Goal: Communication & Community: Answer question/provide support

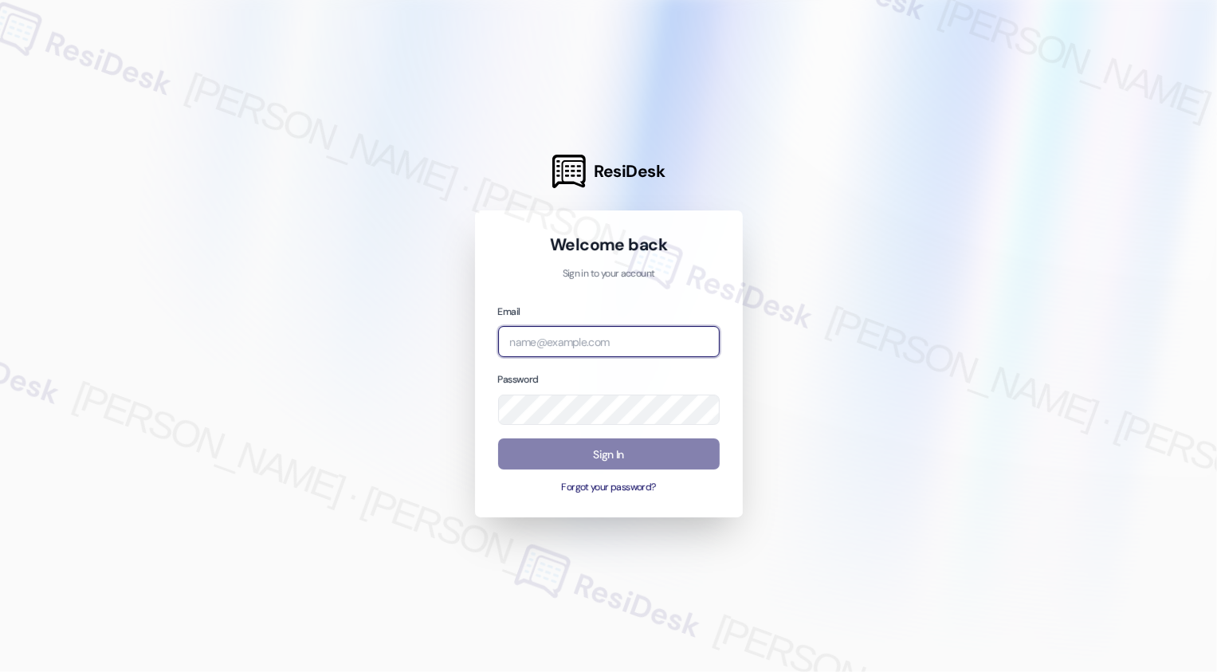
click at [583, 353] on input "email" at bounding box center [609, 341] width 222 height 31
click at [571, 350] on input "email" at bounding box center [609, 341] width 222 height 31
click at [554, 345] on input "email" at bounding box center [609, 341] width 222 height 31
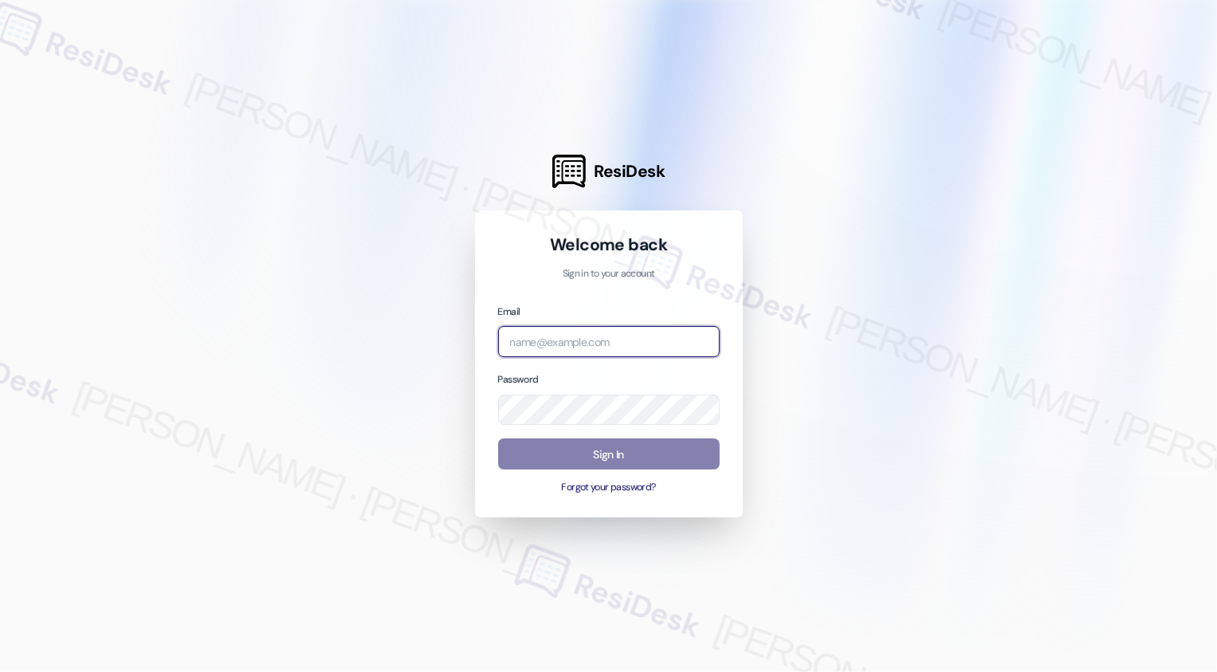
click at [554, 345] on input "email" at bounding box center [609, 341] width 222 height 31
type input "automated-surveys-venture_communities-[PERSON_NAME].[PERSON_NAME]@venture_[DOMA…"
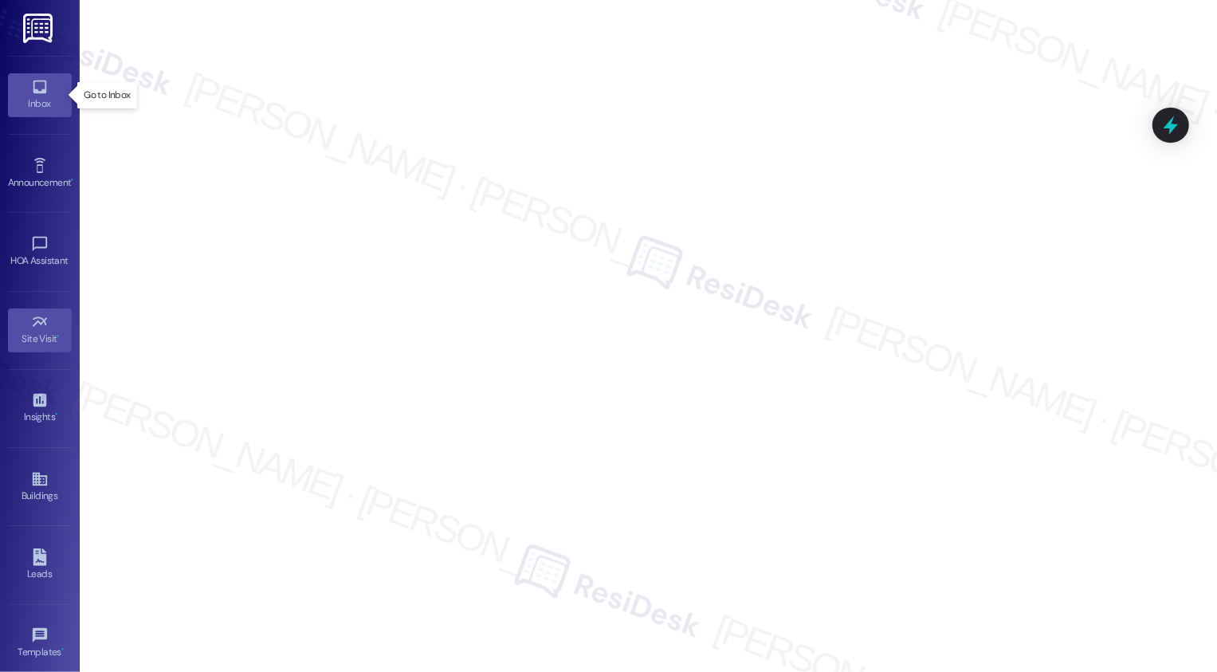
click at [53, 100] on div "Inbox" at bounding box center [40, 104] width 80 height 16
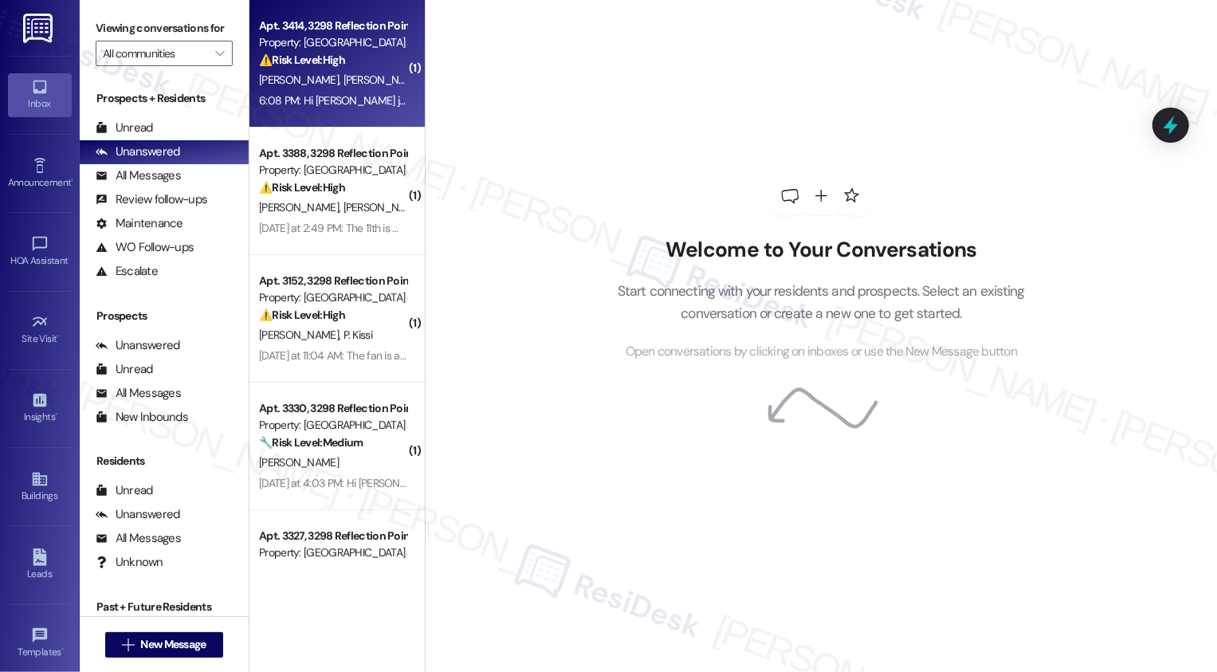
click at [324, 96] on div "6:08 PM: Hi [PERSON_NAME] just let you know that I can't get in my my storage u…" at bounding box center [600, 100] width 683 height 14
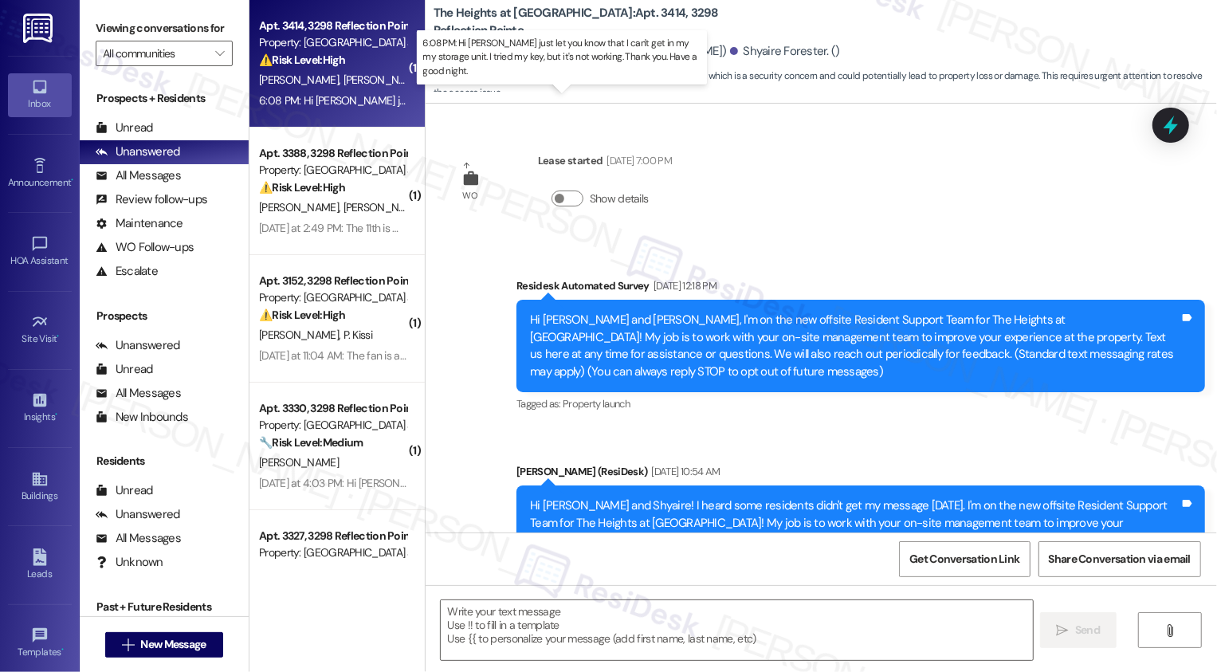
click at [324, 96] on div "6:08 PM: Hi [PERSON_NAME] just let you know that I can't get in my my storage u…" at bounding box center [600, 100] width 683 height 14
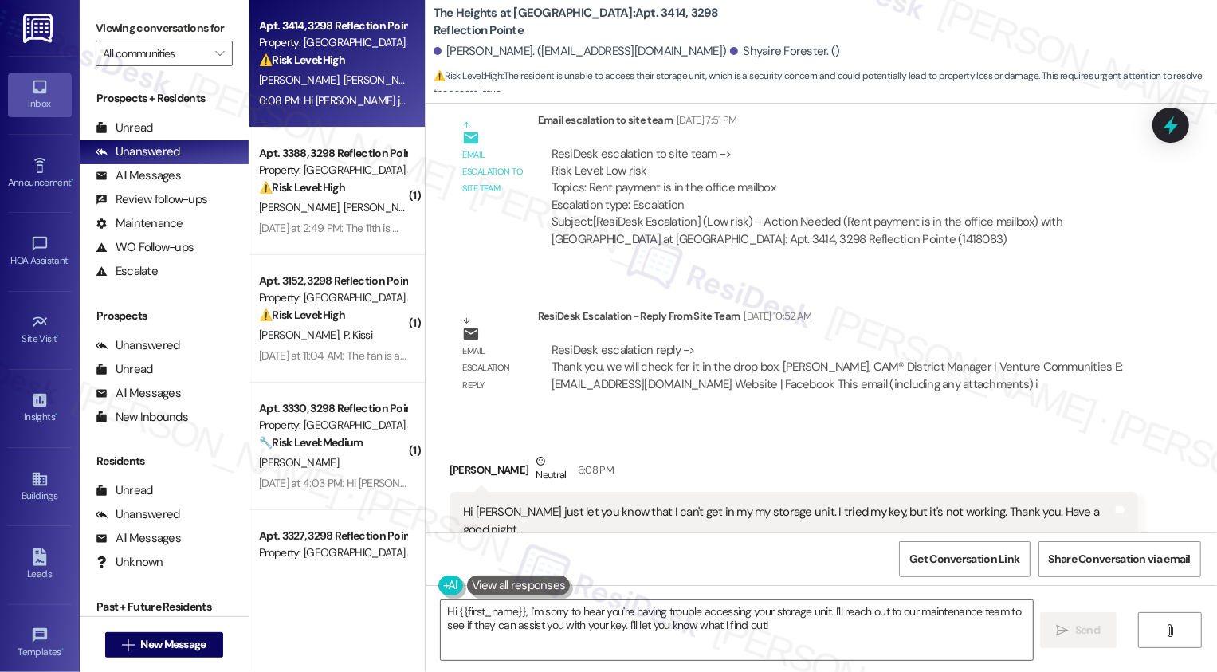
scroll to position [14195, 0]
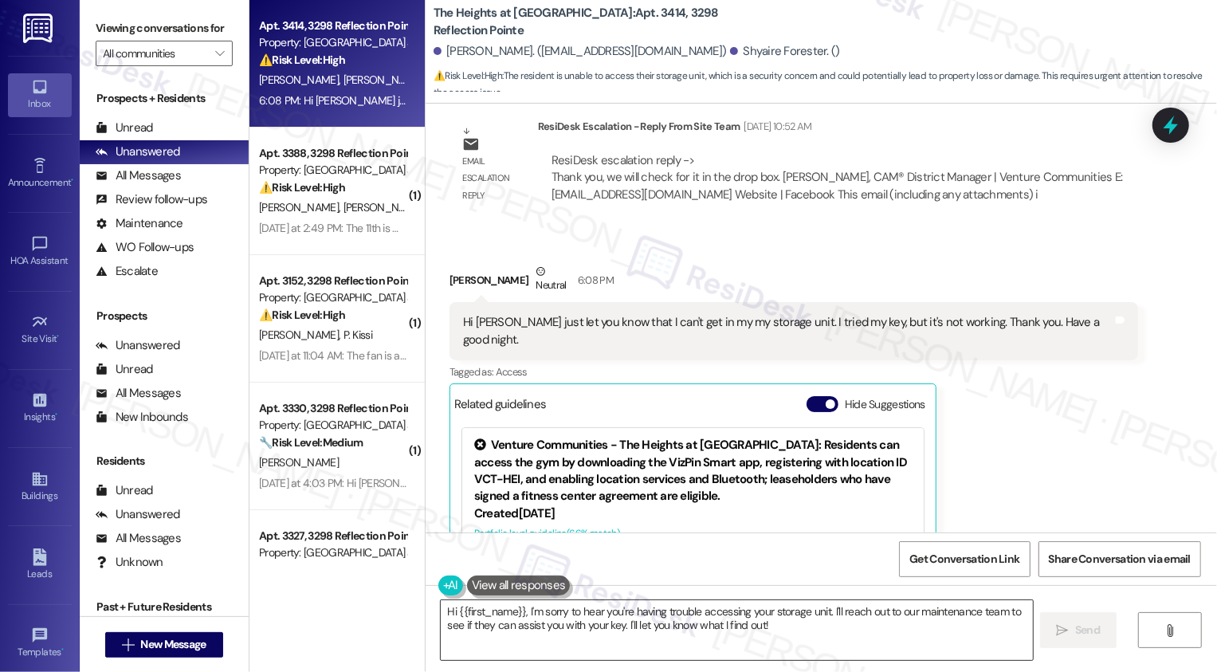
click at [599, 613] on textarea "Hi {{first_name}}, I'm sorry to hear you're having trouble accessing your stora…" at bounding box center [737, 630] width 592 height 60
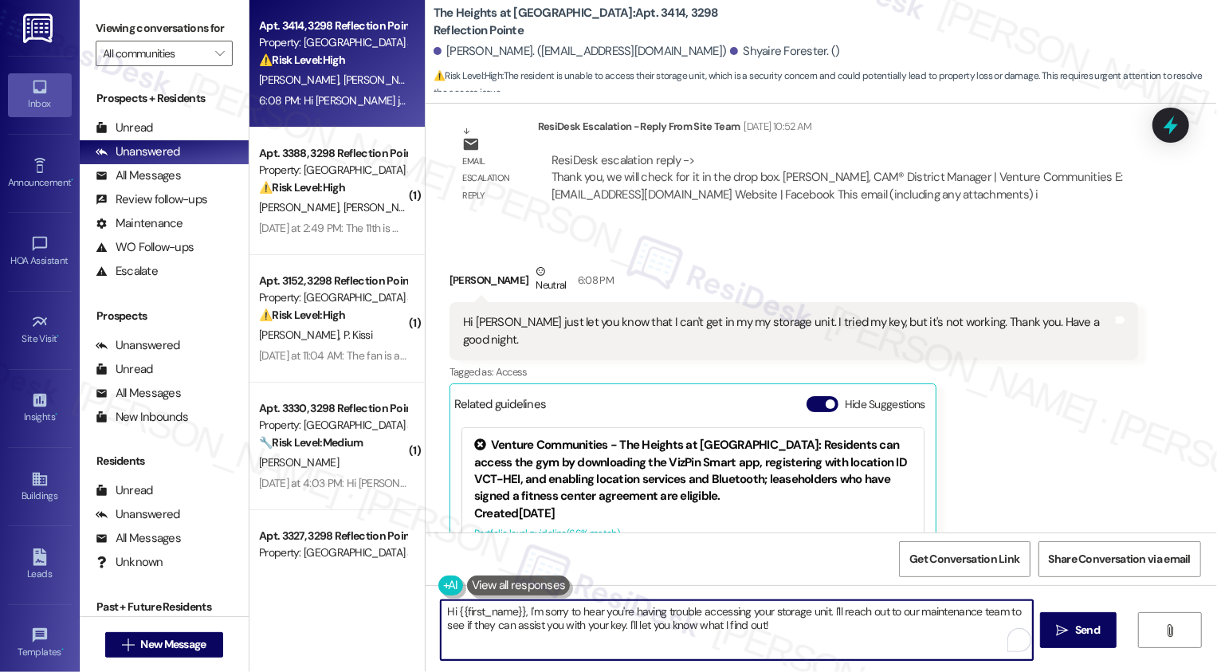
click at [793, 617] on textarea "Hi {{first_name}}, I'm sorry to hear you're having trouble accessing your stora…" at bounding box center [737, 630] width 592 height 60
drag, startPoint x: 893, startPoint y: 612, endPoint x: 996, endPoint y: 615, distance: 102.9
click at [996, 615] on textarea "Hi {{first_name}}, I'm sorry to hear you're having trouble accessing your stora…" at bounding box center [735, 630] width 592 height 60
drag, startPoint x: 937, startPoint y: 607, endPoint x: 938, endPoint y: 631, distance: 24.7
click at [938, 631] on textarea "Hi {{first_name}}, I'm sorry to hear you're having trouble accessing your stora…" at bounding box center [735, 630] width 592 height 60
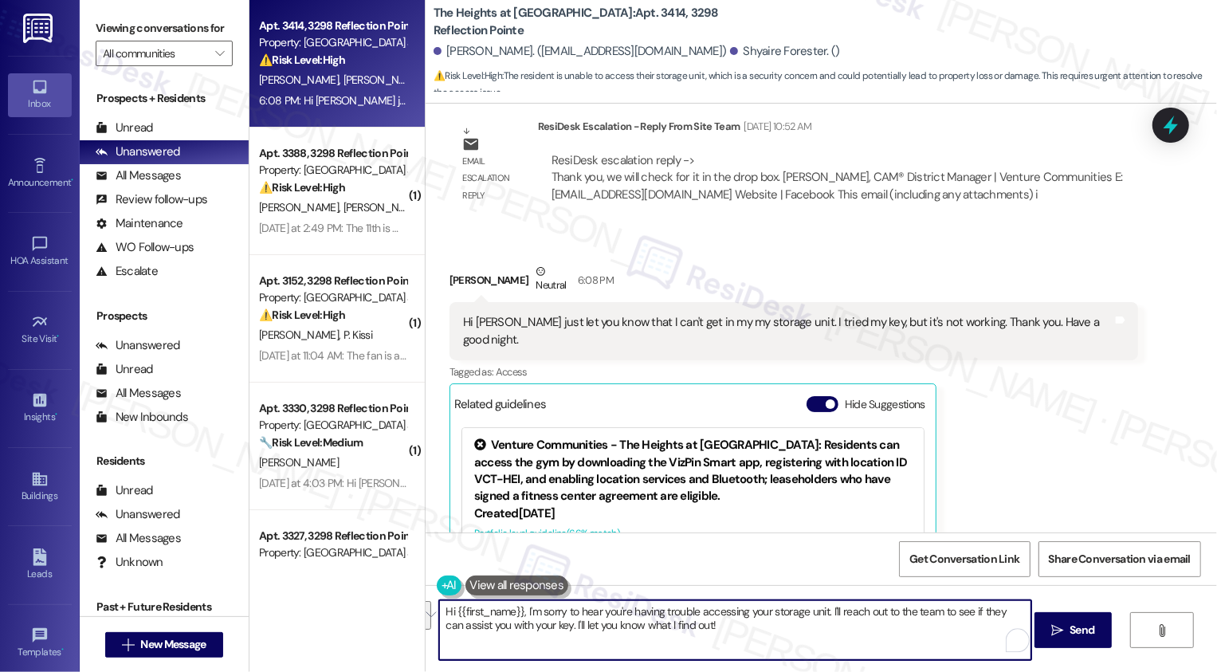
click at [925, 616] on textarea "Hi {{first_name}}, I'm sorry to hear you're having trouble accessing your stora…" at bounding box center [735, 630] width 592 height 60
drag, startPoint x: 937, startPoint y: 611, endPoint x: 543, endPoint y: 630, distance: 395.0
click at [543, 630] on textarea "Hi {{first_name}}, I'm sorry to hear you're having trouble accessing your stora…" at bounding box center [735, 630] width 592 height 60
click at [486, 607] on textarea "Hi {{first_name}}, I'm sorry to hear you're having trouble accessing your stora…" at bounding box center [735, 630] width 592 height 60
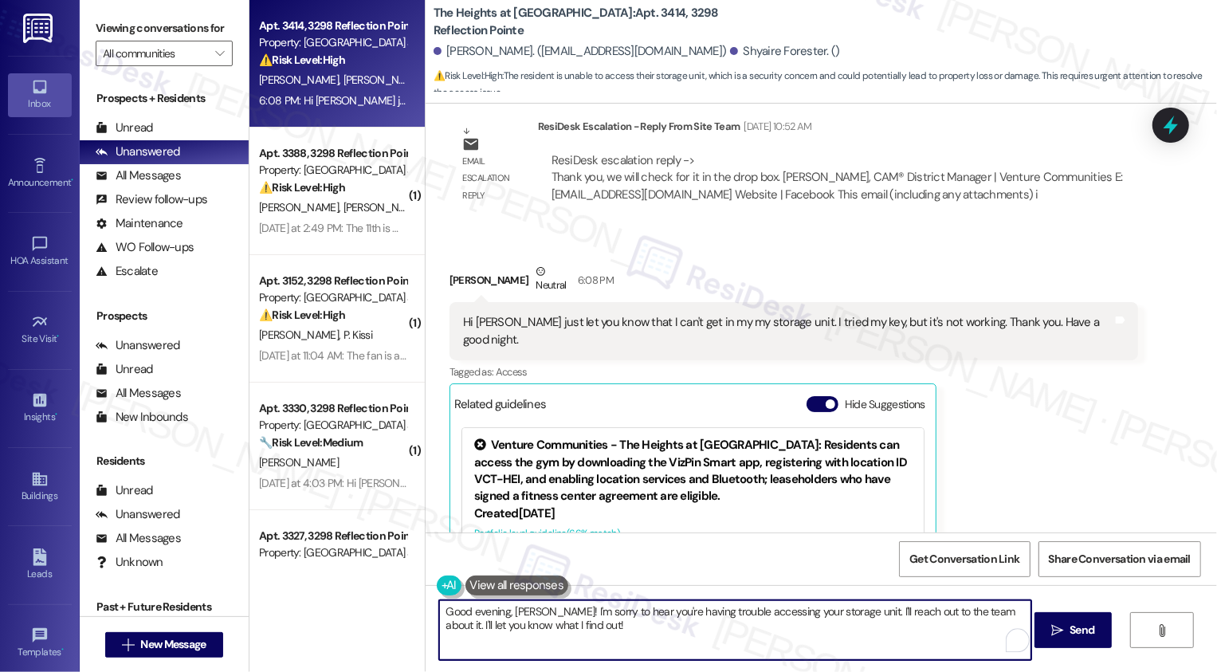
click at [636, 625] on textarea "Good evening, [PERSON_NAME]! I'm sorry to hear you're having trouble accessing …" at bounding box center [735, 630] width 592 height 60
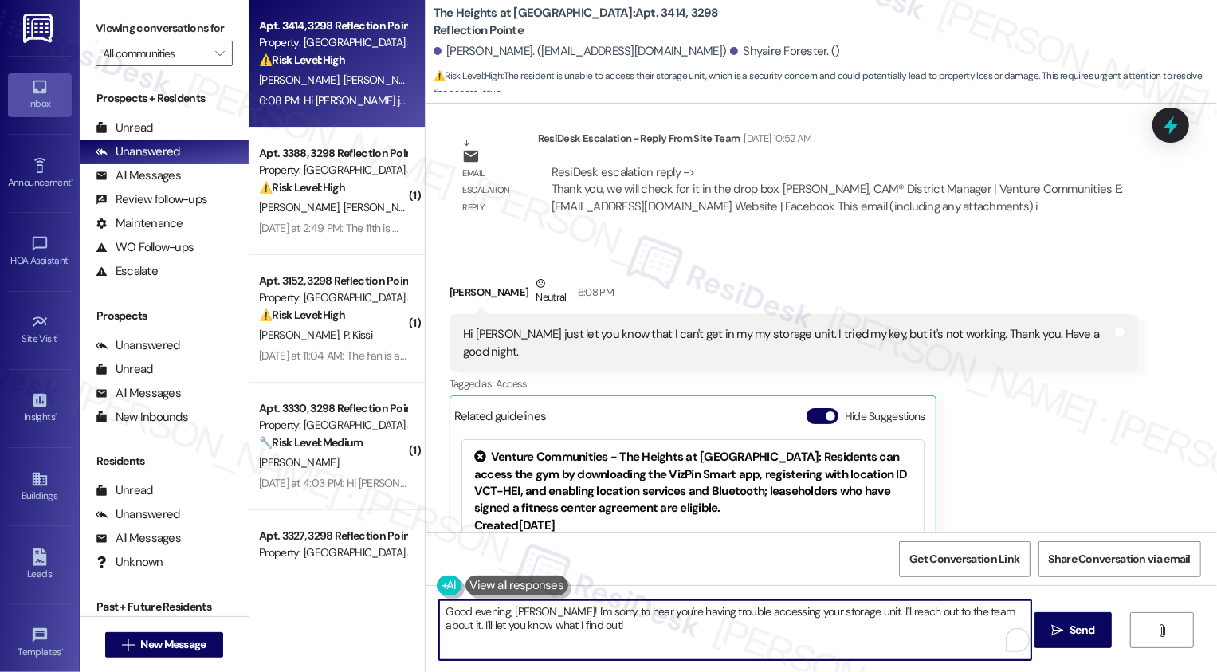
click at [994, 607] on textarea "Good evening, [PERSON_NAME]! I'm sorry to hear you're having trouble accessing …" at bounding box center [735, 630] width 592 height 60
type textarea "Good evening, [PERSON_NAME]! I'm sorry to hear you're having trouble accessing …"
click at [1071, 626] on span "Send" at bounding box center [1082, 630] width 25 height 17
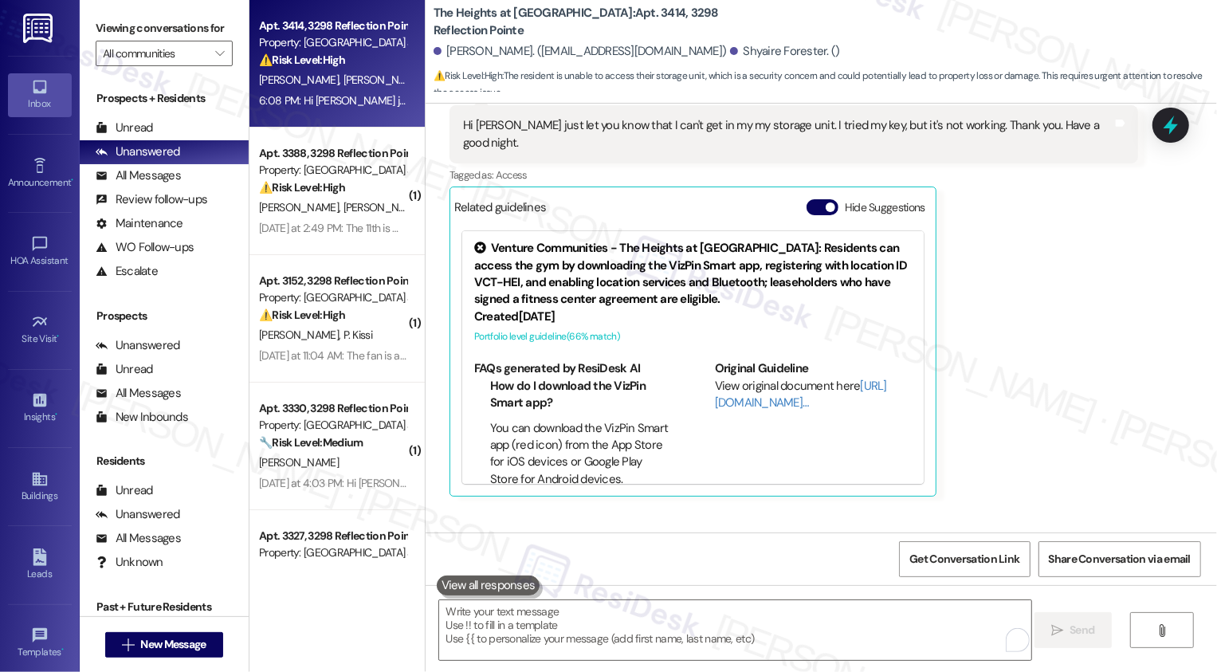
scroll to position [406, 0]
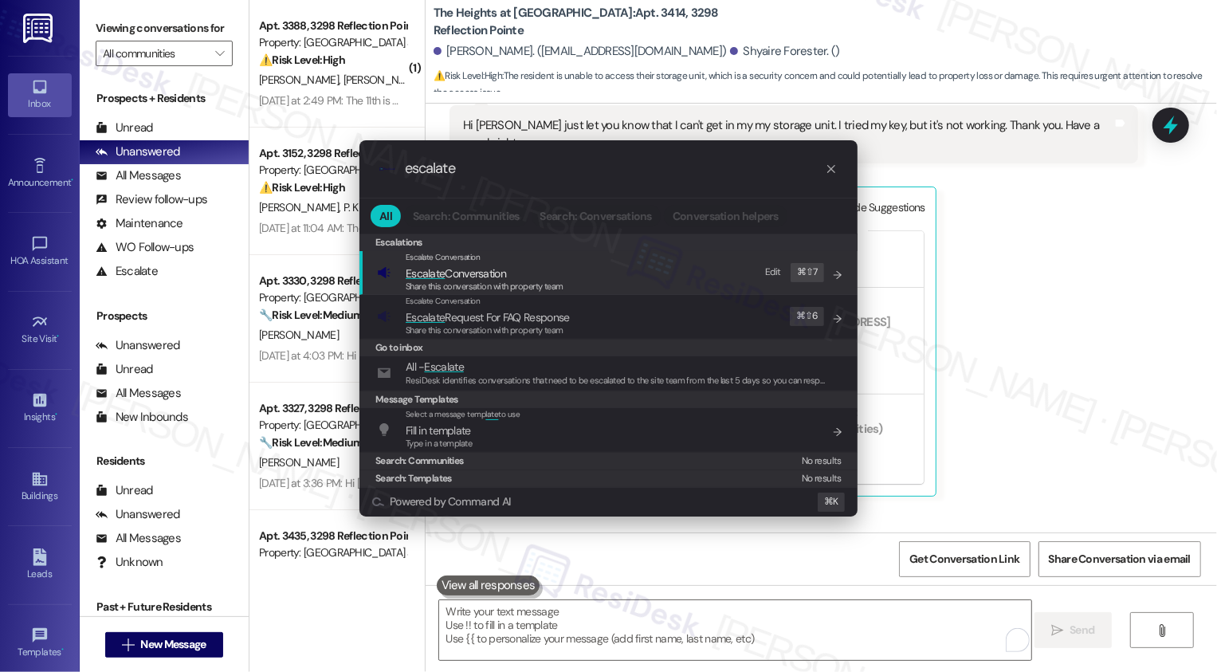
type input "escalate"
click at [526, 289] on span "Share this conversation with property team" at bounding box center [485, 286] width 158 height 11
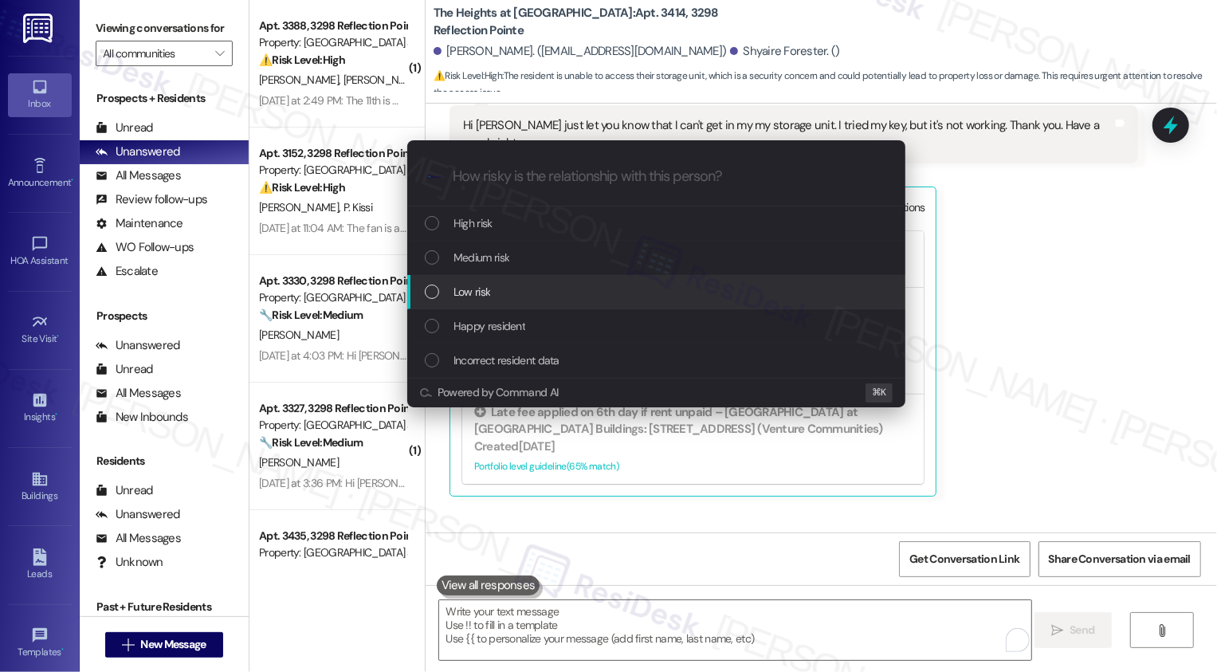
click at [497, 288] on div "Low risk" at bounding box center [658, 292] width 466 height 18
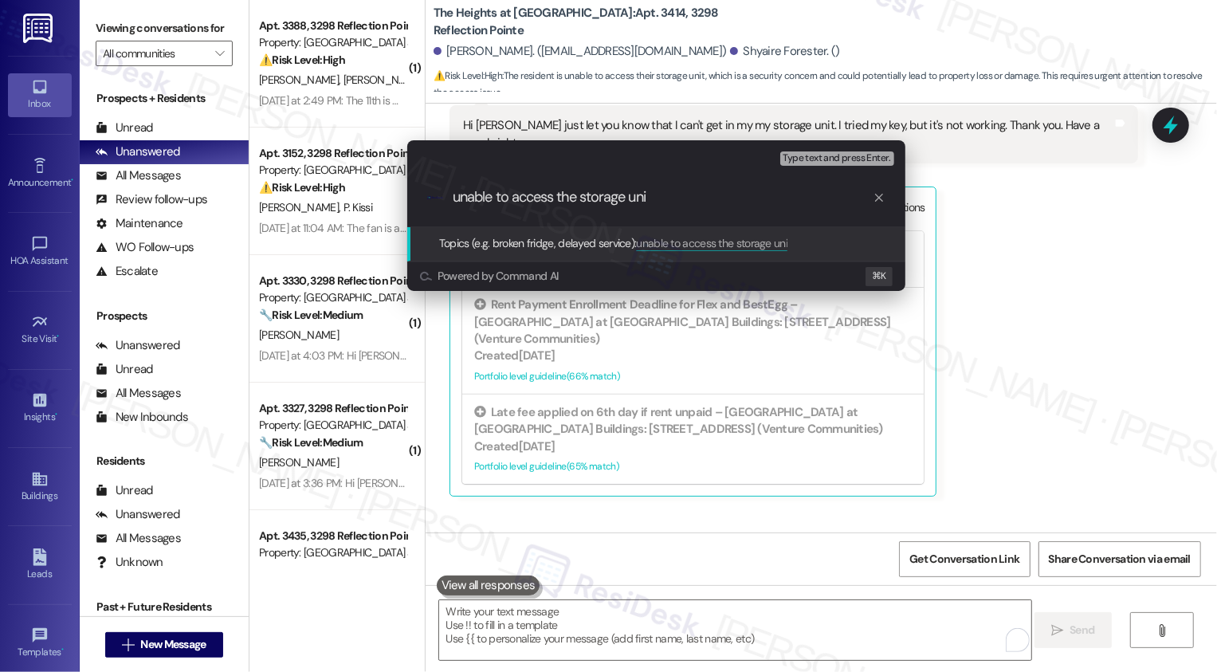
type input "unable to access the storage unit"
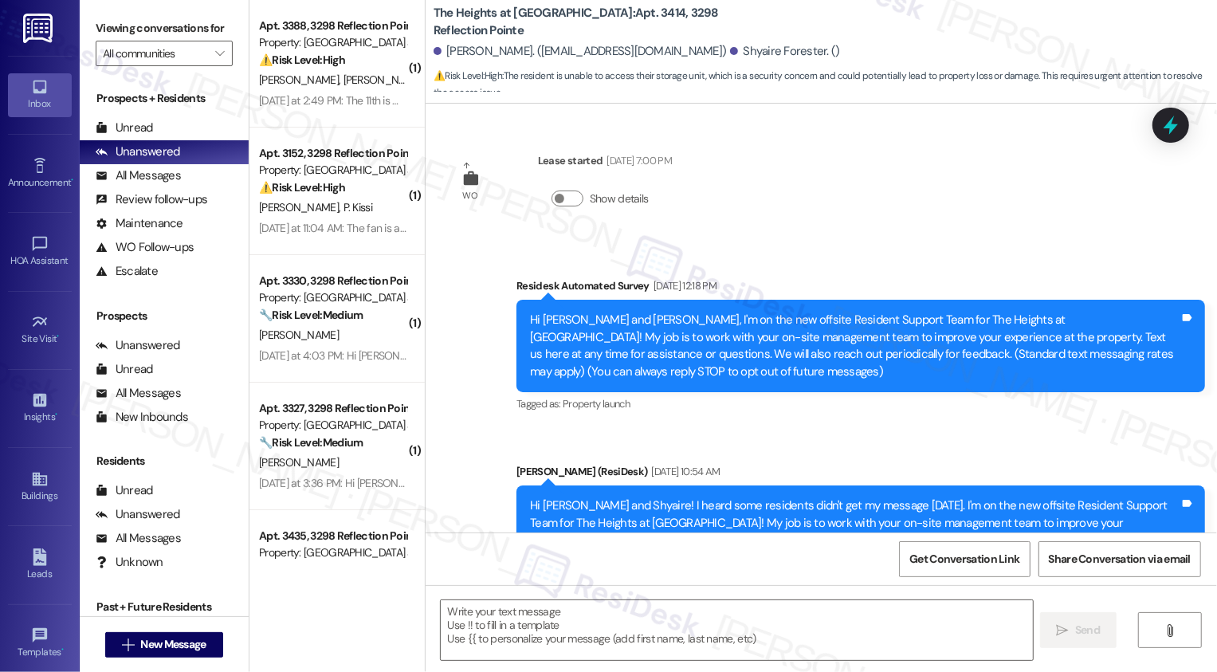
type textarea "Fetching suggested responses. Please feel free to read through the conversation…"
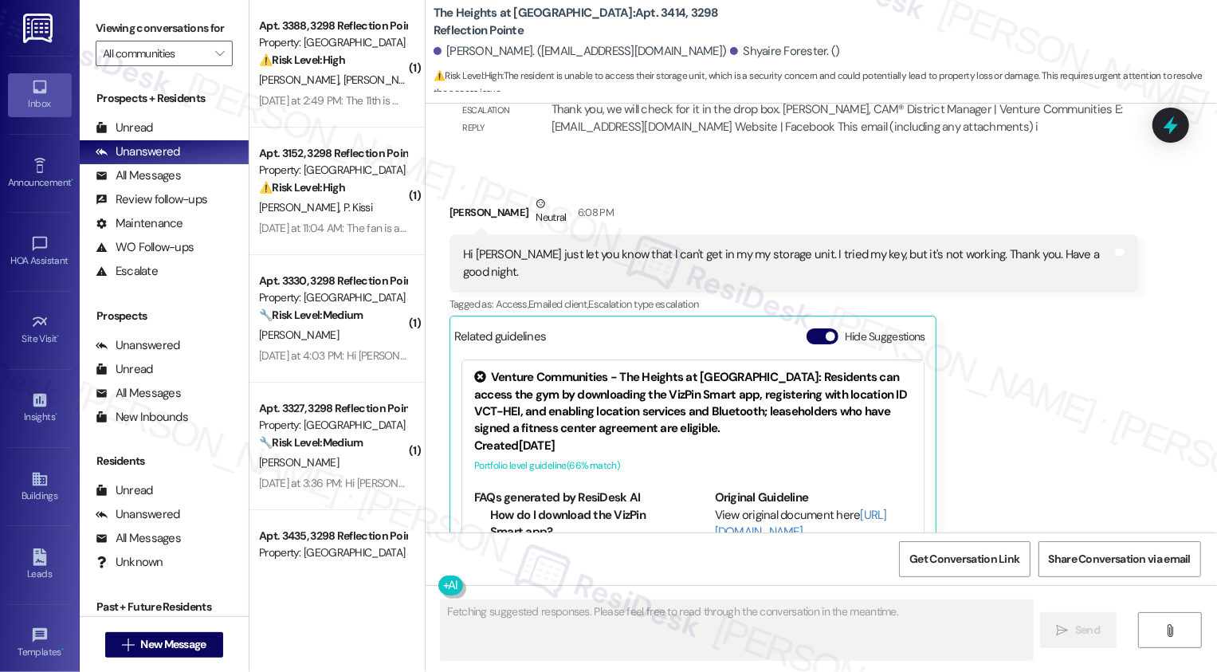
scroll to position [14415, 0]
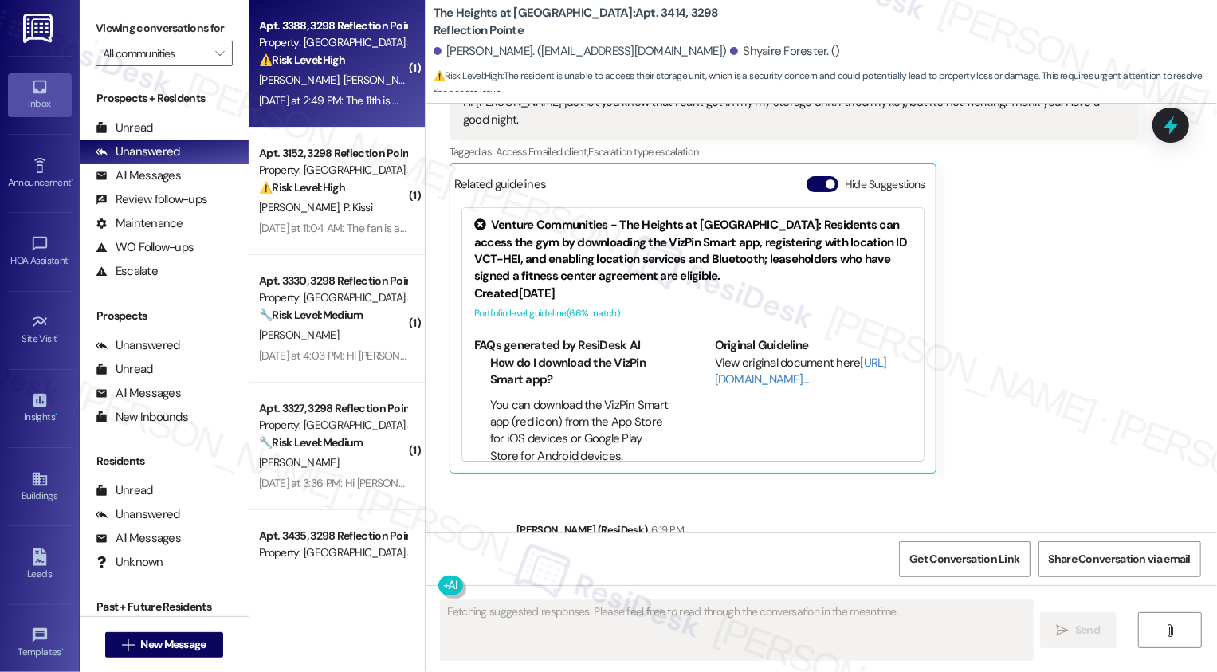
click at [327, 69] on div "Apt. 3388, 3298 Reflection Pointe Property: [GEOGRAPHIC_DATA] at [GEOGRAPHIC_DA…" at bounding box center [332, 43] width 151 height 54
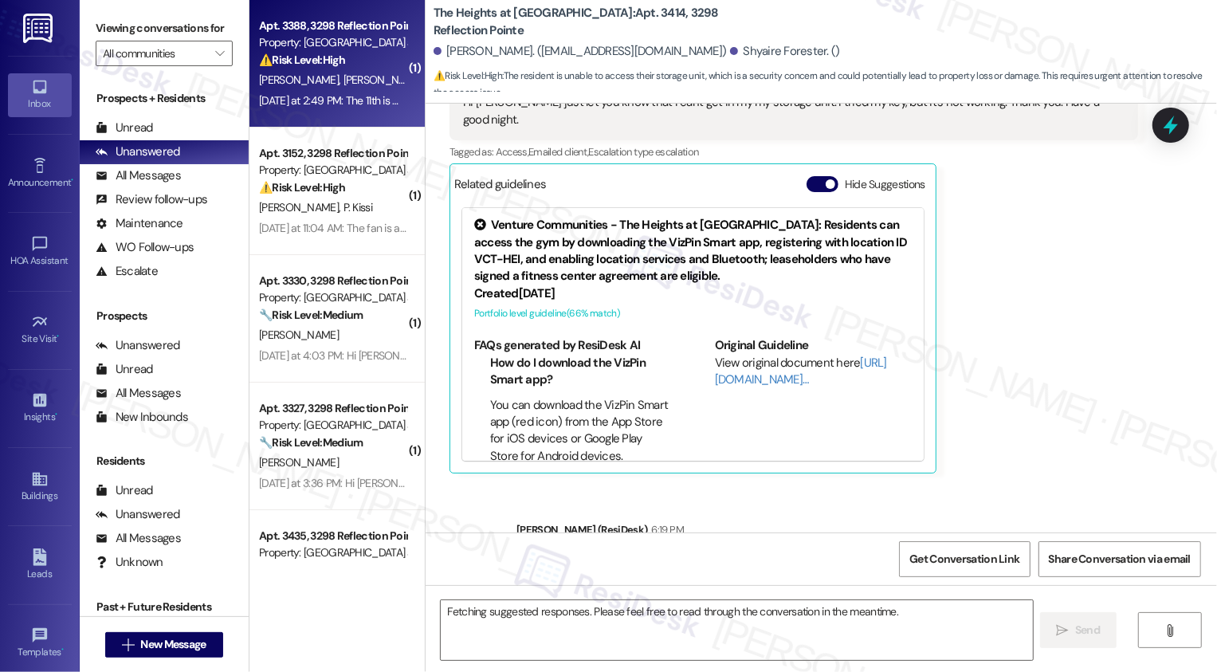
click at [327, 69] on div "Apt. 3388, 3298 Reflection Pointe Property: [GEOGRAPHIC_DATA] at [GEOGRAPHIC_DA…" at bounding box center [332, 43] width 151 height 54
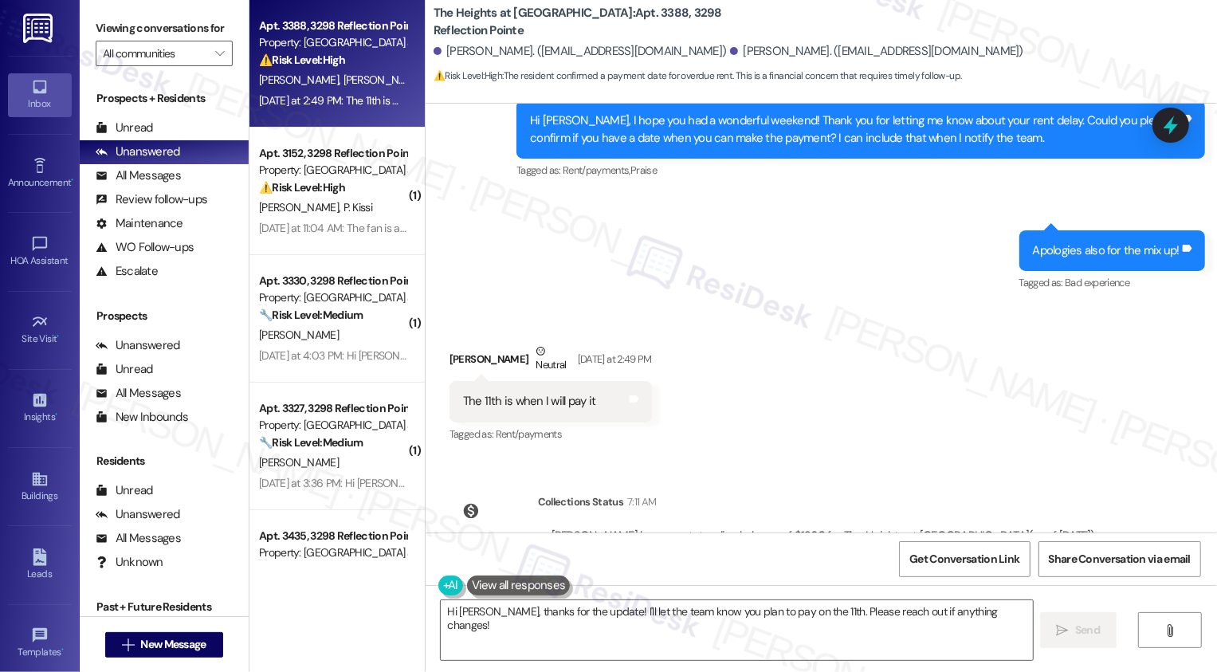
scroll to position [4225, 0]
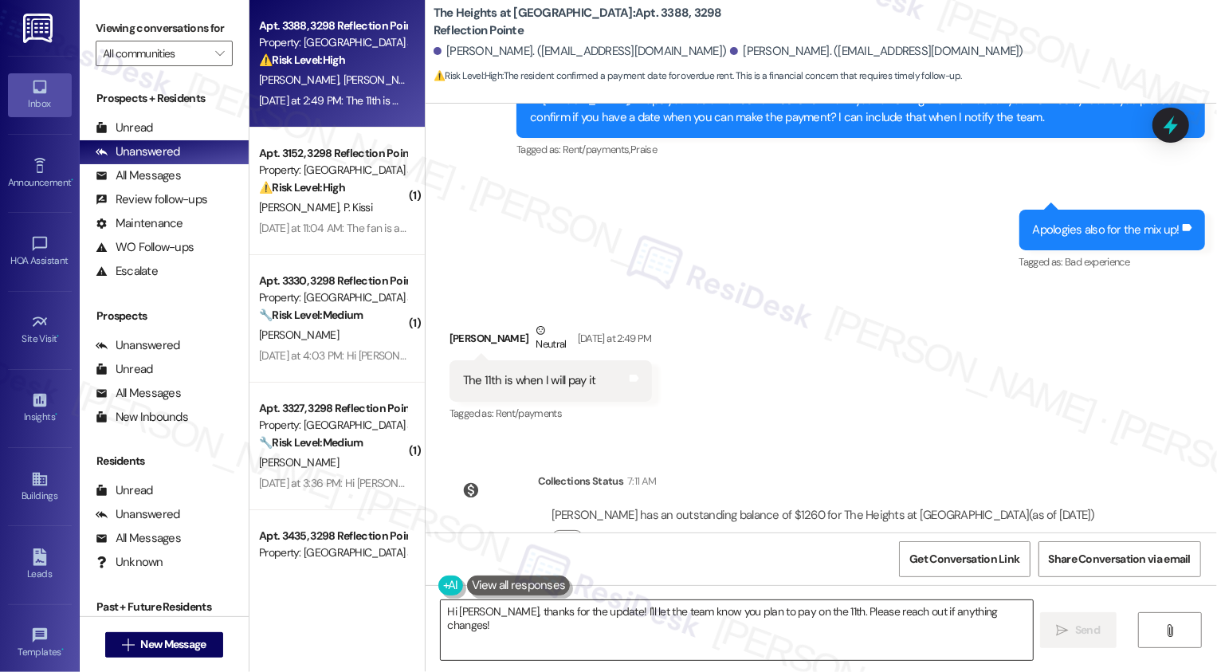
click at [528, 611] on textarea "Hi [PERSON_NAME], thanks for the update! I'll let the team know you plan to pay…" at bounding box center [737, 630] width 592 height 60
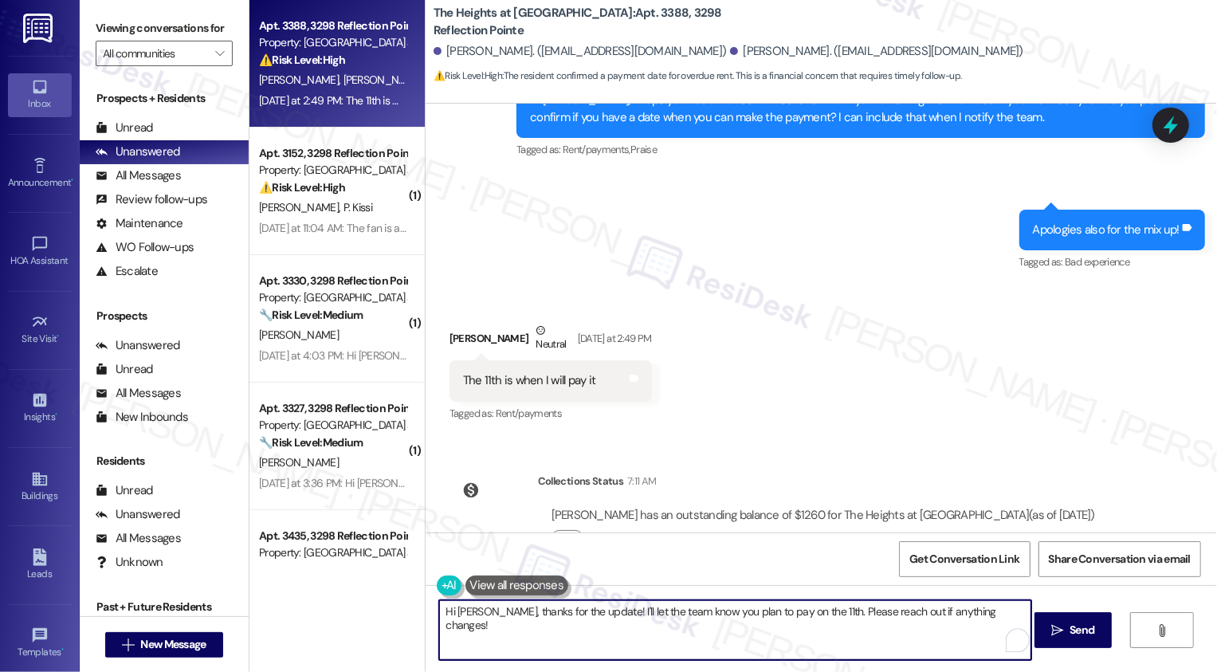
drag, startPoint x: 491, startPoint y: 612, endPoint x: 415, endPoint y: 612, distance: 75.7
click at [426, 612] on div "Hi [PERSON_NAME], thanks for the update! I'll let the team know you plan to pay…" at bounding box center [821, 645] width 791 height 120
click at [703, 616] on textarea "Thanks for the update! I'll let the team know you plan to pay on the 11th. Plea…" at bounding box center [735, 630] width 592 height 60
type textarea "Thanks for the update! I'll let the team know you plan to pay on the 11th. Plea…"
click at [1074, 627] on span "Send" at bounding box center [1082, 630] width 25 height 17
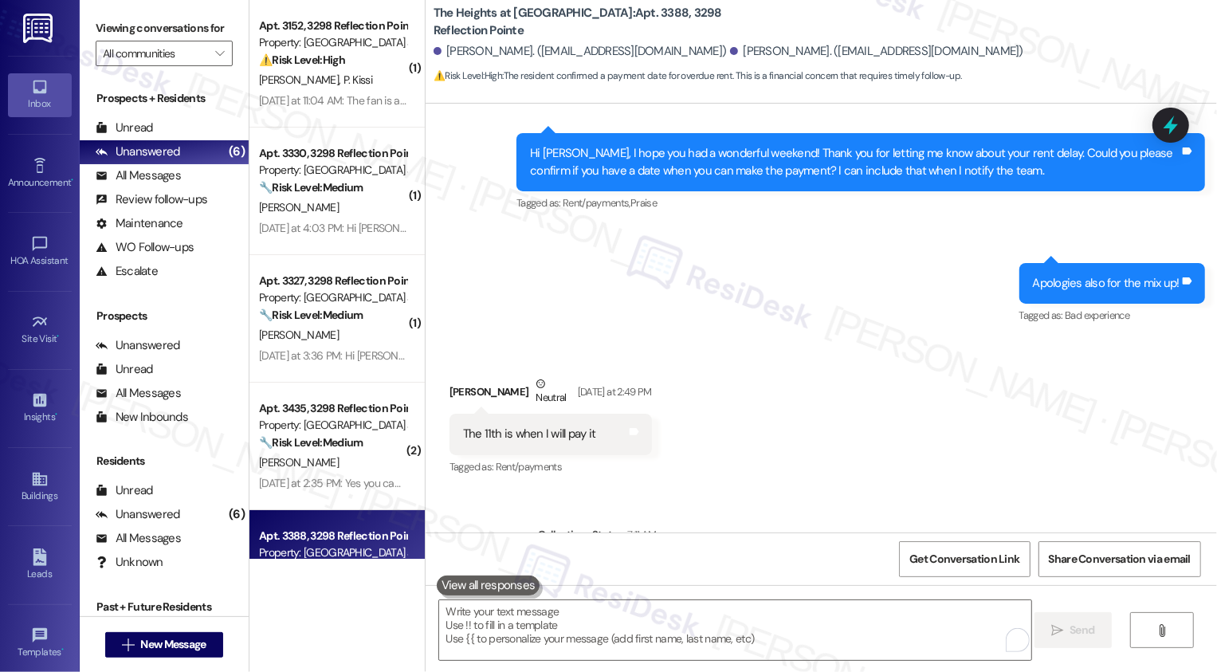
scroll to position [4336, 0]
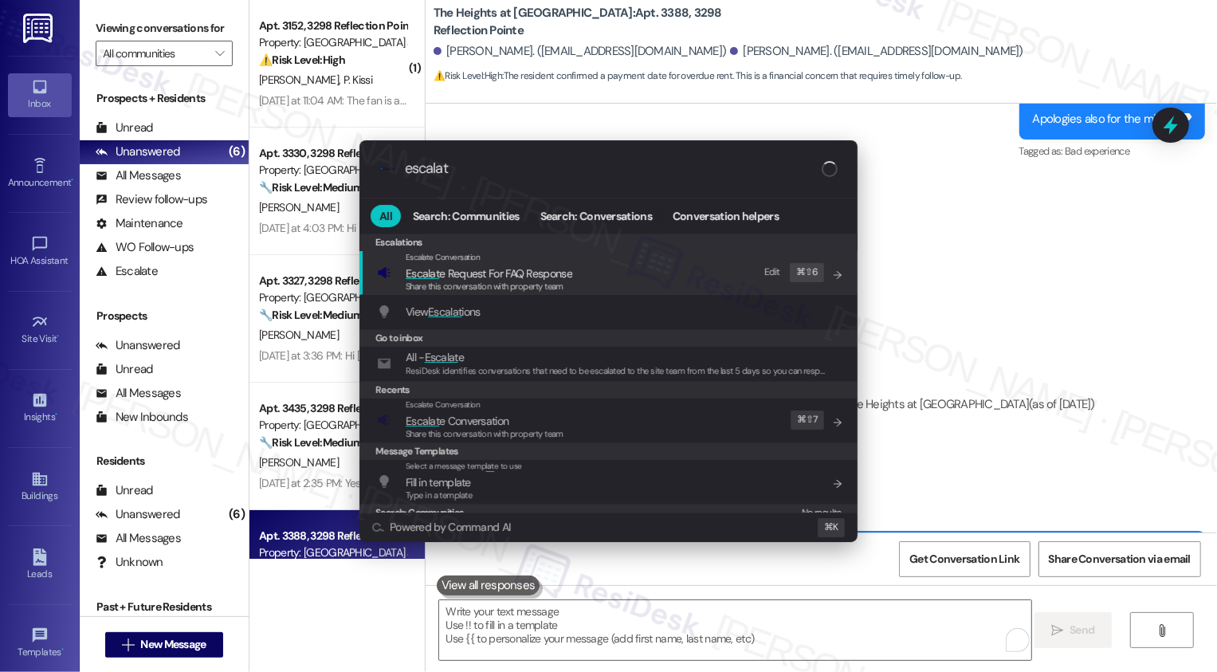
type input "escalate"
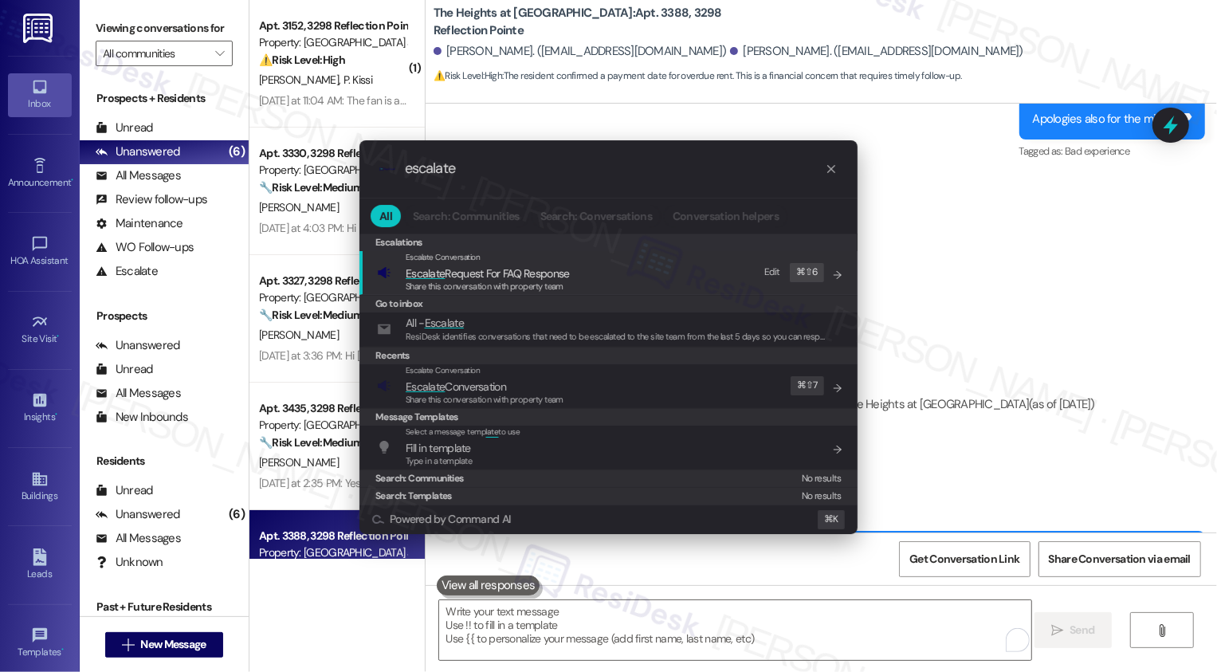
click at [1080, 333] on div ".cls-1{fill:#0a055f;}.cls-2{fill:#0cc4c4;} resideskLogoBlueOrange escalate All …" at bounding box center [608, 336] width 1217 height 672
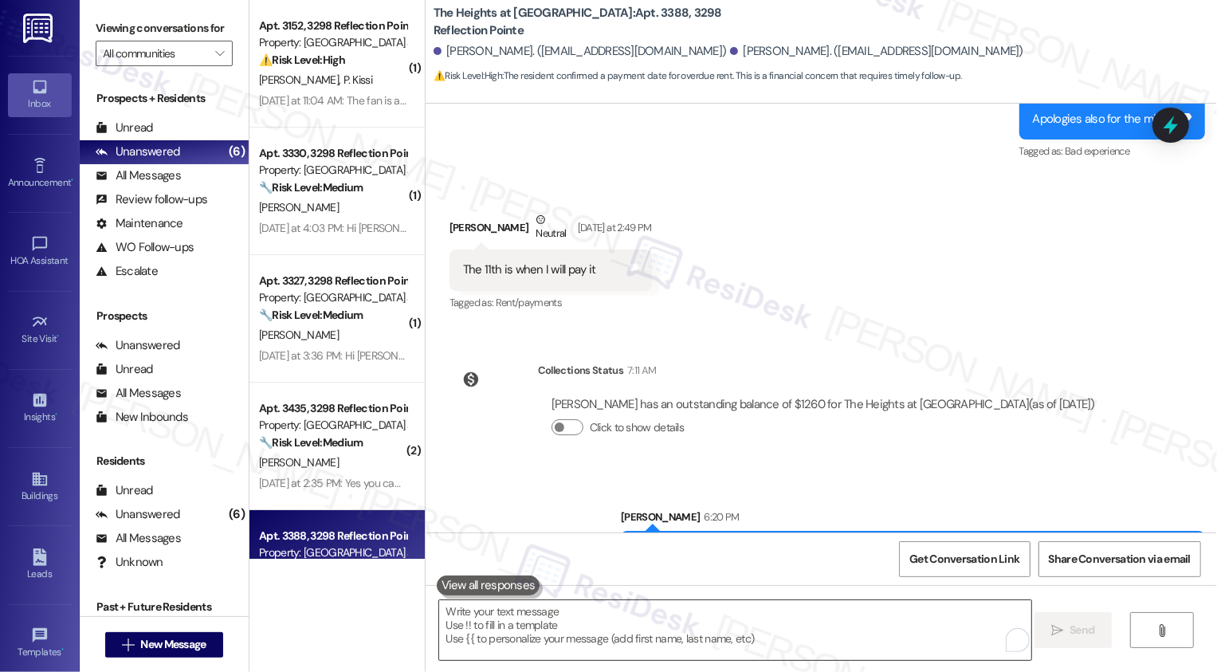
click at [764, 648] on textarea "To enrich screen reader interactions, please activate Accessibility in Grammarl…" at bounding box center [735, 630] width 592 height 60
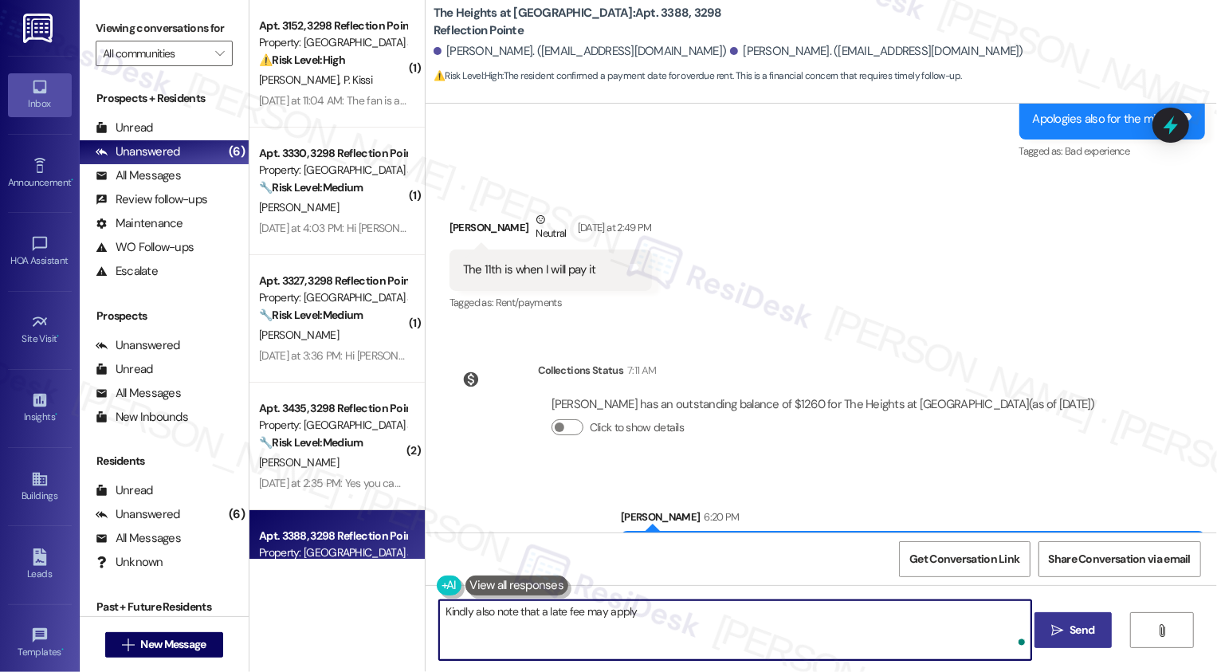
type textarea "Kindly also note that a late fee may apply."
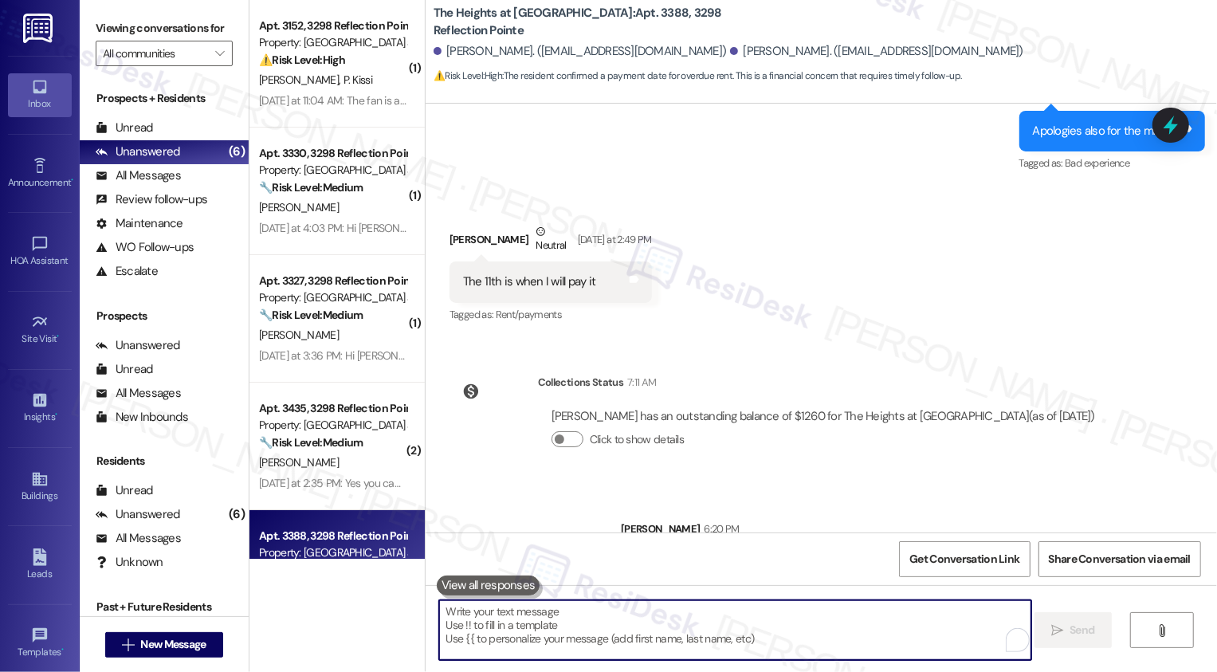
scroll to position [4447, 0]
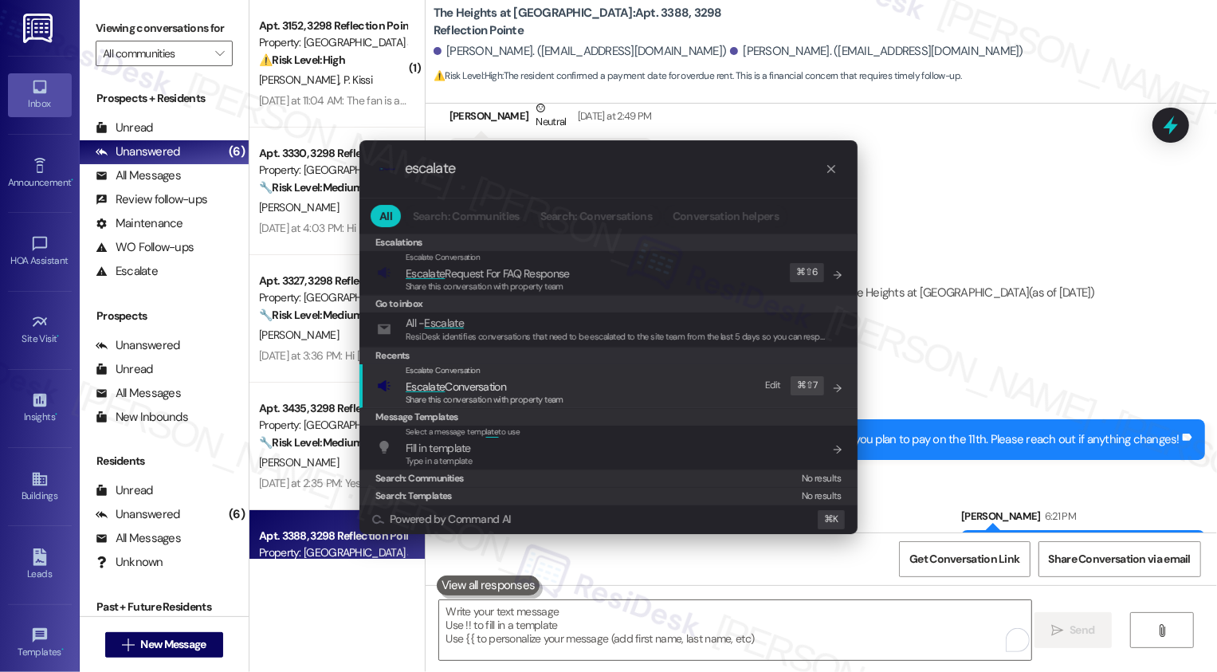
type input "escalate"
click at [454, 399] on span "Share this conversation with property team" at bounding box center [485, 399] width 158 height 11
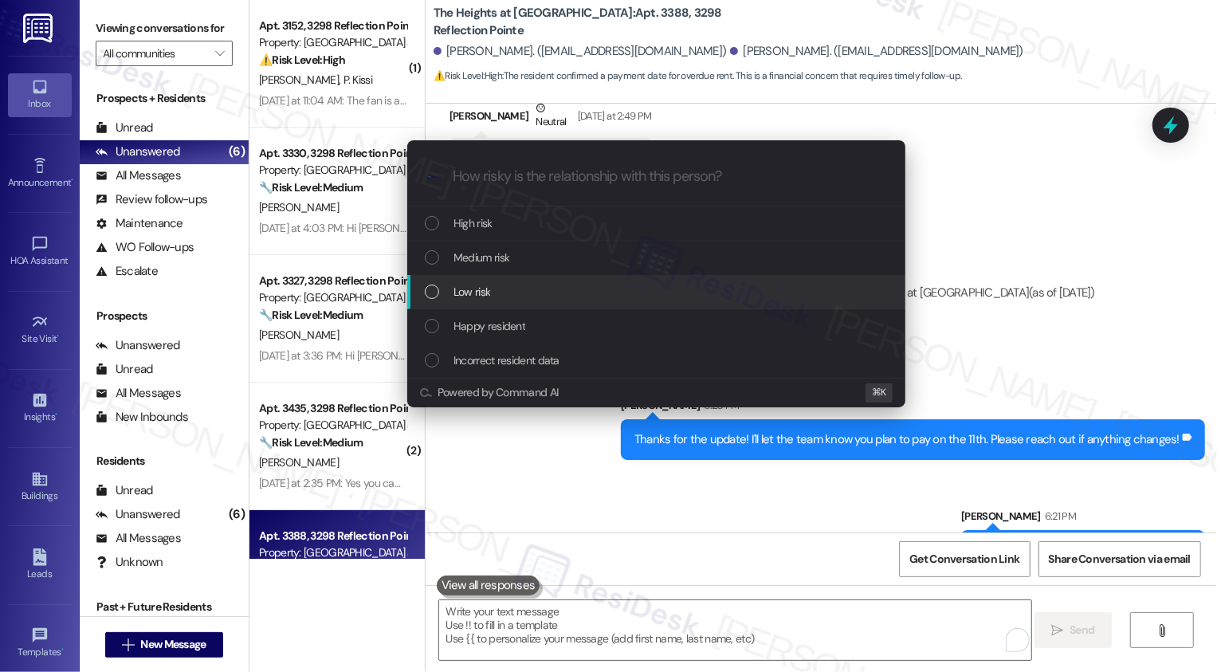
click at [488, 295] on span "Low risk" at bounding box center [472, 292] width 37 height 18
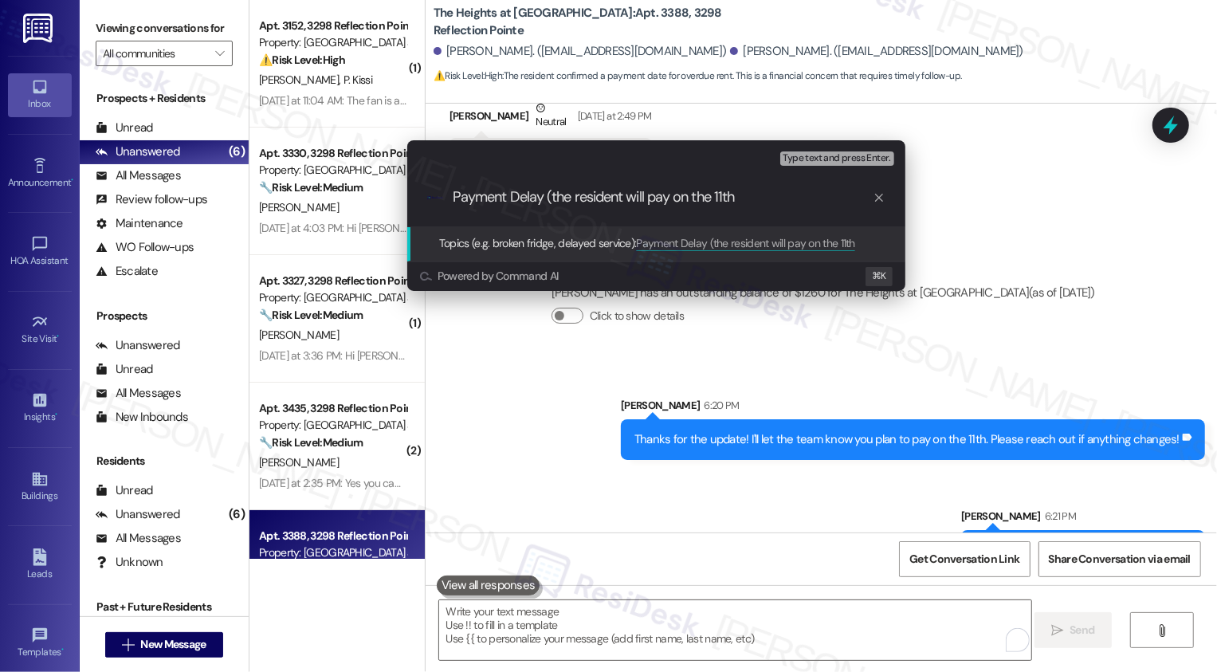
type input "Payment Delay (the resident will pay on the 11th)"
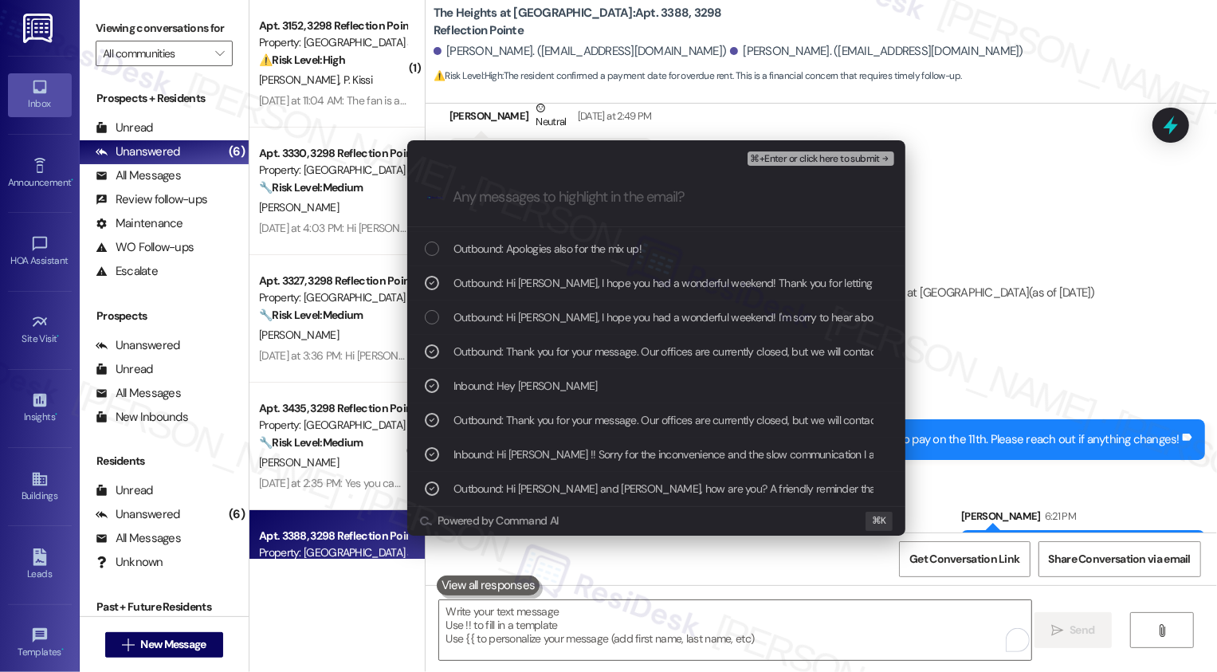
scroll to position [132, 0]
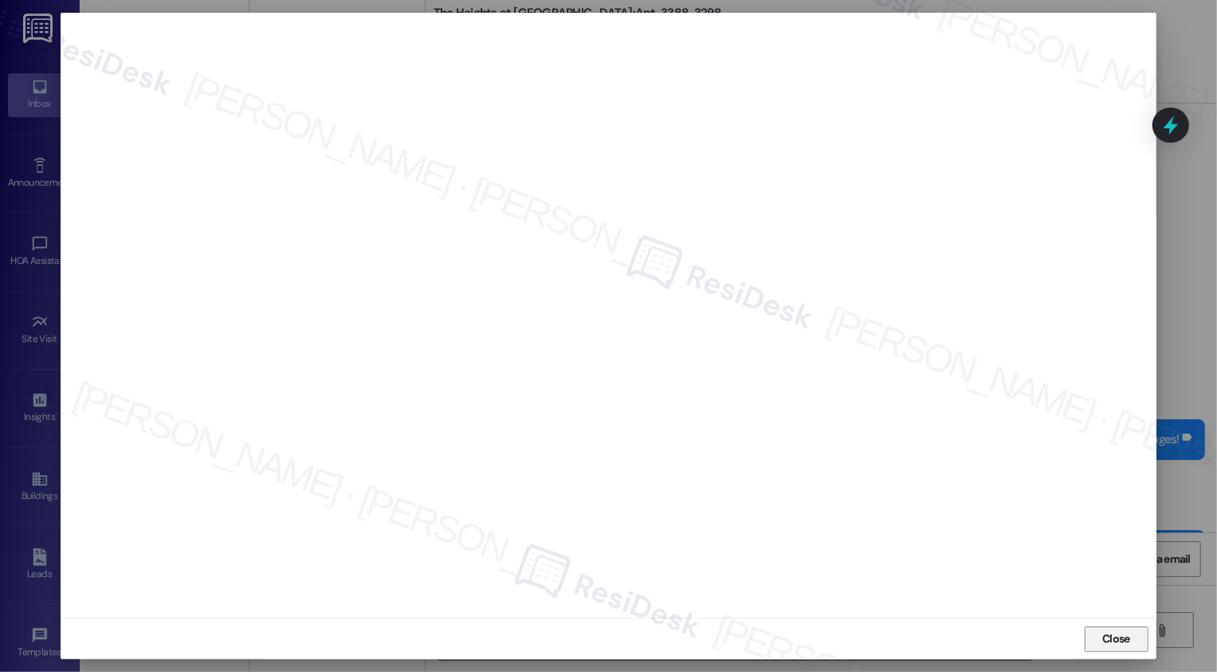
click at [1108, 630] on button "Close" at bounding box center [1117, 639] width 64 height 26
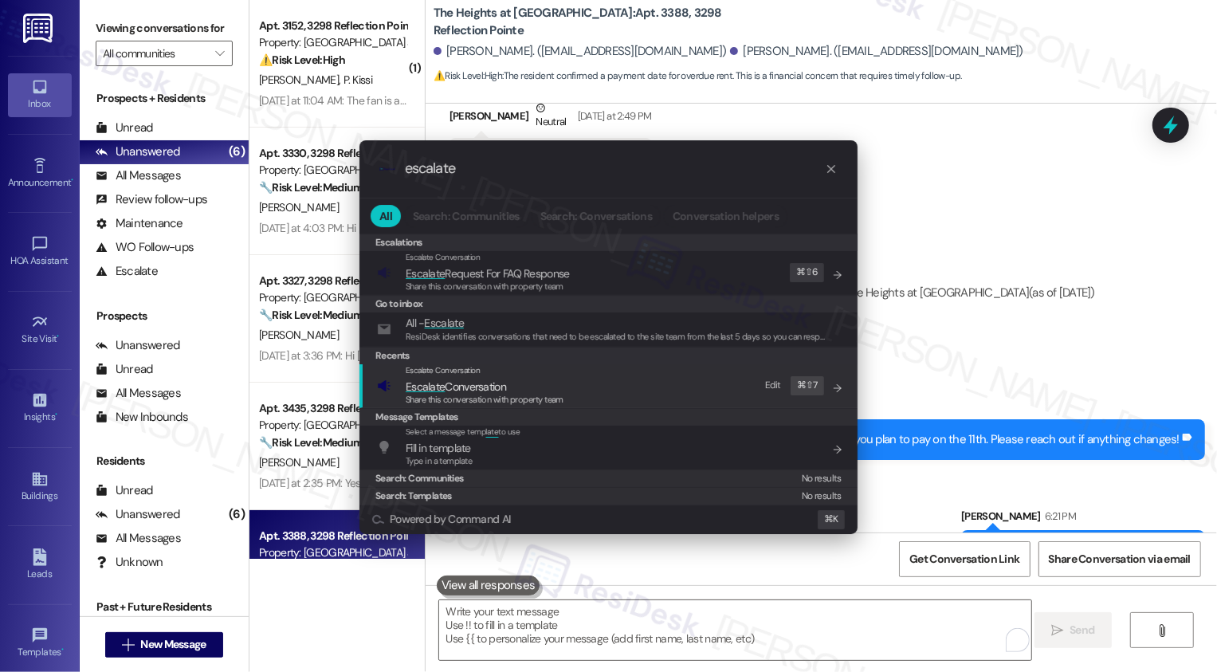
type input "escalate"
click at [489, 390] on span "Escalate Conversation" at bounding box center [456, 386] width 100 height 14
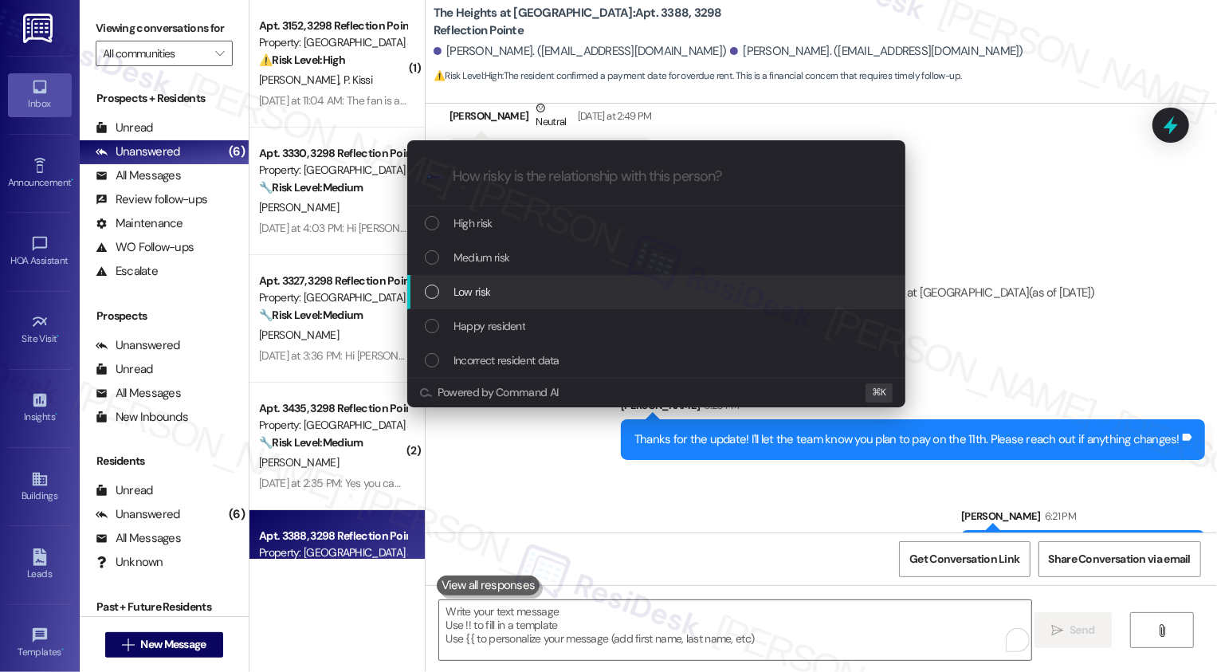
click at [481, 281] on div "Low risk" at bounding box center [656, 292] width 498 height 34
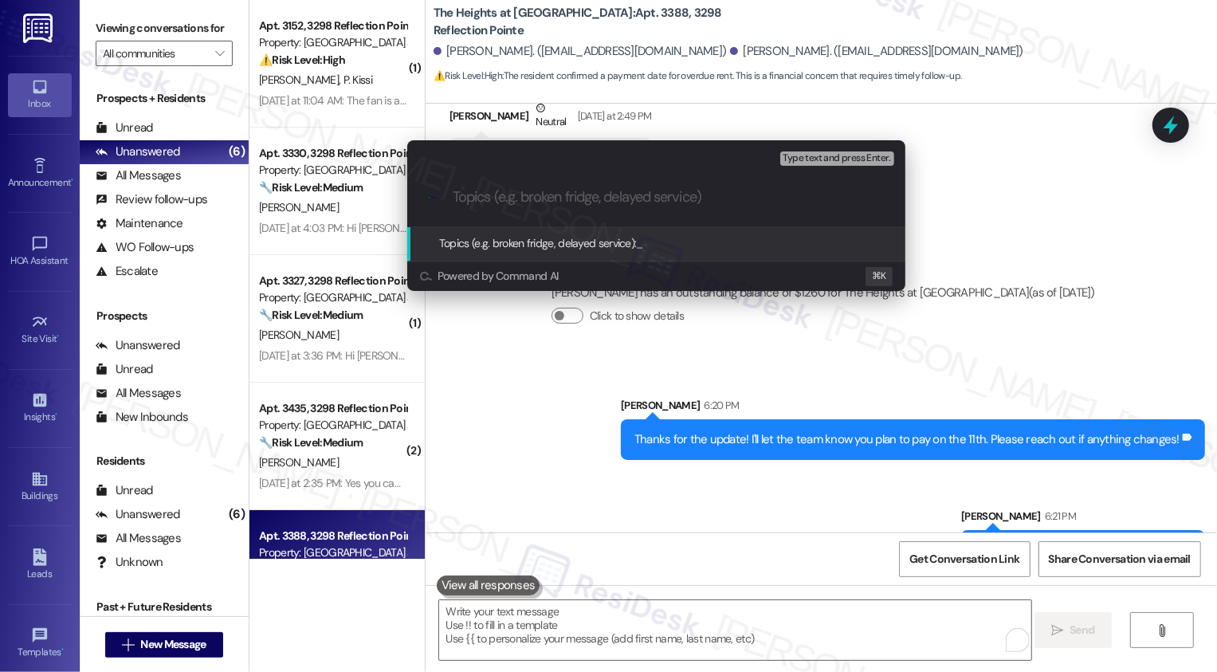
paste input "Payment Delay (the resident will pay on the 11th)"
type input "Payment Delay (the resident will pay on the 11th)"
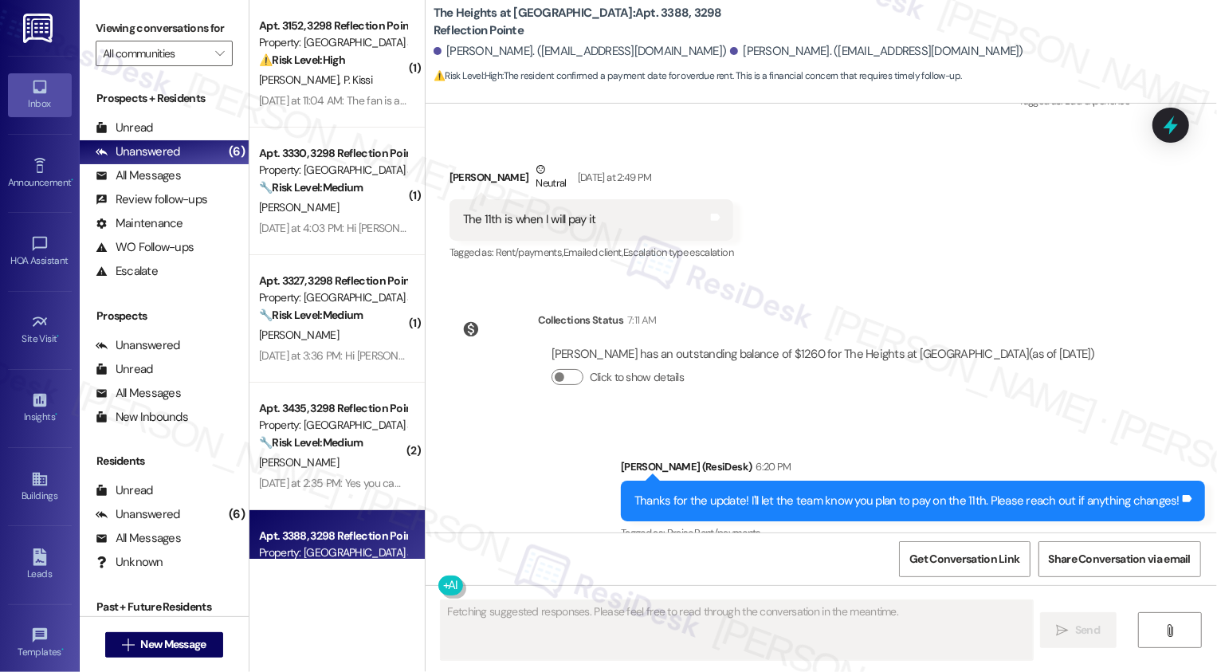
scroll to position [4471, 0]
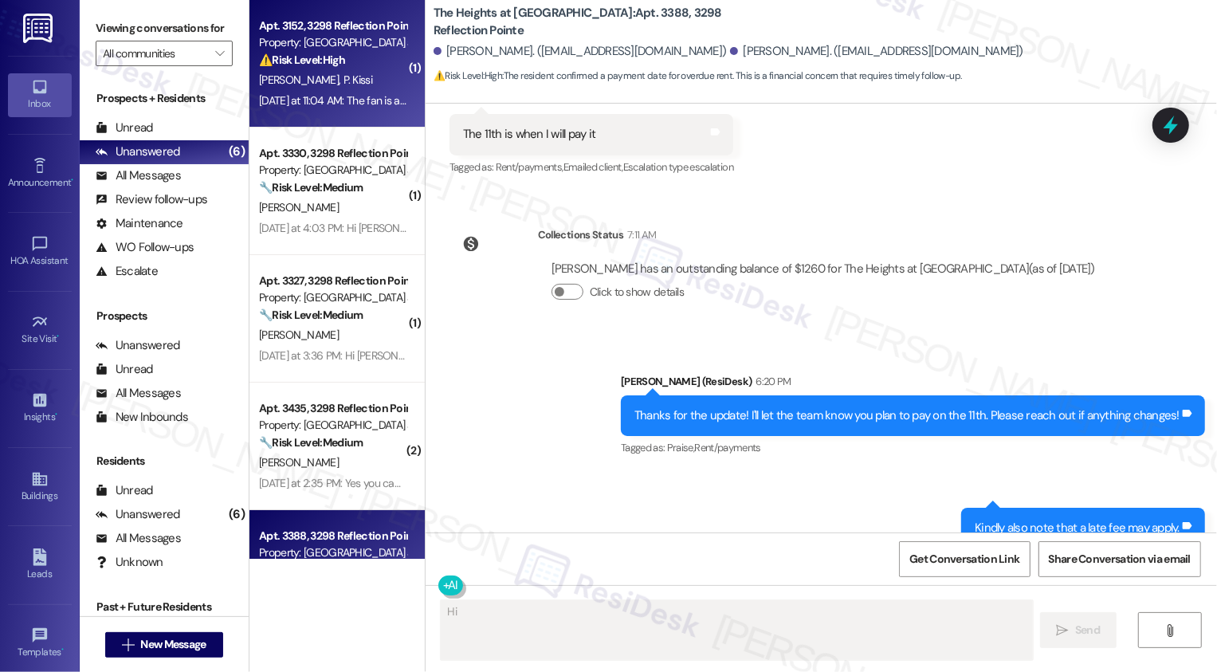
type textarea "Hi"
click at [332, 92] on div "[DATE] at 11:04 AM: The fan is at the [GEOGRAPHIC_DATA] and it concurs all the …" at bounding box center [332, 101] width 151 height 20
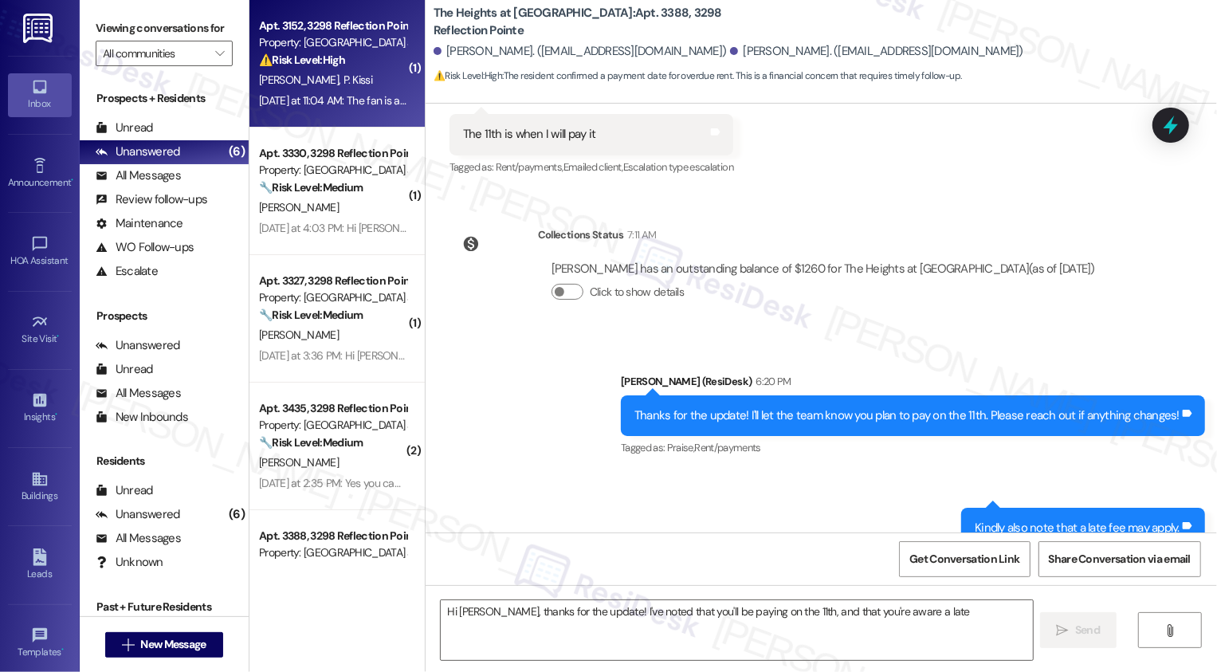
click at [332, 92] on div "[DATE] at 11:04 AM: The fan is at the [GEOGRAPHIC_DATA] and it concurs all the …" at bounding box center [332, 101] width 151 height 20
type textarea "Hi [PERSON_NAME], thanks for the update! I've noted that you'll be paying on th…"
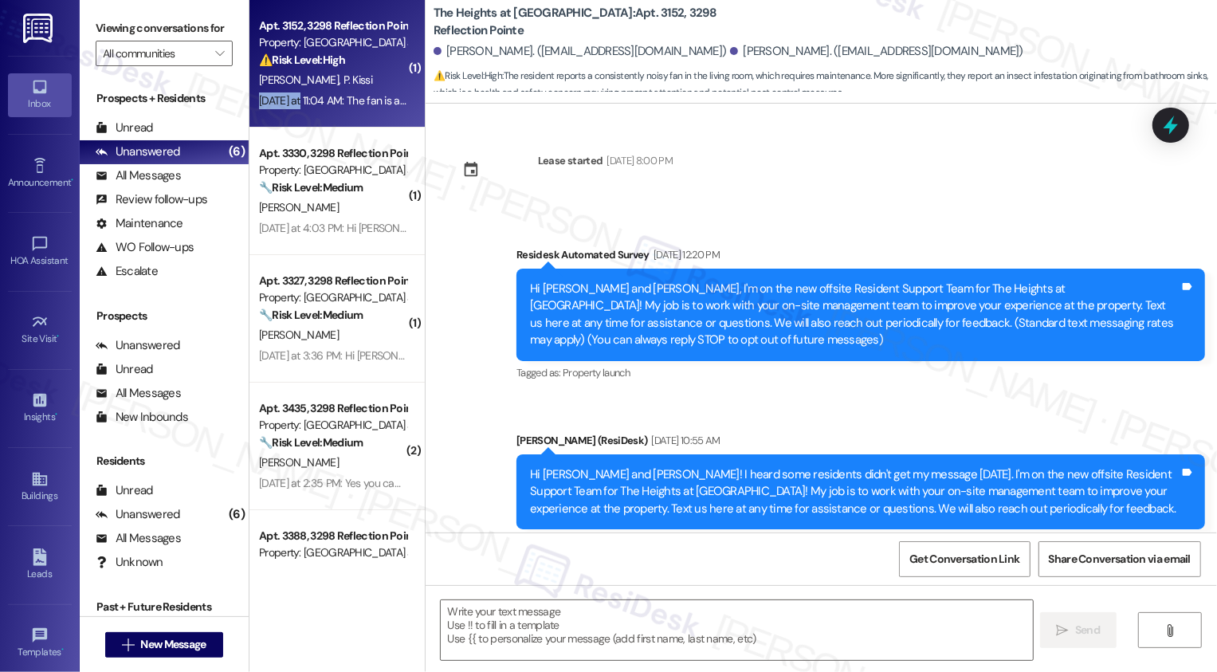
click at [332, 92] on div "[DATE] at 11:04 AM: The fan is at the [GEOGRAPHIC_DATA] and it concurs all the …" at bounding box center [332, 101] width 151 height 20
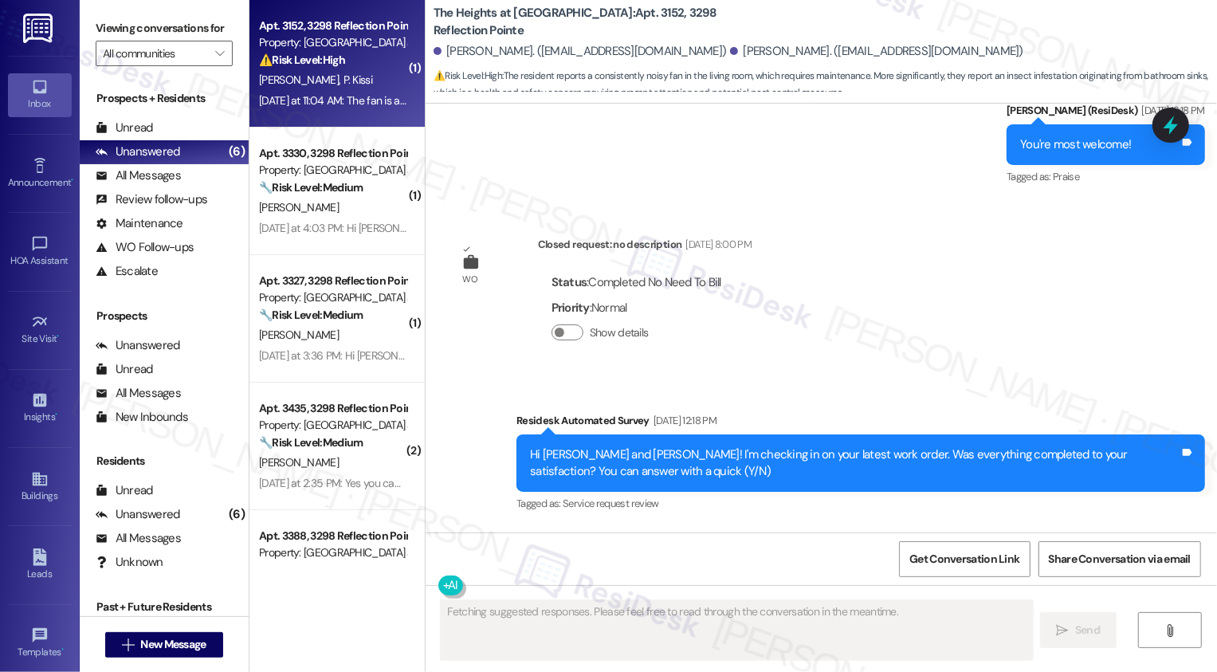
scroll to position [6827, 0]
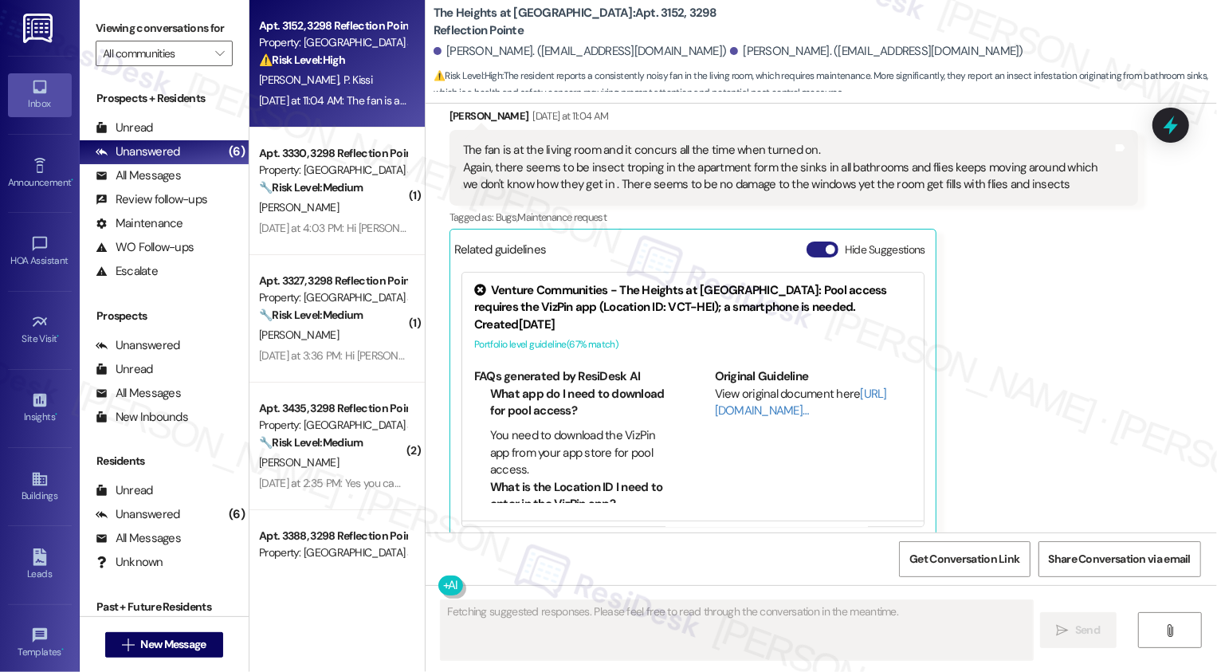
click at [817, 242] on button "Hide Suggestions" at bounding box center [823, 250] width 32 height 16
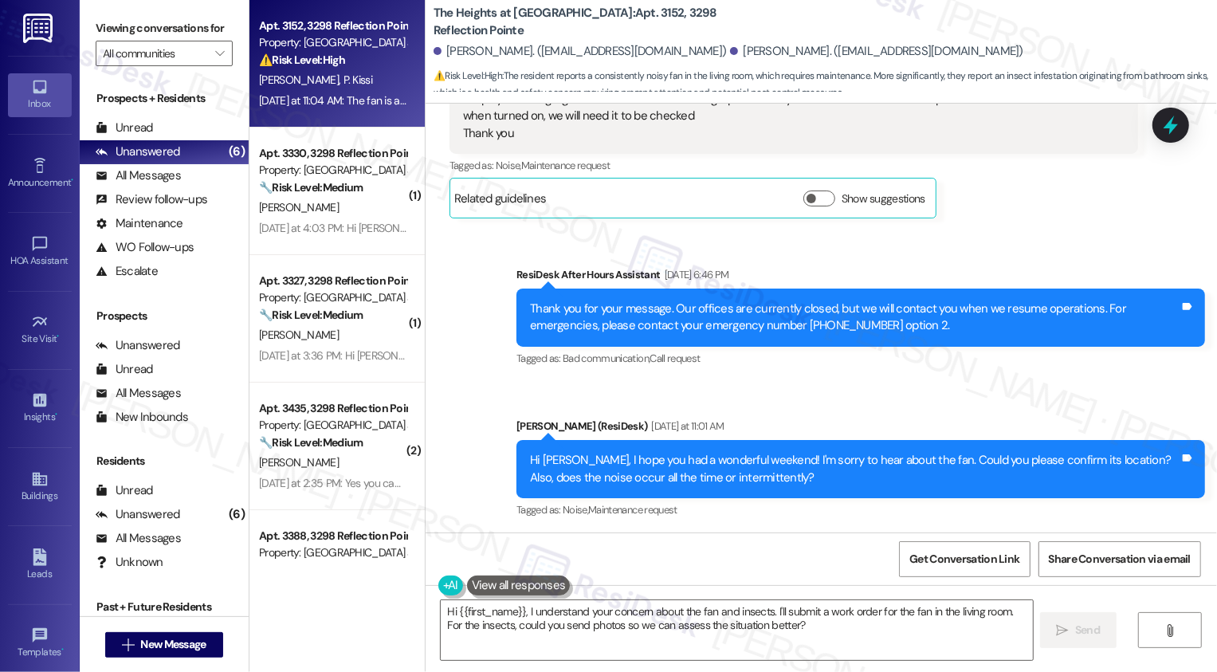
scroll to position [6560, 0]
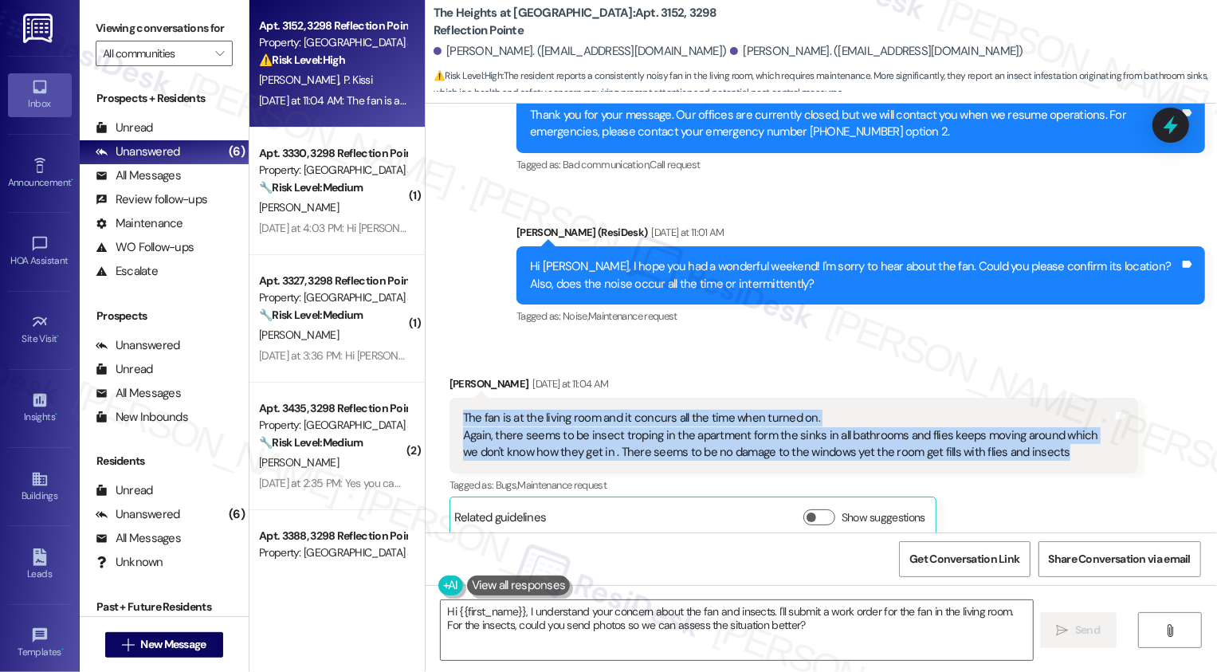
drag, startPoint x: 455, startPoint y: 397, endPoint x: 1070, endPoint y: 434, distance: 616.4
click at [1070, 434] on div "The fan is at the living room and it concurs all the time when turned on. Again…" at bounding box center [788, 435] width 650 height 51
copy div "The fan is at the living room and it concurs all the time when turned on. Again…"
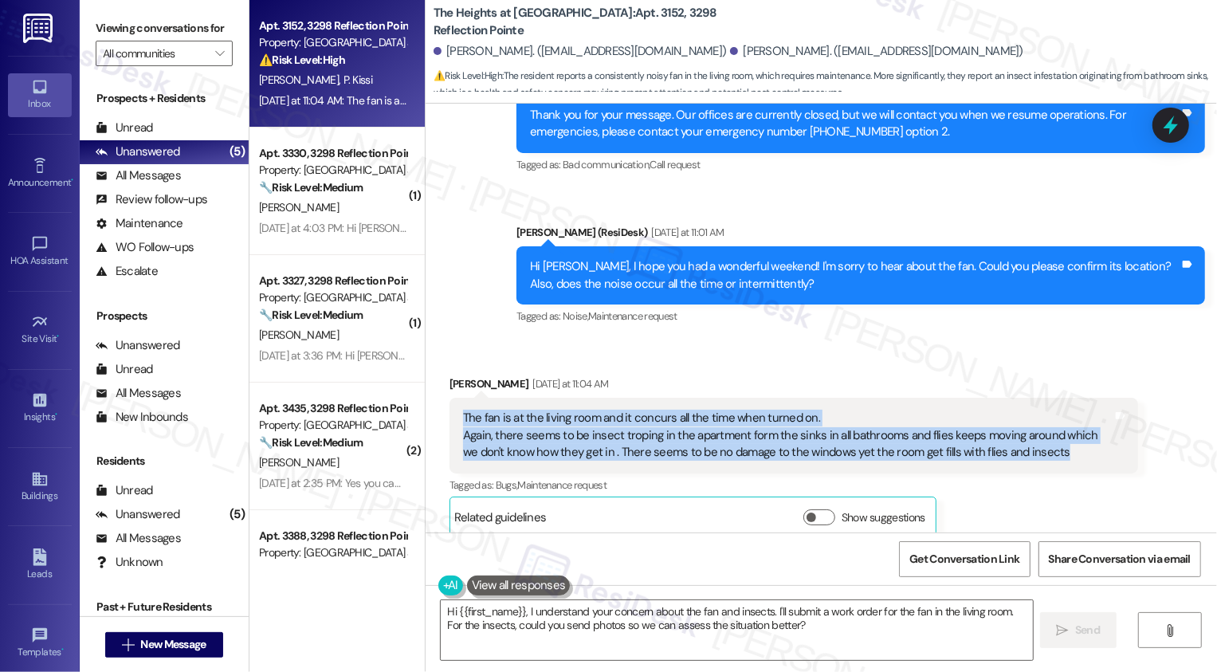
click at [494, 319] on div "Sent via SMS ResiDesk After Hours Assistant [DATE] 6:46 PM Thank you for your m…" at bounding box center [821, 188] width 791 height 303
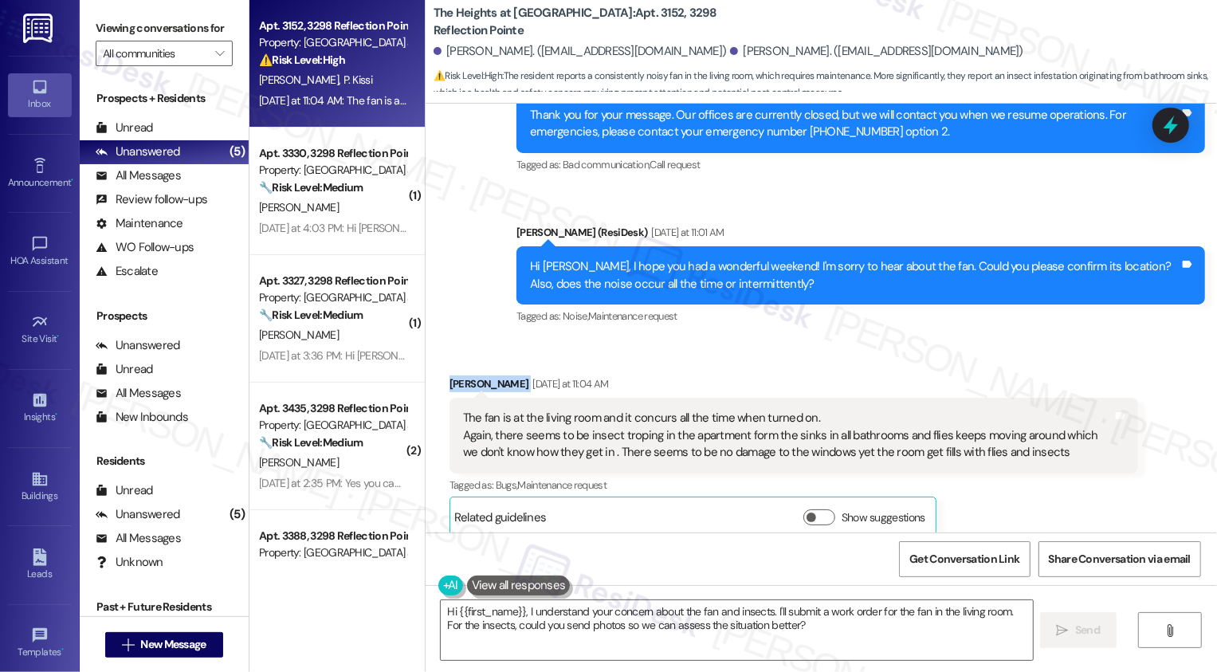
drag, startPoint x: 441, startPoint y: 367, endPoint x: 498, endPoint y: 367, distance: 57.4
click at [498, 375] on div "[PERSON_NAME] [DATE] at 11:04 AM" at bounding box center [794, 386] width 689 height 22
copy div "[PERSON_NAME]"
click at [633, 616] on textarea "Hi {{first_name}}, I understand your concern about the fan and insects. I'll su…" at bounding box center [737, 630] width 592 height 60
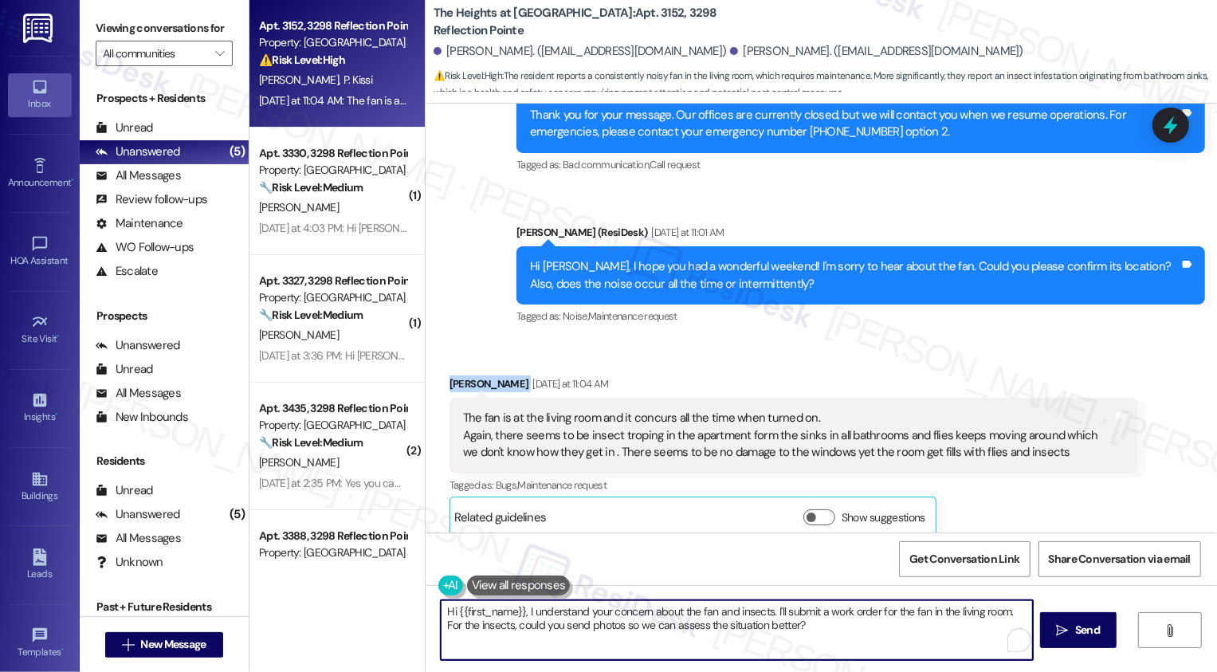
click at [654, 616] on textarea "Hi {{first_name}}, I understand your concern about the fan and insects. I'll su…" at bounding box center [737, 630] width 592 height 60
drag, startPoint x: 673, startPoint y: 612, endPoint x: 414, endPoint y: 597, distance: 258.7
click at [410, 602] on div "Apt. 3152, 3298 Reflection Pointe Property: [GEOGRAPHIC_DATA] at [GEOGRAPHIC_DA…" at bounding box center [733, 336] width 968 height 672
drag, startPoint x: 747, startPoint y: 612, endPoint x: 782, endPoint y: 643, distance: 46.9
click at [782, 643] on textarea "Got it. I'm so sorry about the fan and insects. I'll submit a work order for th…" at bounding box center [735, 630] width 592 height 60
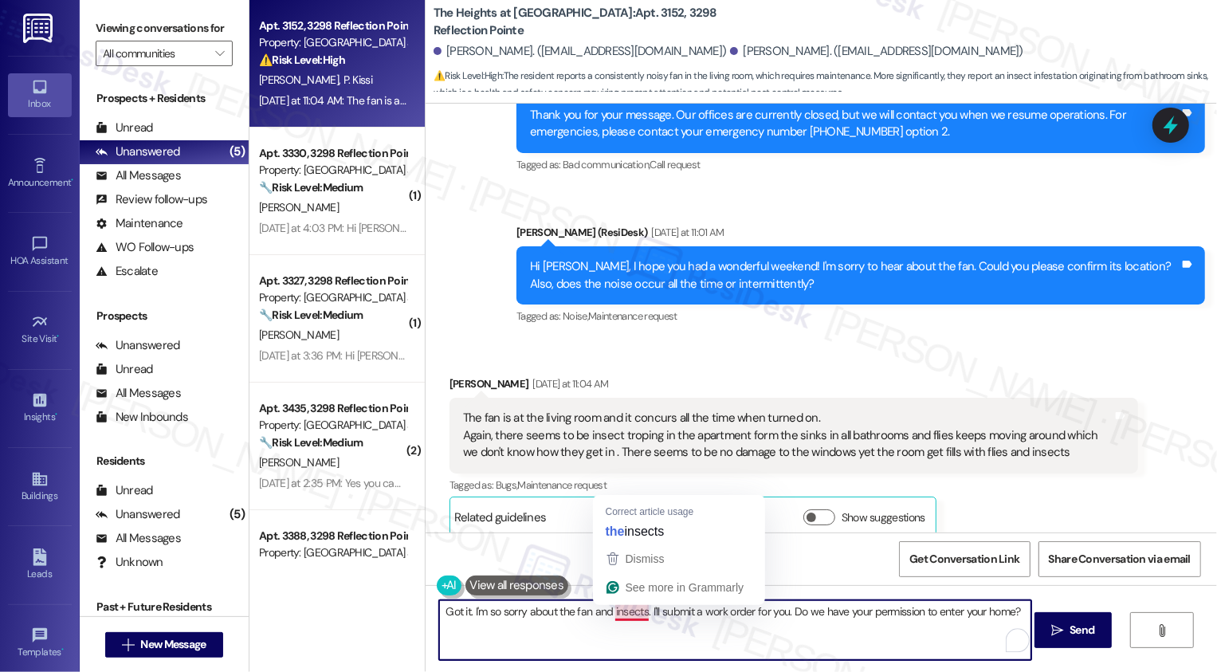
click at [626, 612] on textarea "Got it. I'm so sorry about the fan and insects. I'll submit a work order for yo…" at bounding box center [735, 630] width 592 height 60
type textarea "Got it. I'm so sorry about the fan and the insects. I'll submit a work order fo…"
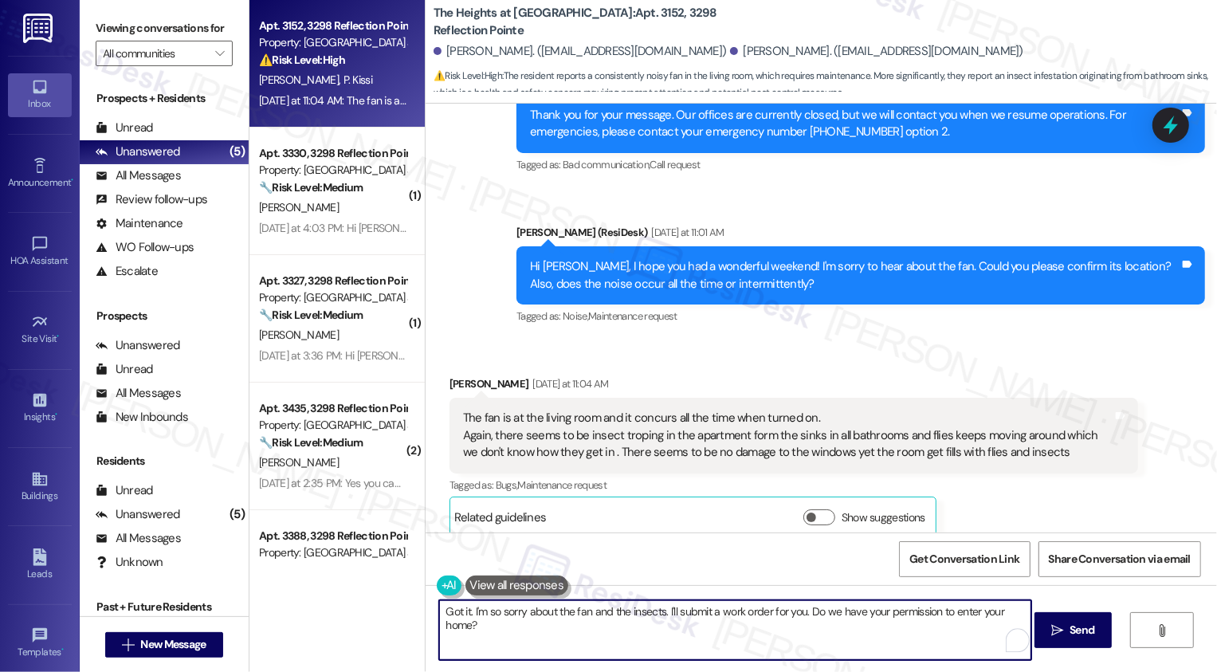
click at [556, 622] on textarea "Got it. I'm so sorry about the fan and the insects. I'll submit a work order fo…" at bounding box center [735, 630] width 592 height 60
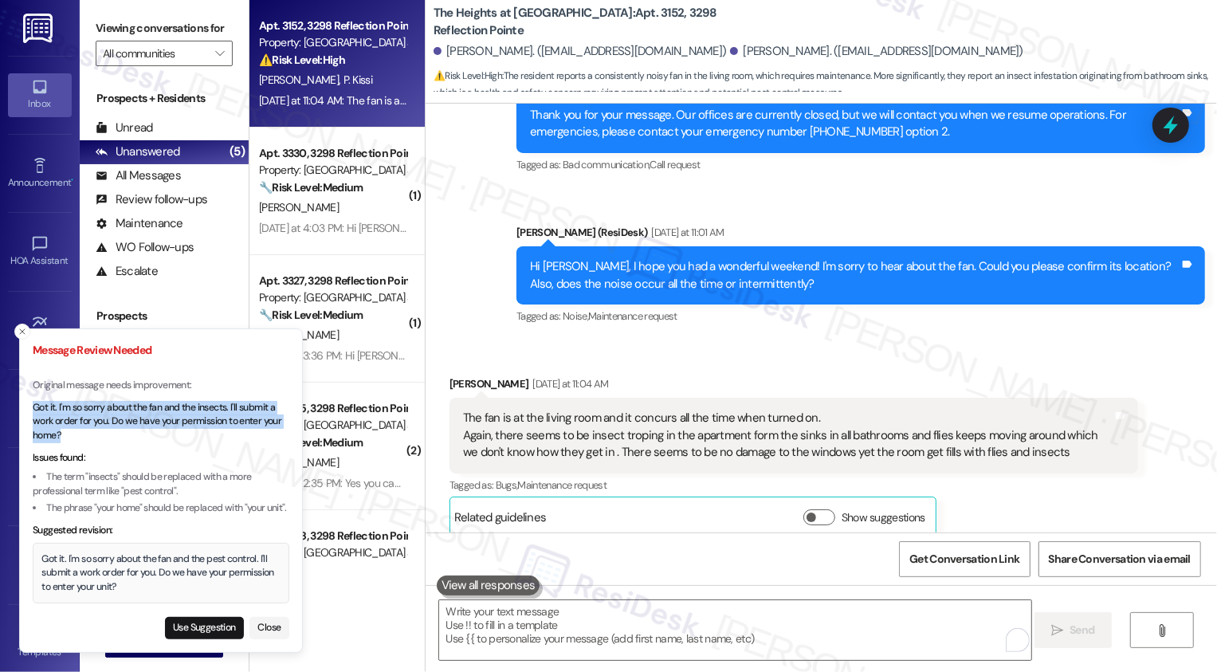
drag, startPoint x: 33, startPoint y: 406, endPoint x: 77, endPoint y: 434, distance: 52.0
click at [77, 434] on p "Got it. I'm so sorry about the fan and the insects. I'll submit a work order fo…" at bounding box center [161, 422] width 257 height 42
copy p "Got it. I'm so sorry about the fan and the insects. I'll submit a work order fo…"
click at [594, 638] on textarea "To enrich screen reader interactions, please activate Accessibility in Grammarl…" at bounding box center [735, 630] width 592 height 60
paste textarea "Got it. I'm so sorry about the fan and the insects. I'll submit a work order fo…"
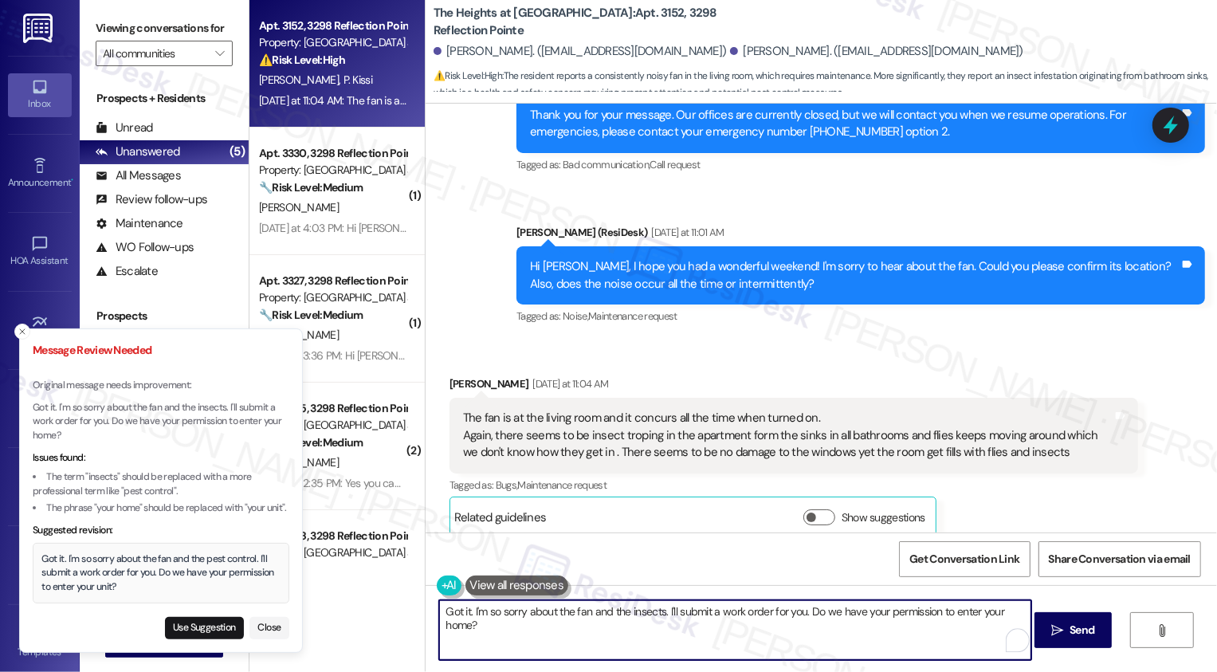
click at [640, 616] on textarea "Got it. I'm so sorry about the fan and the insects. I'll submit a work order fo…" at bounding box center [735, 630] width 592 height 60
type textarea "Got it. I'm so sorry about the fan and the pest issues. I'll submit a work orde…"
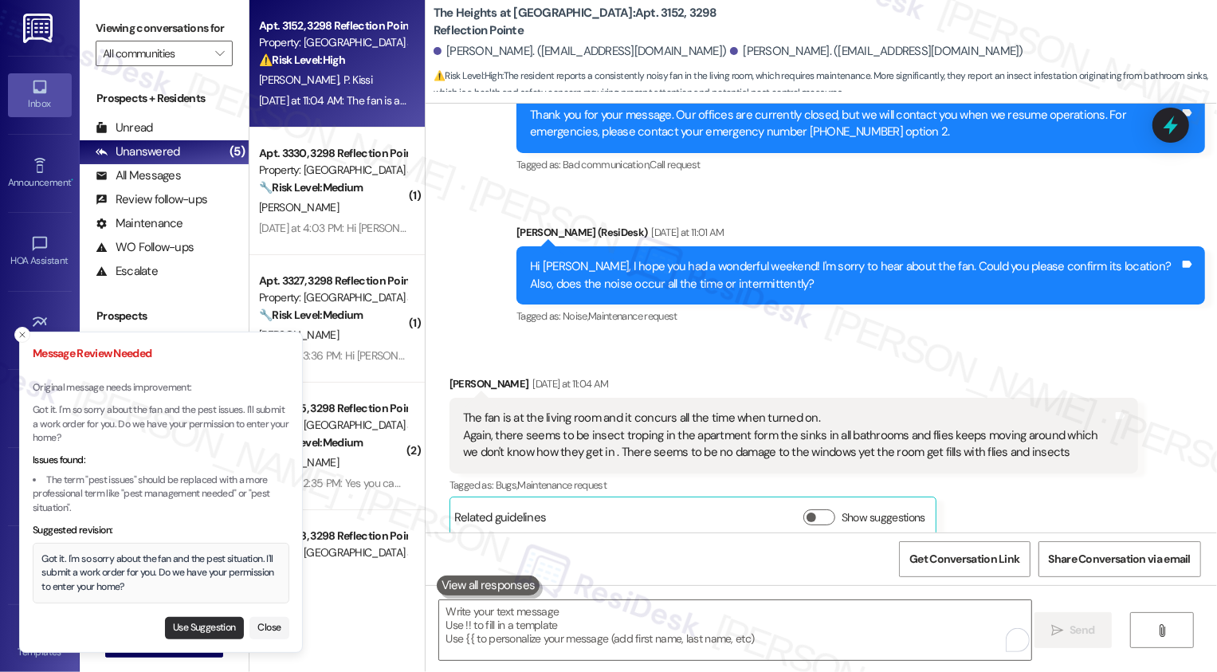
click at [214, 624] on button "Use Suggestion" at bounding box center [204, 628] width 79 height 22
type textarea "Got it. I'm so sorry about the fan and the pest situation. I'll submit a work o…"
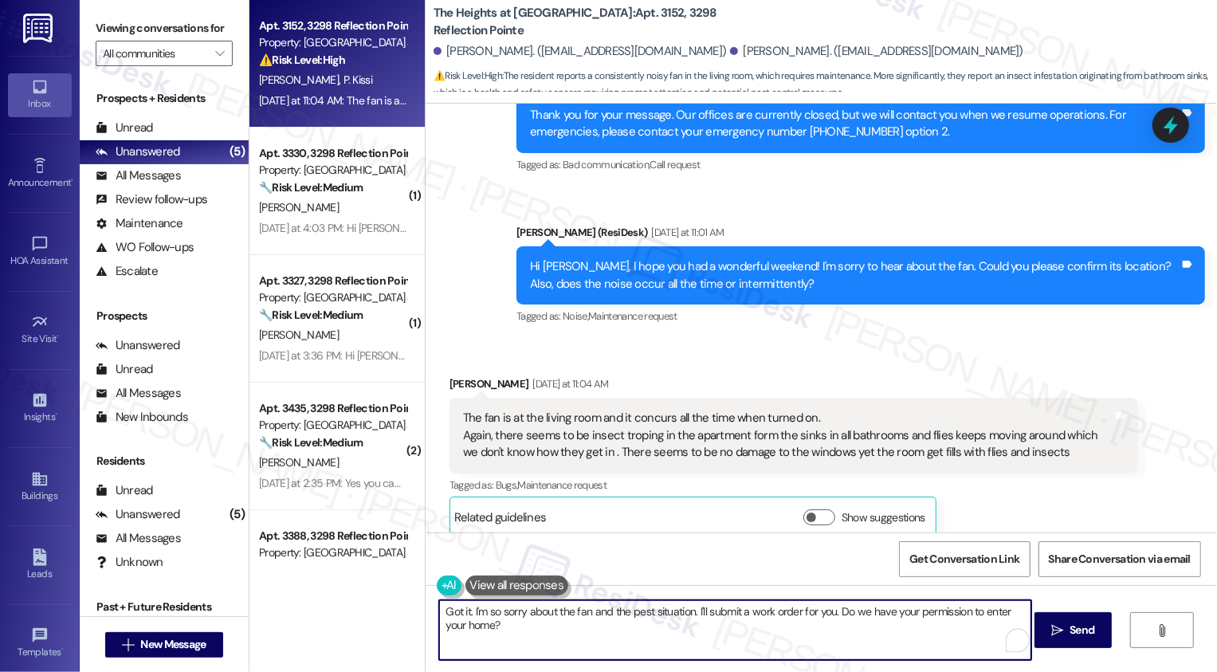
click at [710, 656] on textarea "Got it. I'm so sorry about the fan and the pest situation. I'll submit a work o…" at bounding box center [735, 630] width 592 height 60
click at [1080, 631] on span "Send" at bounding box center [1082, 630] width 25 height 17
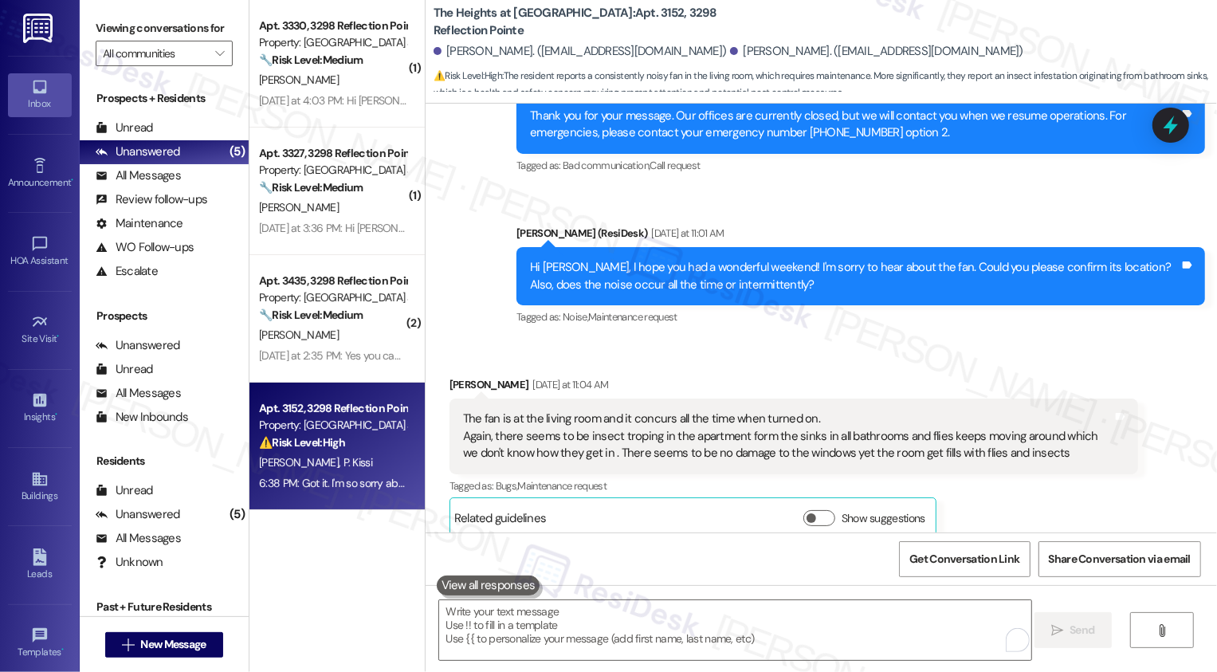
scroll to position [6687, 0]
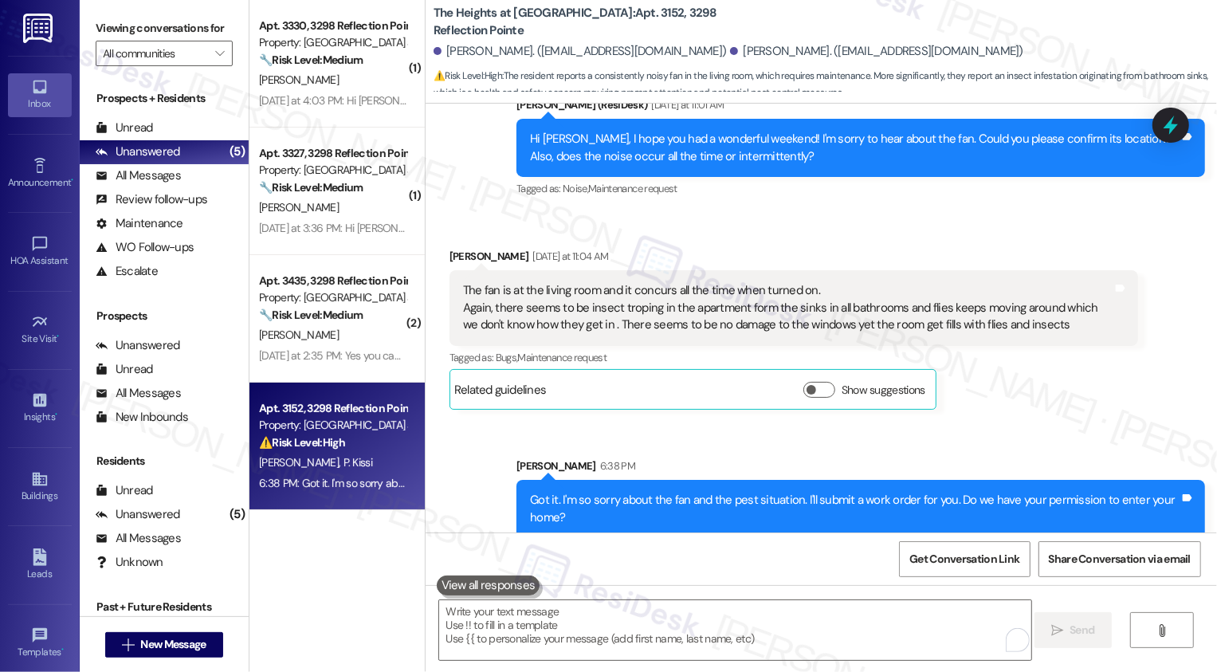
click at [1098, 308] on div "The fan is at the living room and it concurs all the time when turned on. Again…" at bounding box center [788, 307] width 650 height 51
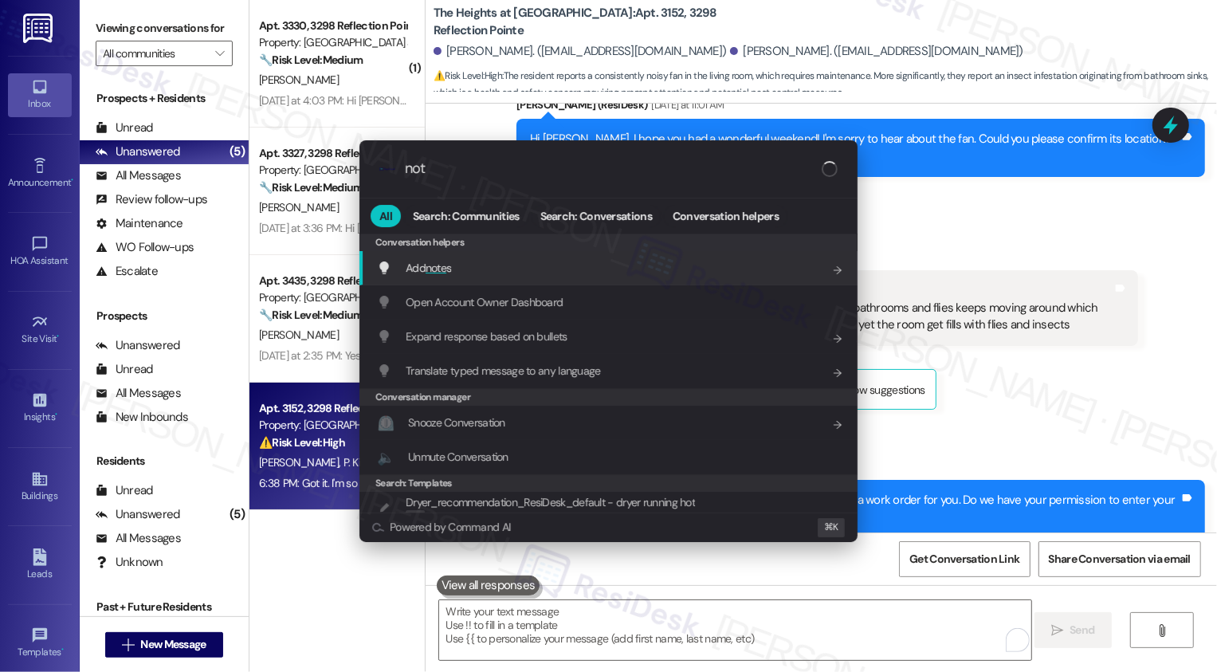
type input "note"
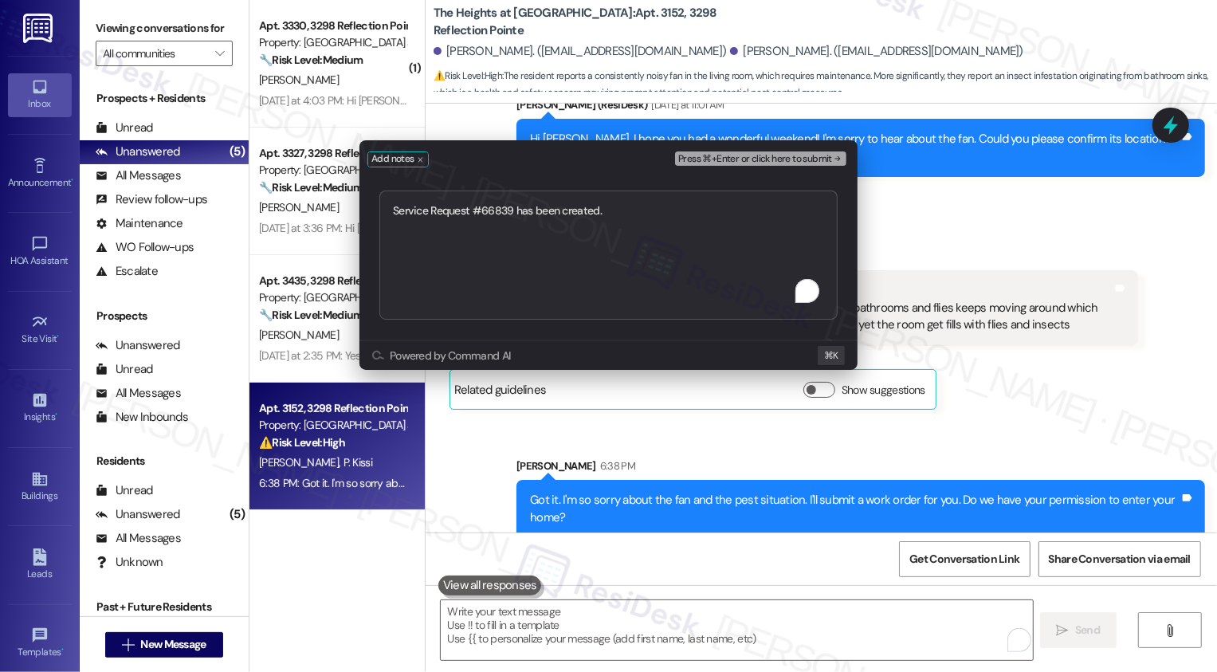
type textarea "Service Request #66839 has been created."
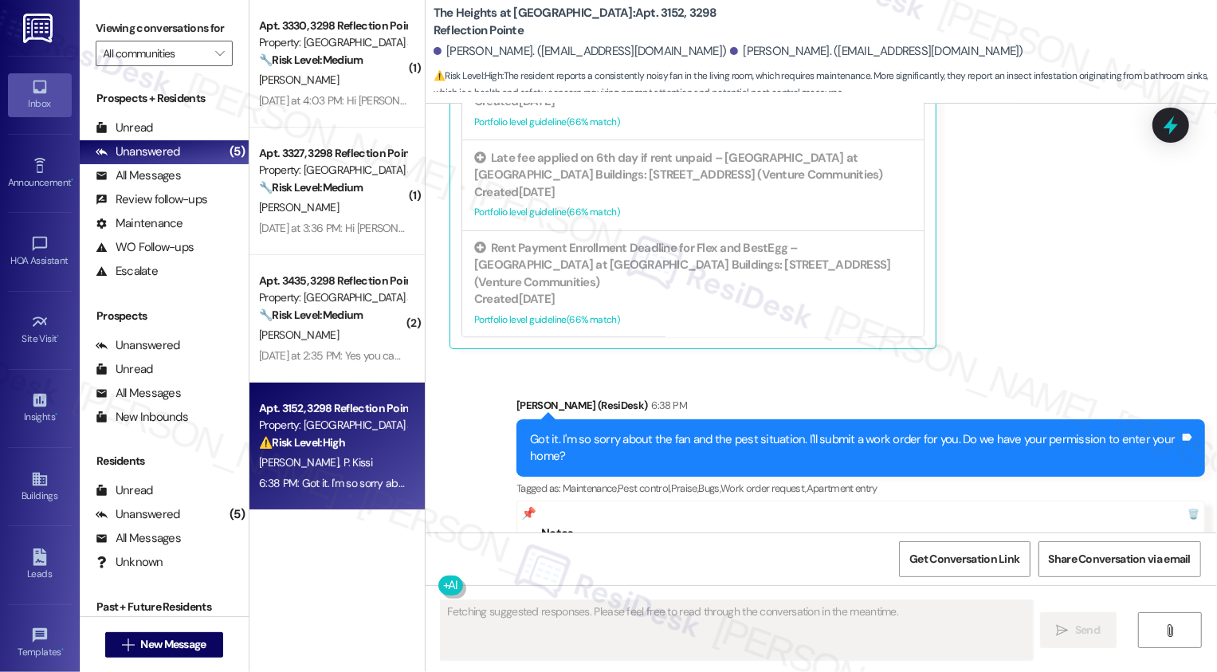
scroll to position [7132, 0]
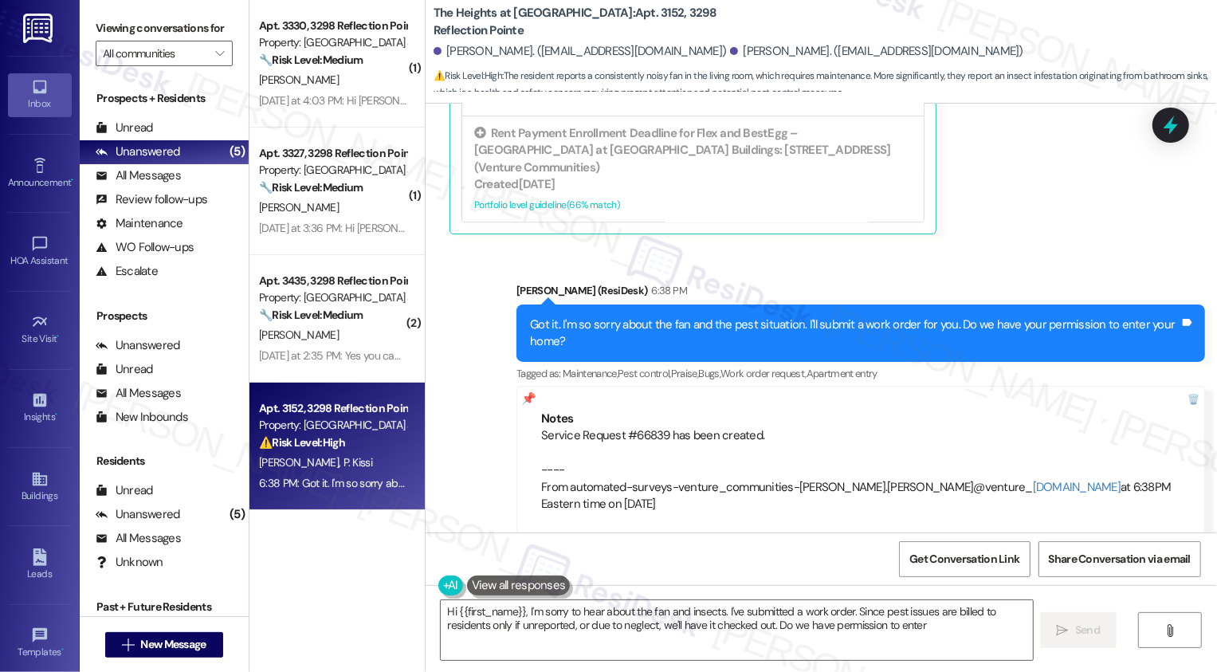
type textarea "Hi {{first_name}}, I'm sorry to hear about the fan and insects. I've submitted …"
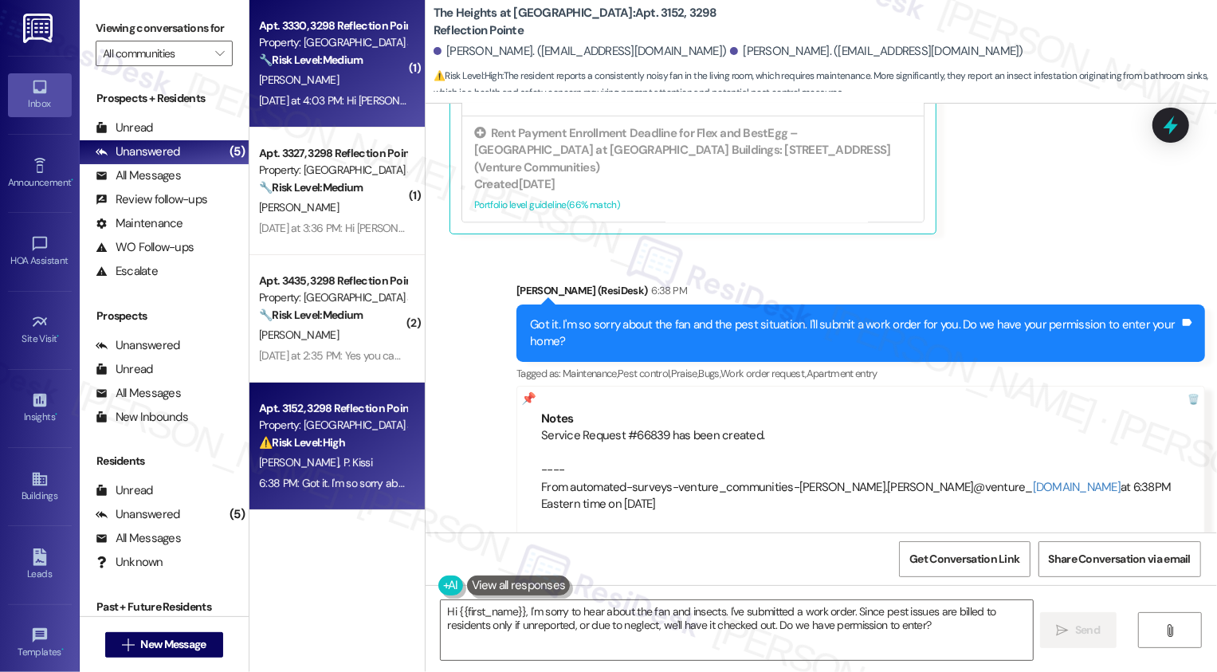
click at [349, 64] on strong "🔧 Risk Level: Medium" at bounding box center [311, 60] width 104 height 14
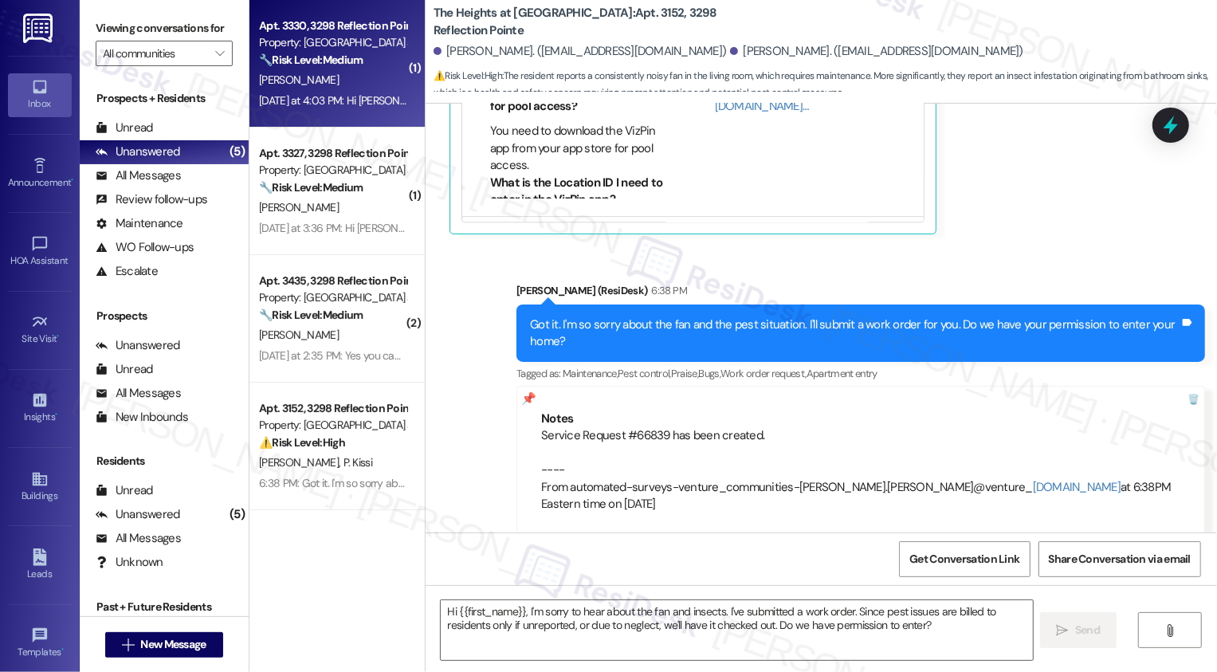
click at [349, 64] on strong "🔧 Risk Level: Medium" at bounding box center [311, 60] width 104 height 14
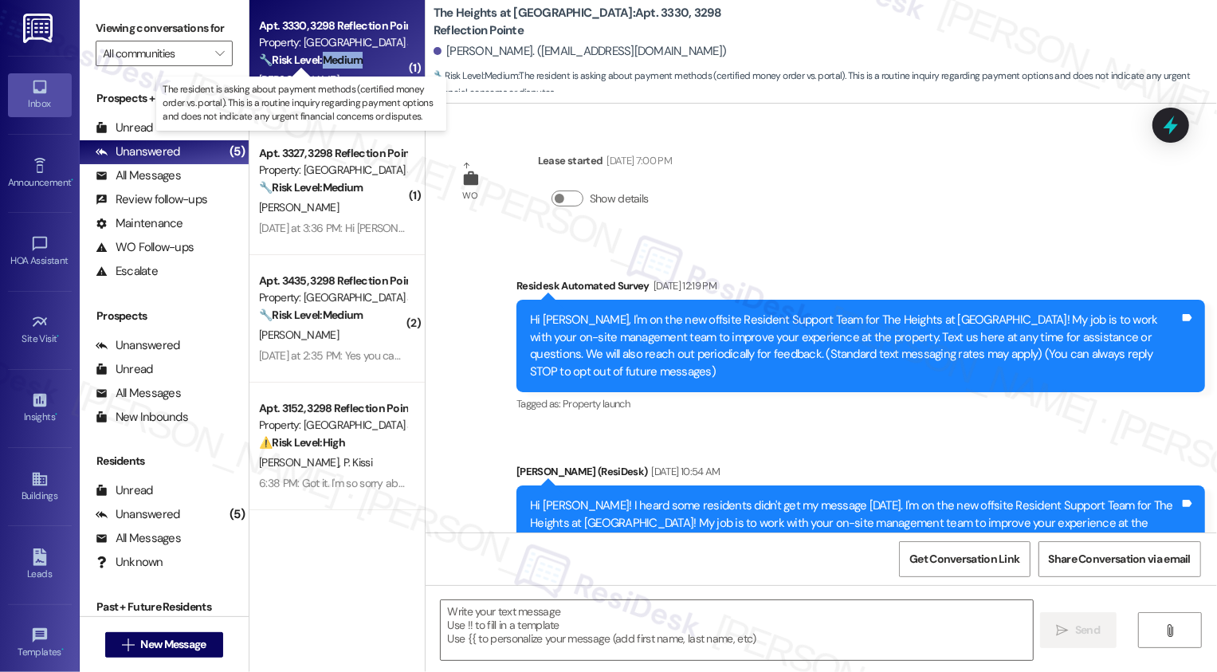
click at [349, 64] on strong "🔧 Risk Level: Medium" at bounding box center [311, 60] width 104 height 14
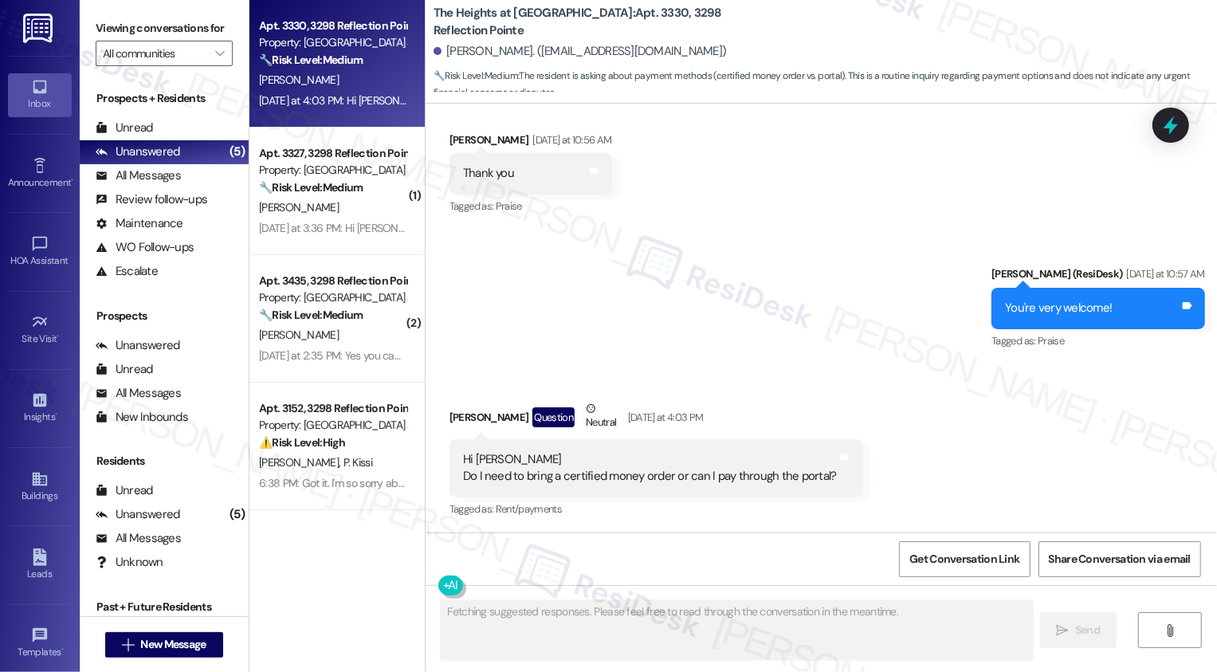
scroll to position [8237, 0]
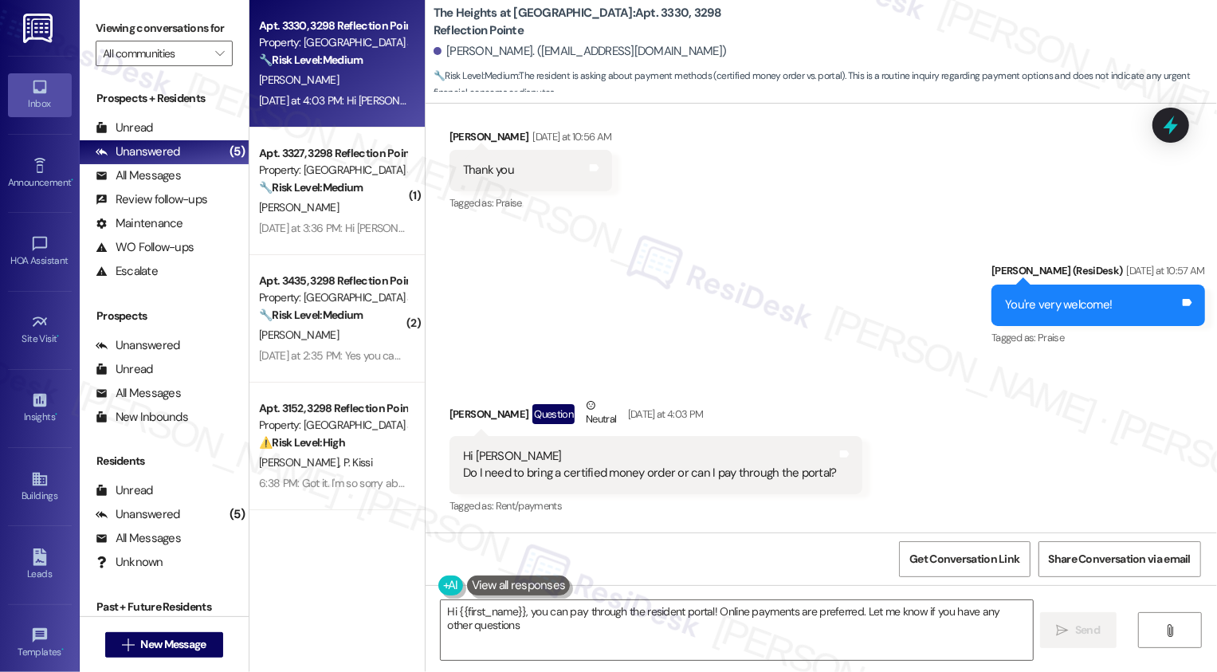
type textarea "Hi {{first_name}}, you can pay through the resident portal! Online payments are…"
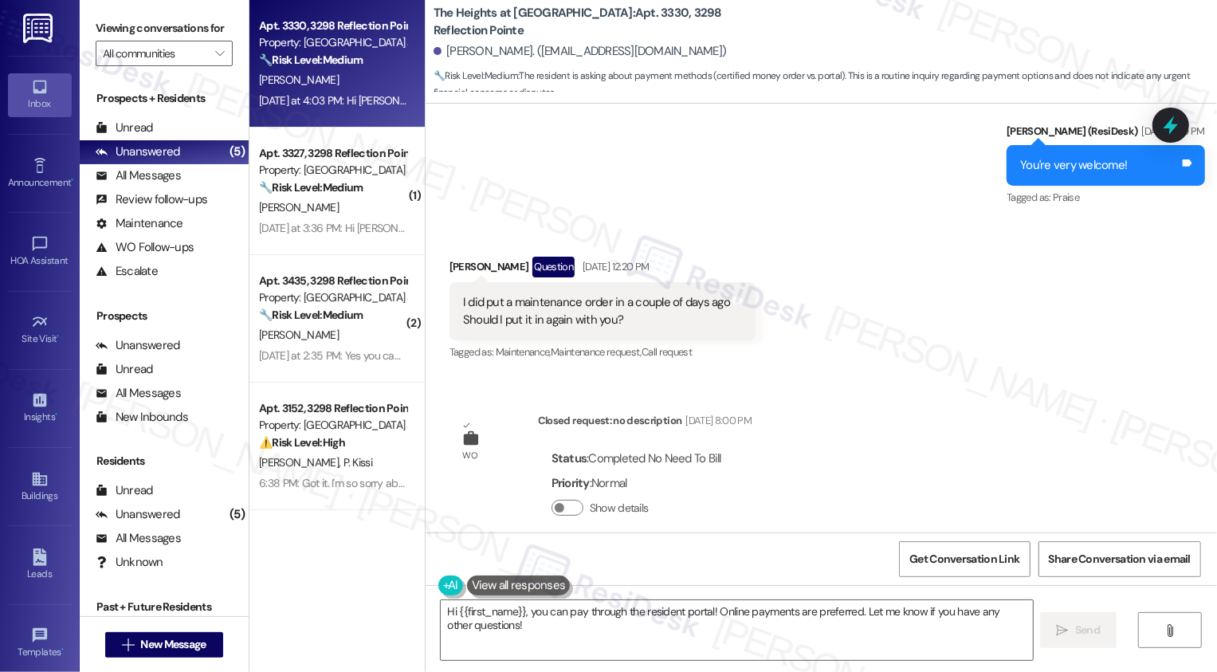
scroll to position [3654, 0]
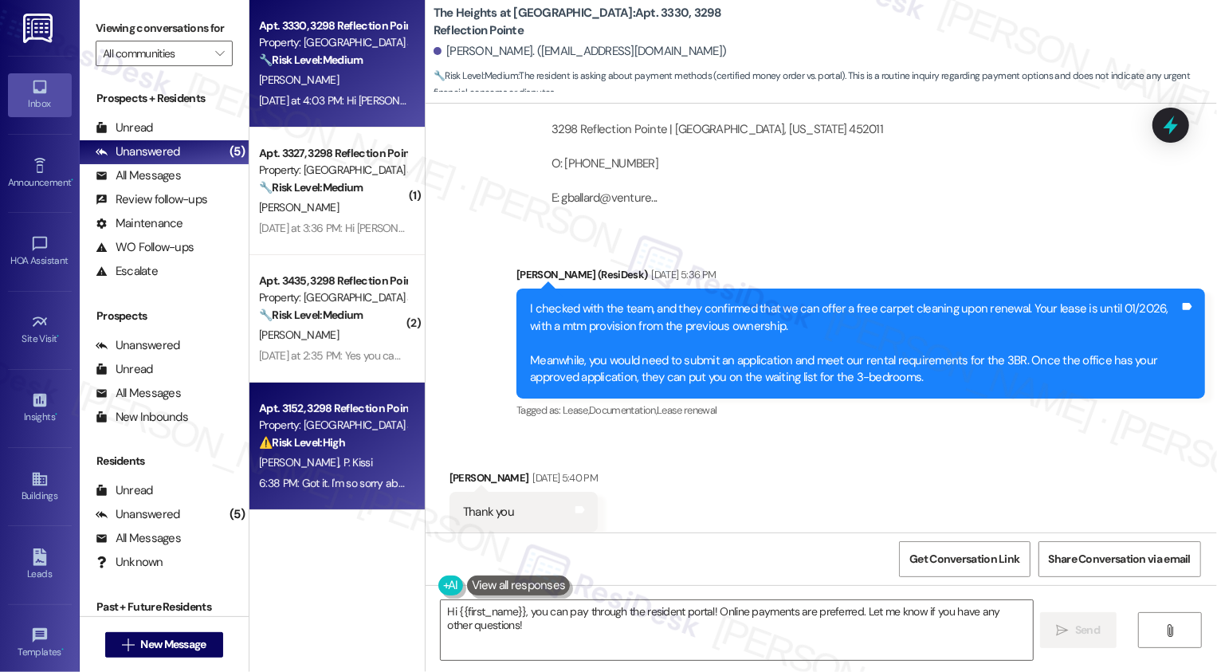
click at [316, 486] on div "6:38 PM: Got it. I'm so sorry about the fan and the pest situation. I'll submit…" at bounding box center [591, 483] width 665 height 14
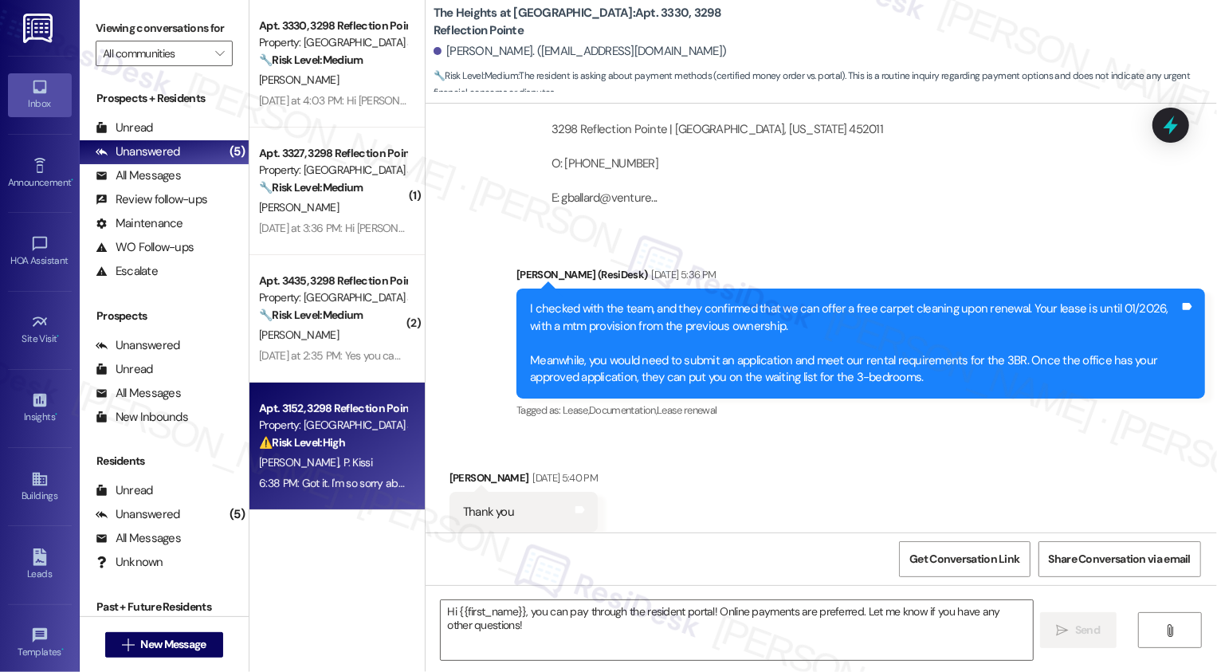
type textarea "Fetching suggested responses. Please feel free to read through the conversation…"
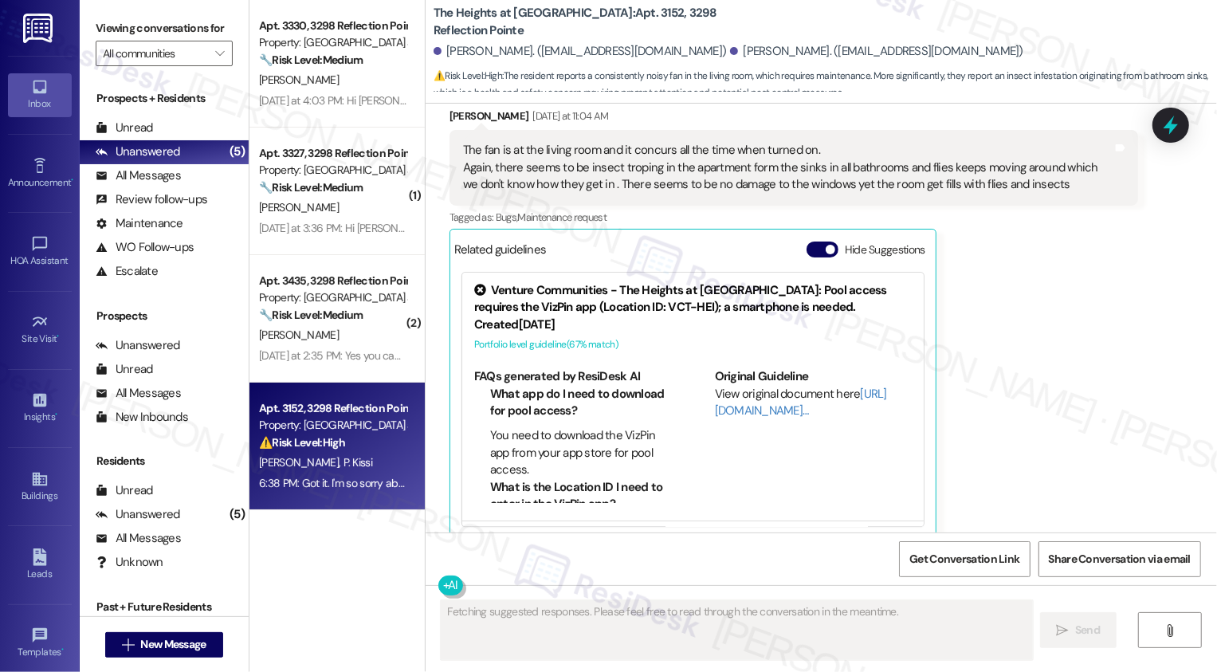
scroll to position [6772, 0]
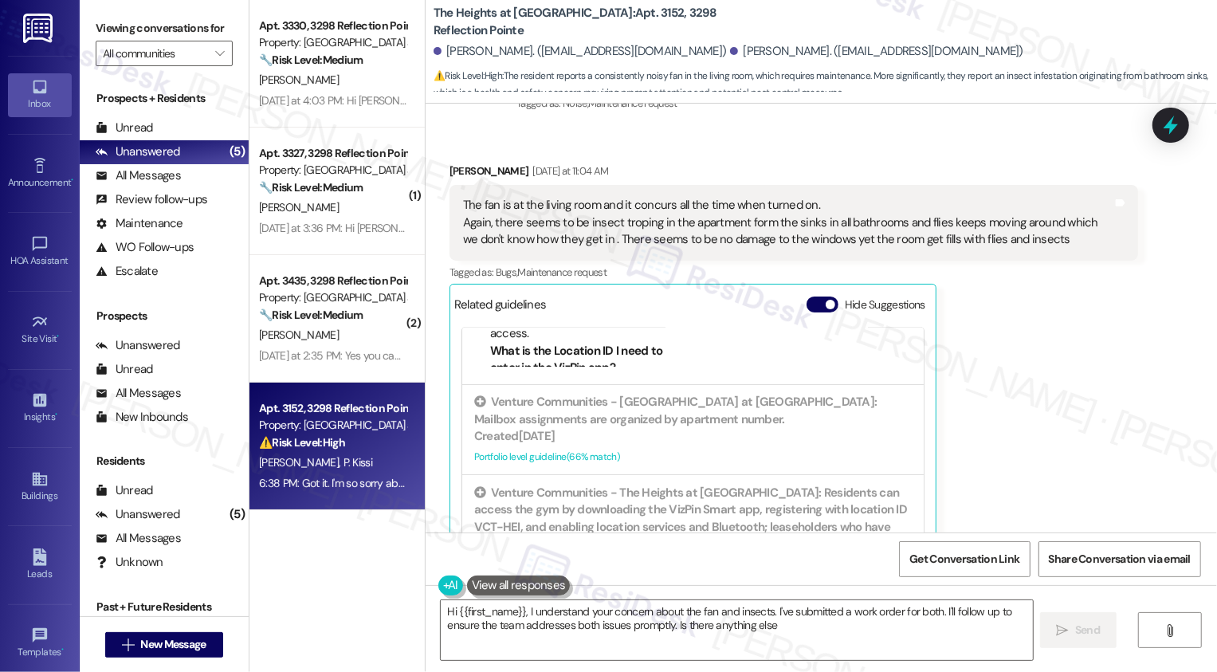
type textarea "Hi {{first_name}}, I understand your concern about the fan and insects. I've su…"
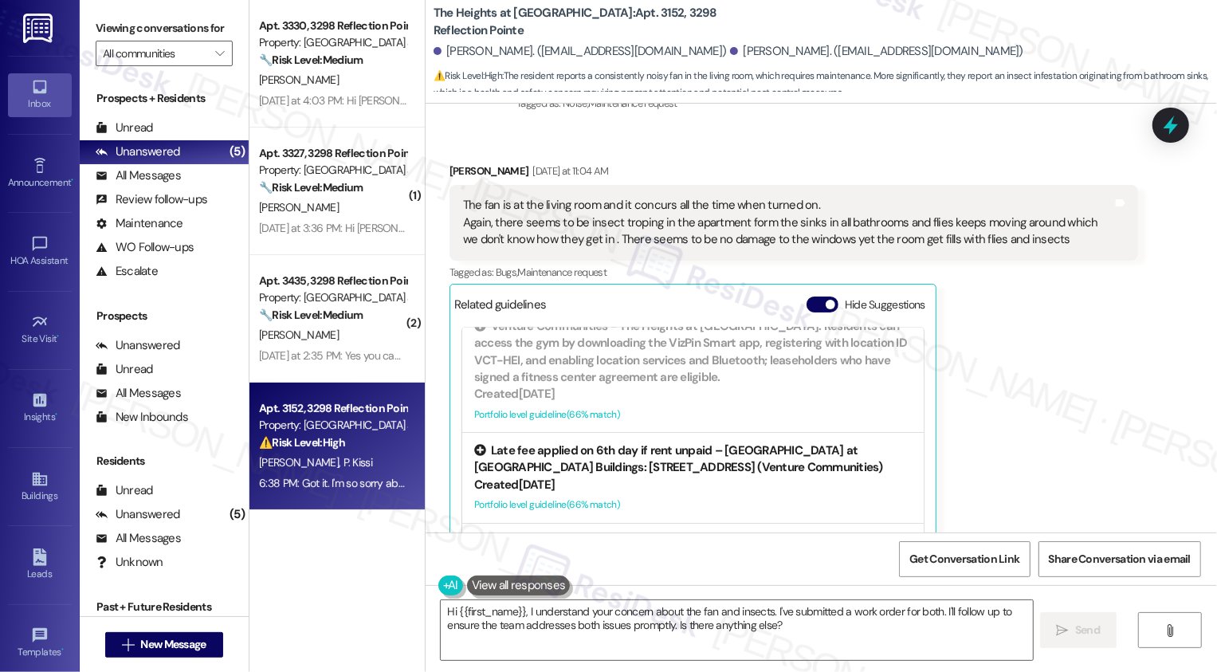
scroll to position [406, 0]
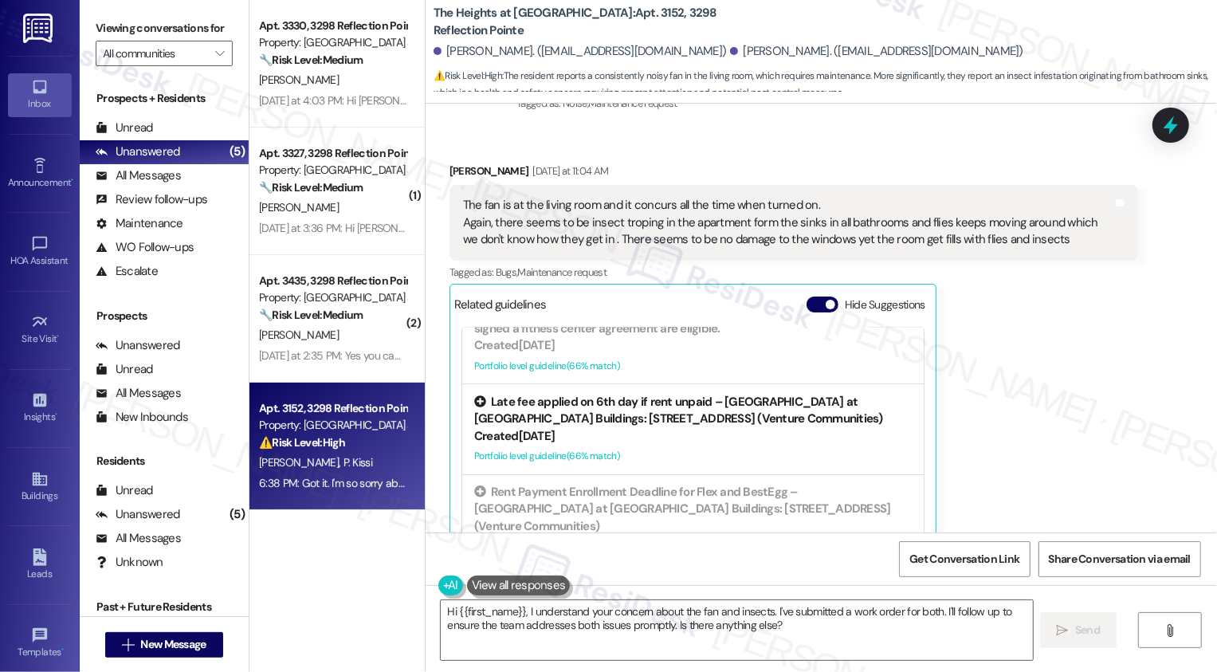
click at [667, 448] on div "Portfolio level guideline ( 66 % match)" at bounding box center [693, 456] width 438 height 17
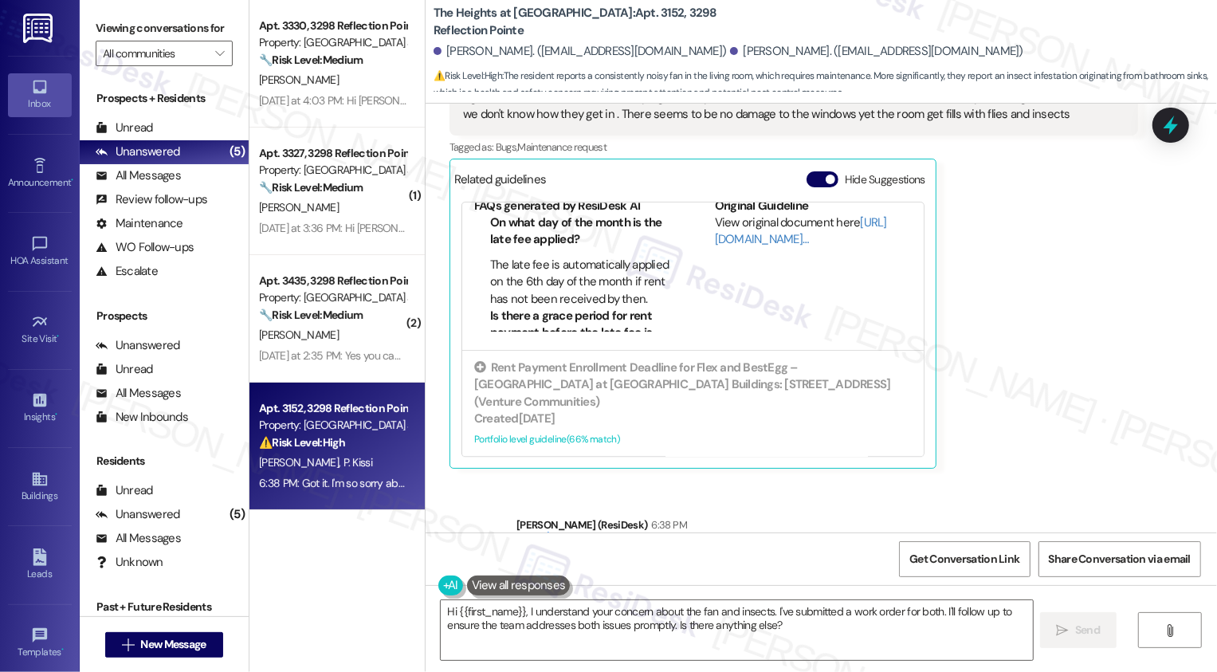
scroll to position [6900, 0]
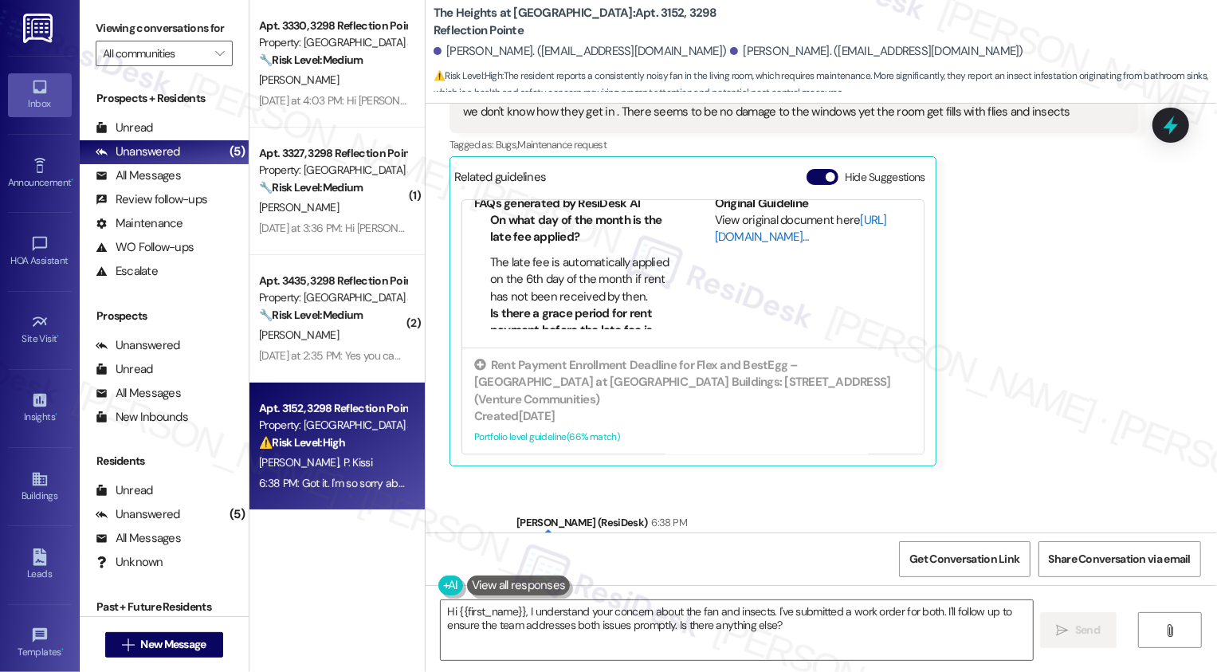
click at [728, 218] on link "[URL][DOMAIN_NAME]…" at bounding box center [801, 227] width 172 height 33
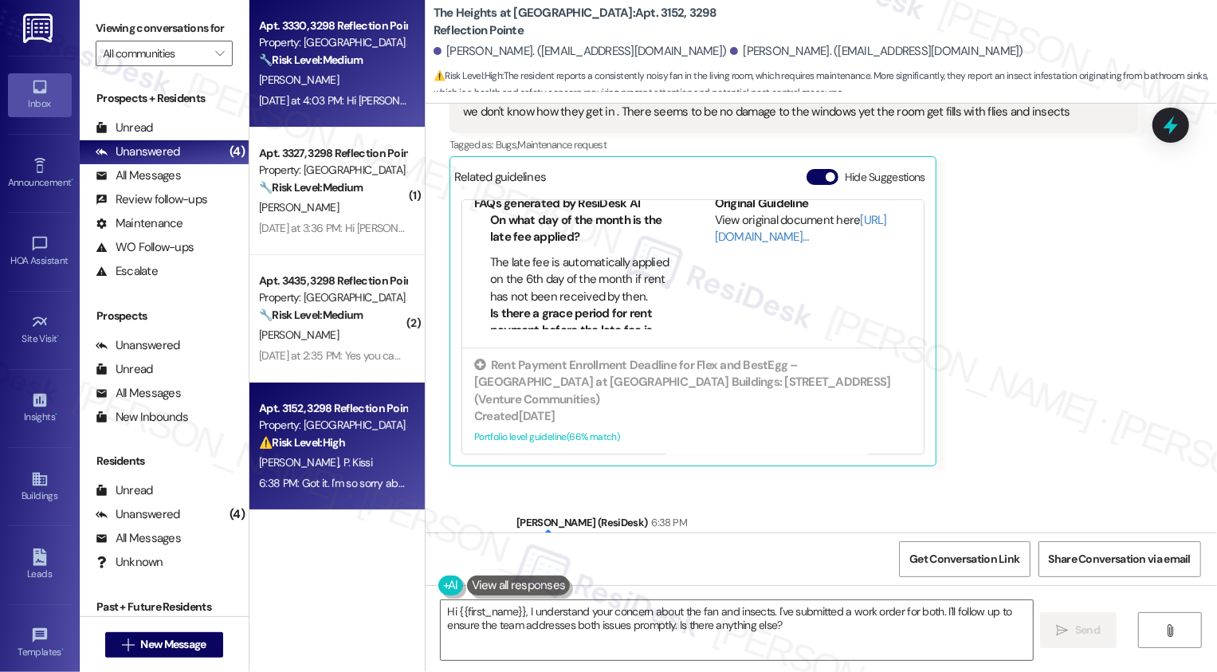
click at [338, 87] on div "[PERSON_NAME]" at bounding box center [332, 80] width 151 height 20
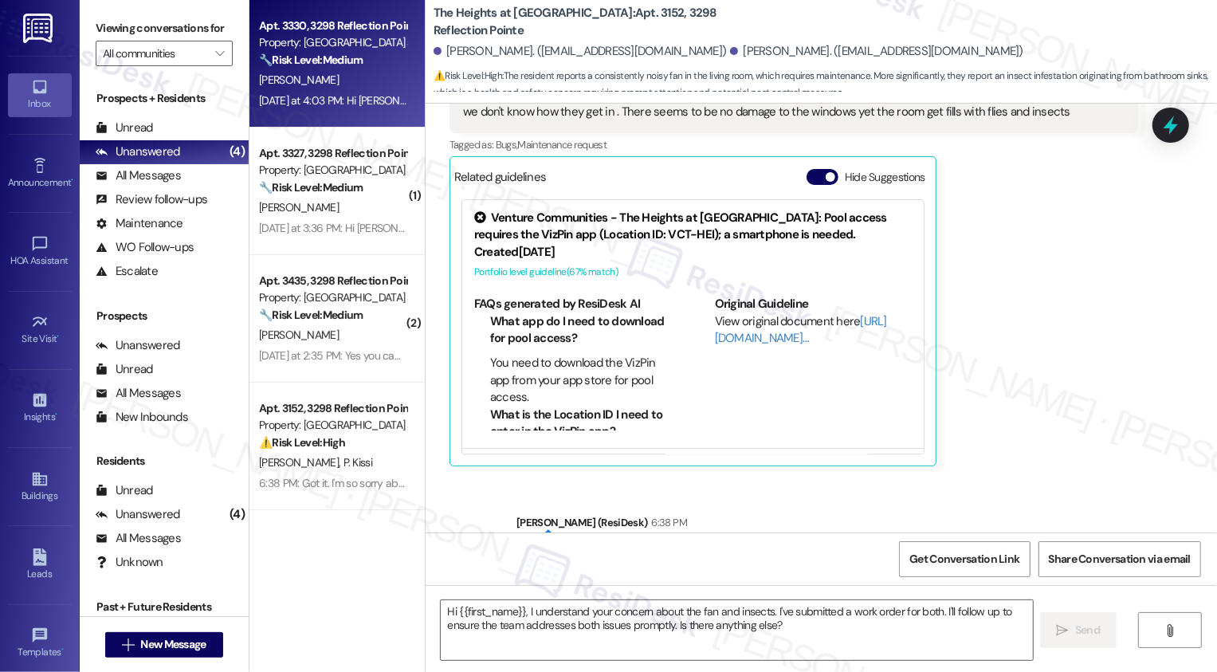
click at [338, 87] on div "[PERSON_NAME]" at bounding box center [332, 80] width 151 height 20
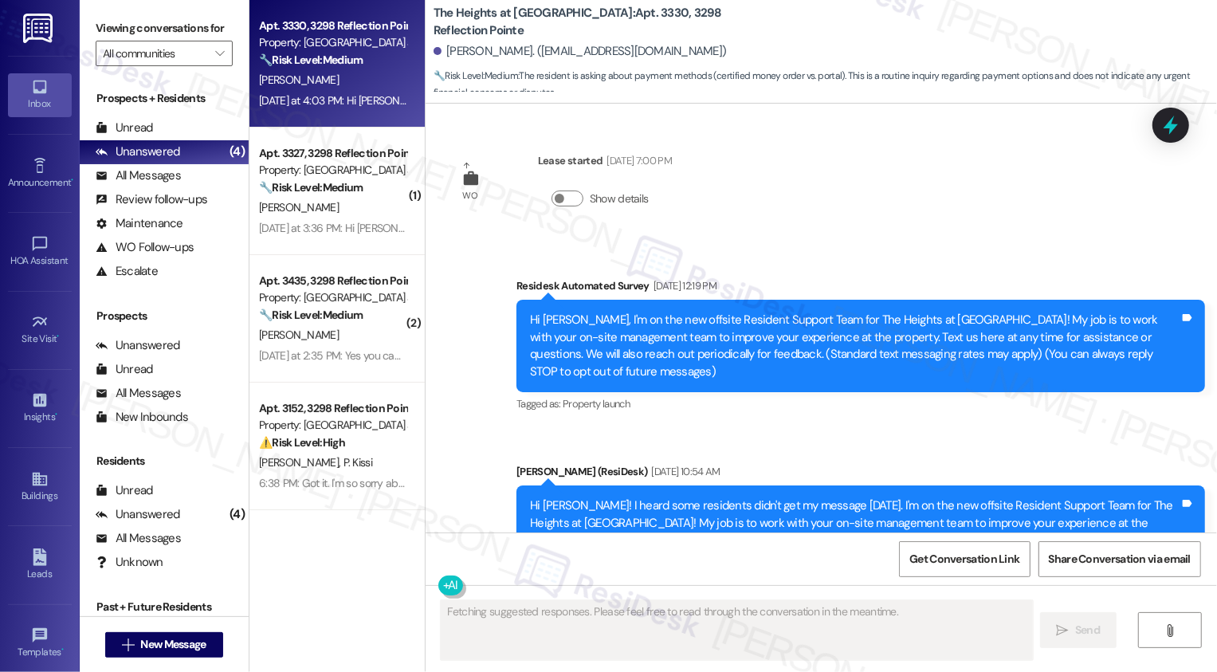
type textarea "Fetching suggested responses. Please feel free to read through the conversation…"
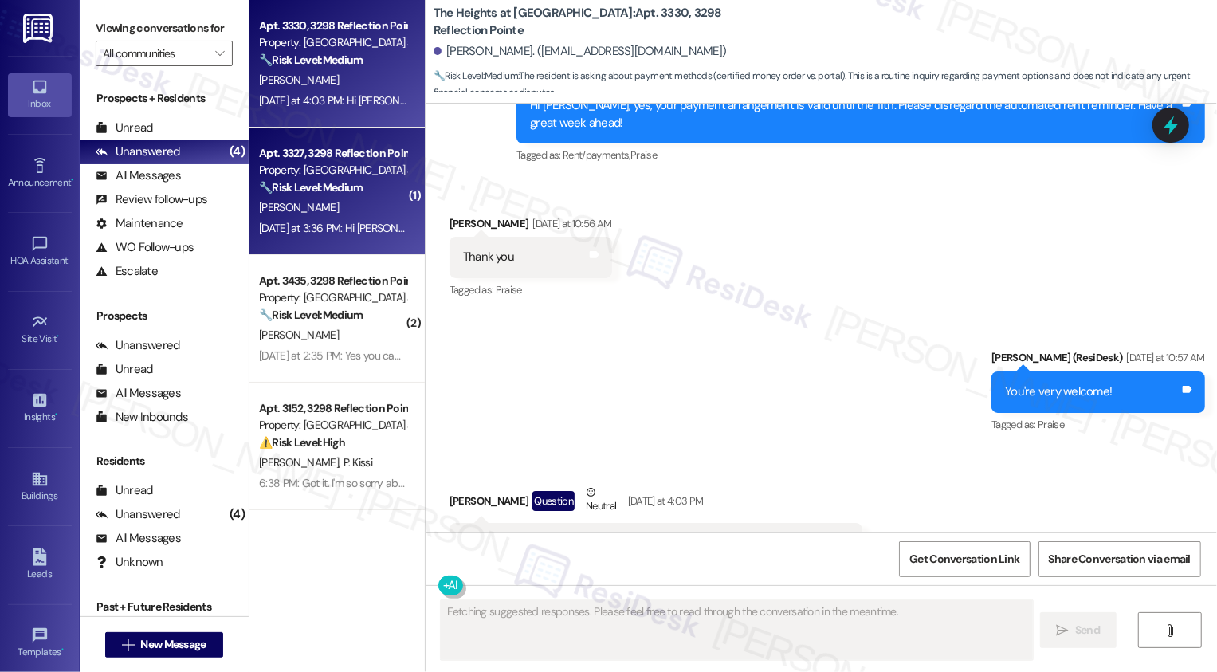
scroll to position [8233, 0]
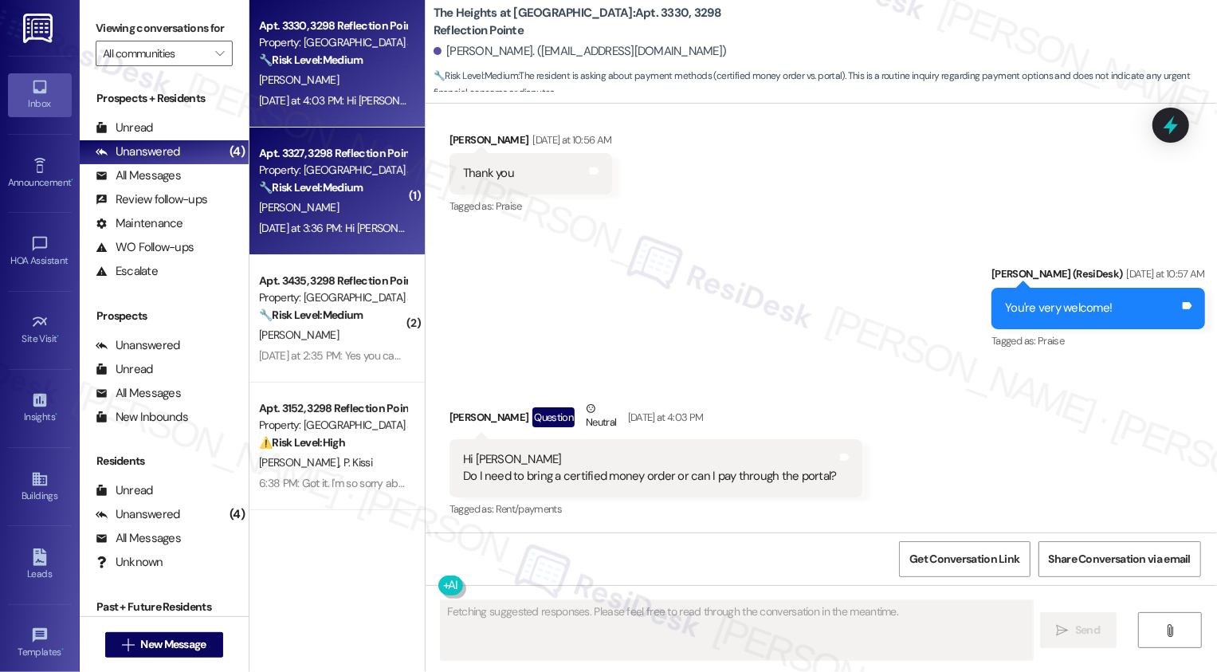
click at [324, 161] on div "Apt. 3327, 3298 Reflection Pointe" at bounding box center [332, 153] width 147 height 17
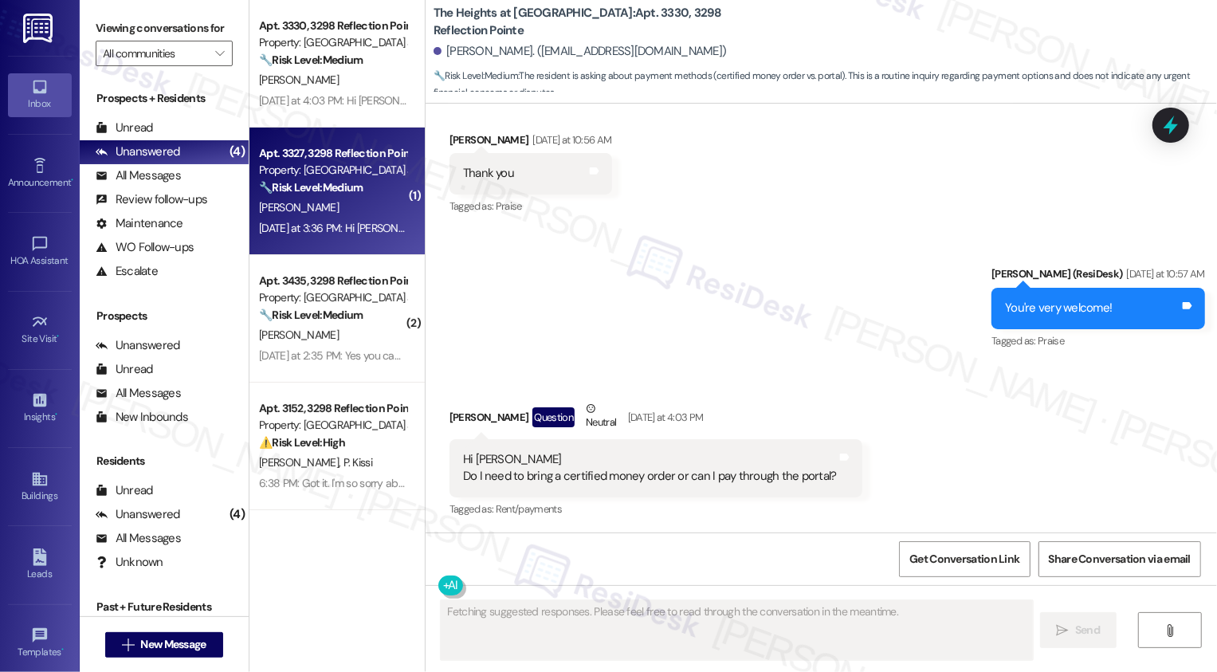
click at [324, 161] on div "Apt. 3327, 3298 Reflection Pointe" at bounding box center [332, 153] width 147 height 17
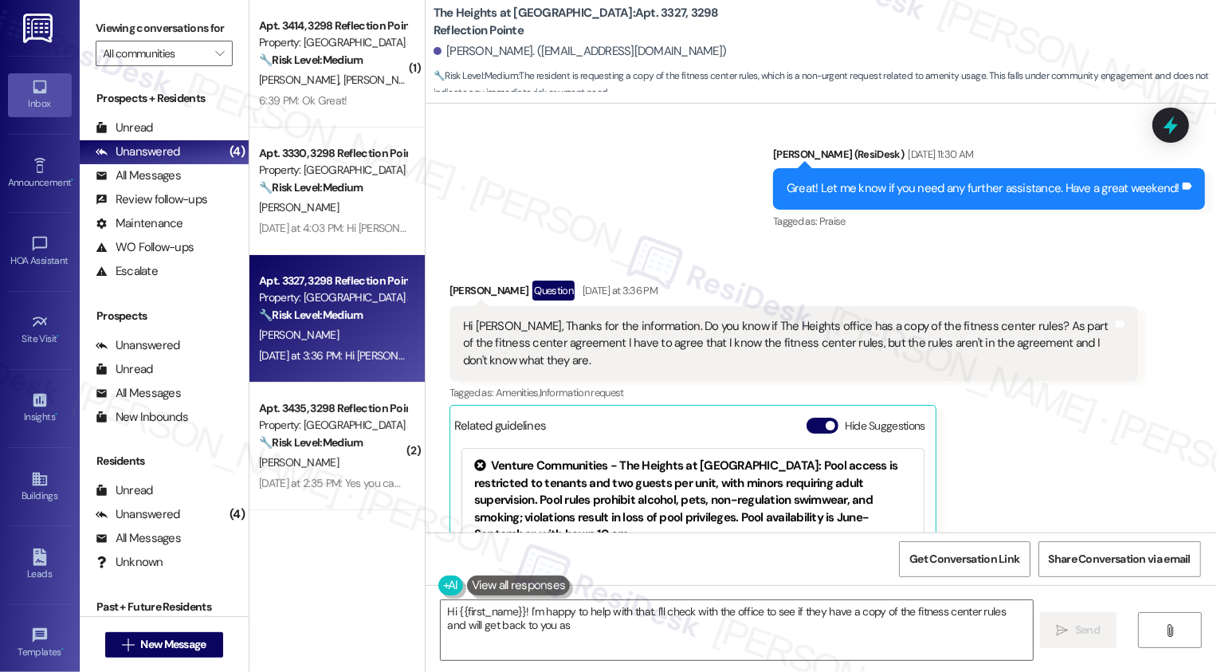
scroll to position [2295, 0]
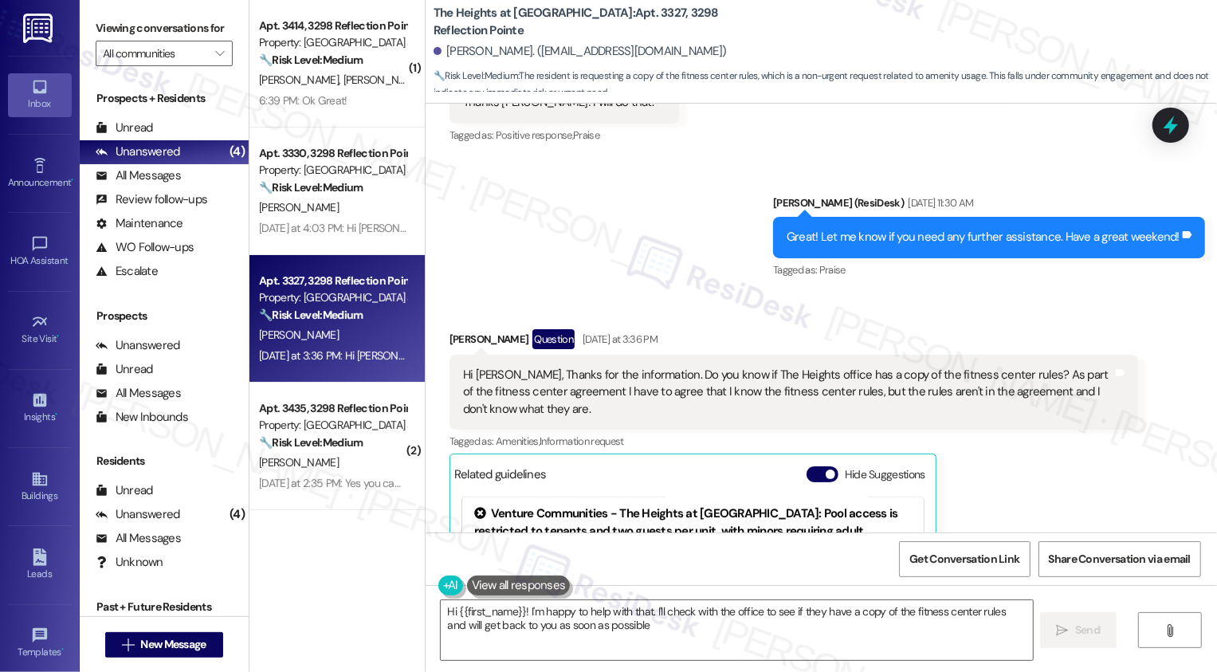
type textarea "Hi {{first_name}}! I'm happy to help with that. I'll check with the office to s…"
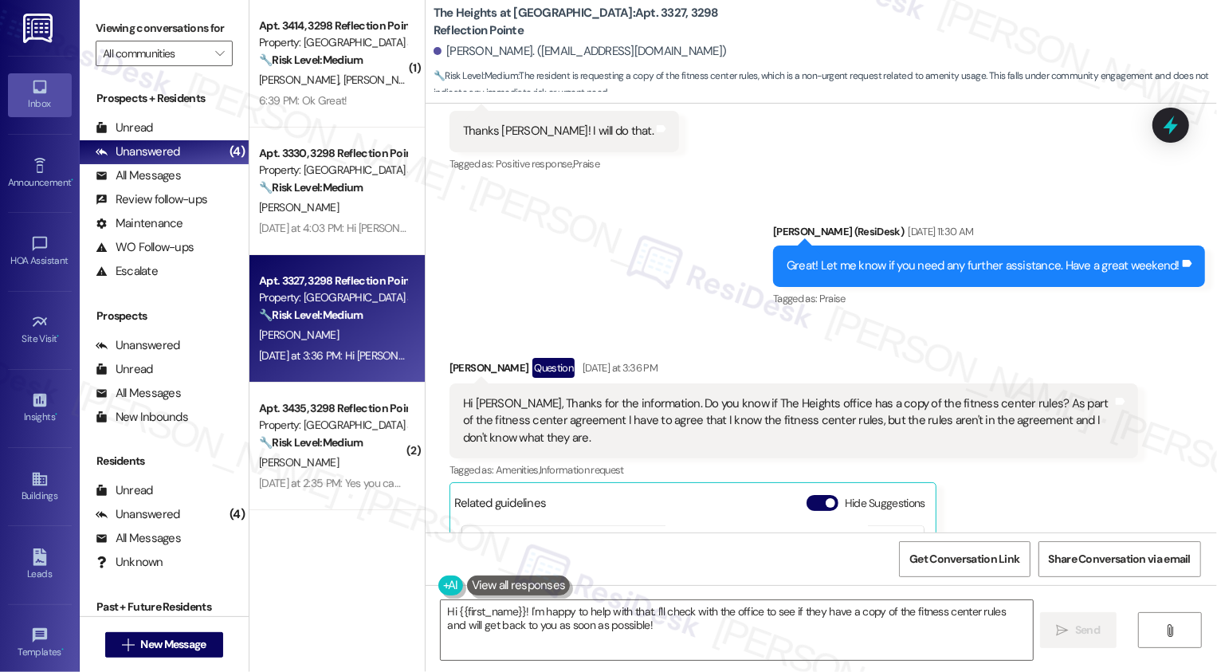
scroll to position [2308, 0]
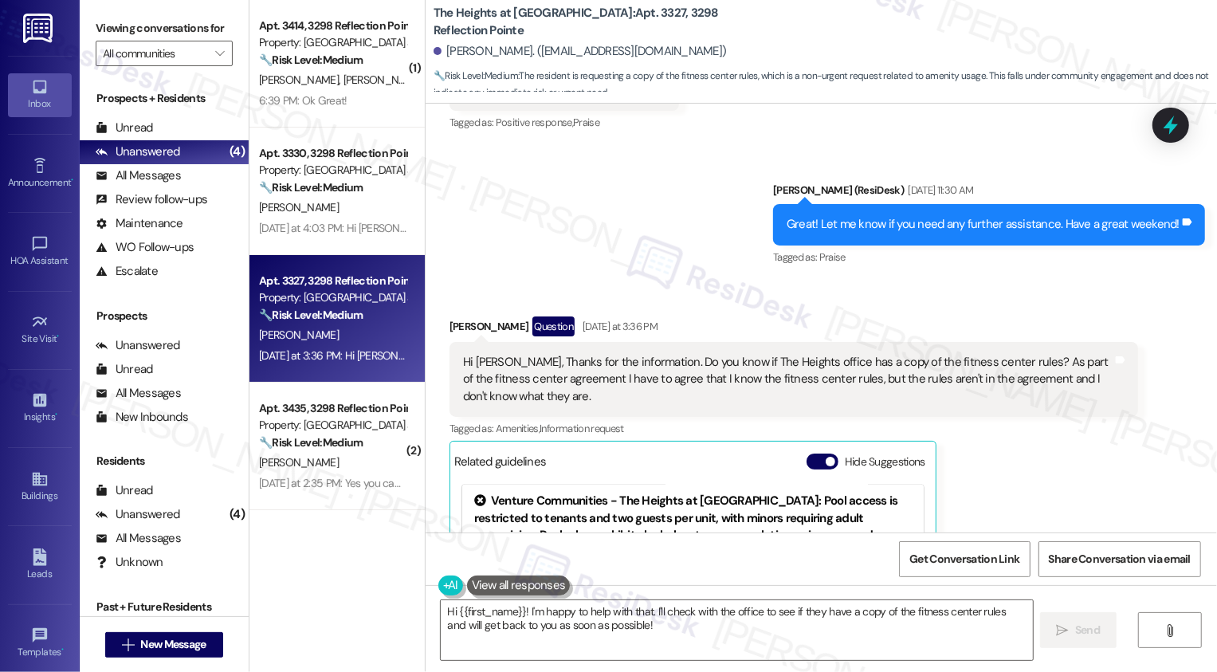
click at [779, 381] on div "Hi [PERSON_NAME], Thanks for the information. Do you know if The Heights office…" at bounding box center [788, 379] width 650 height 51
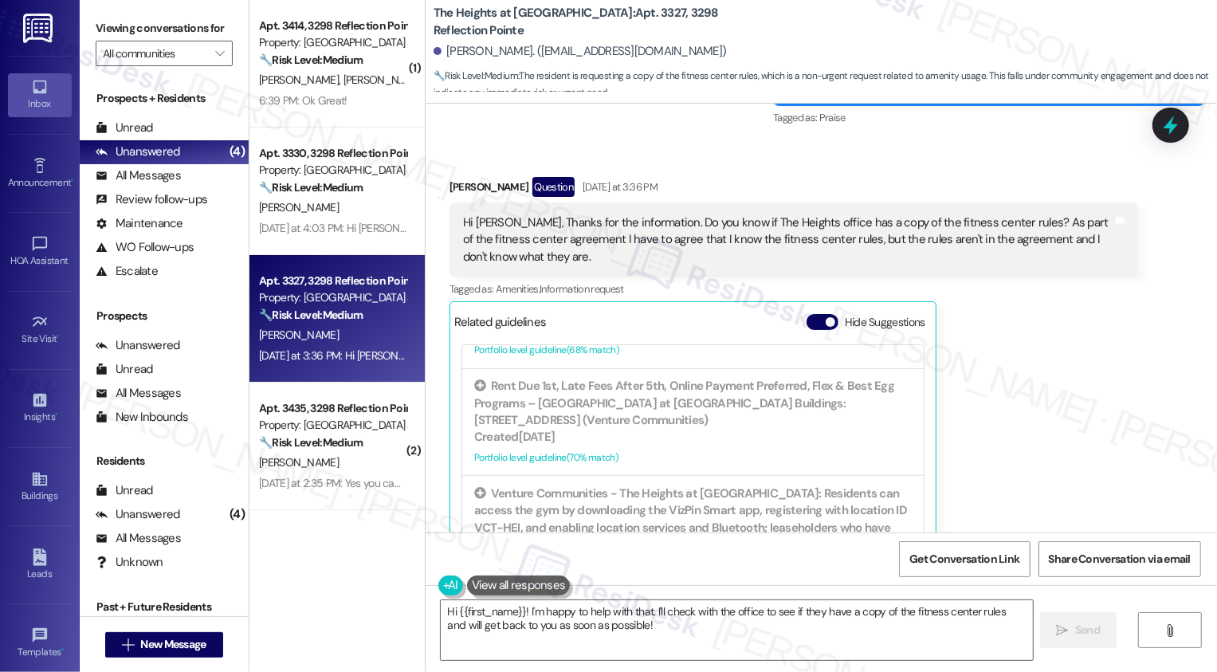
scroll to position [2363, 0]
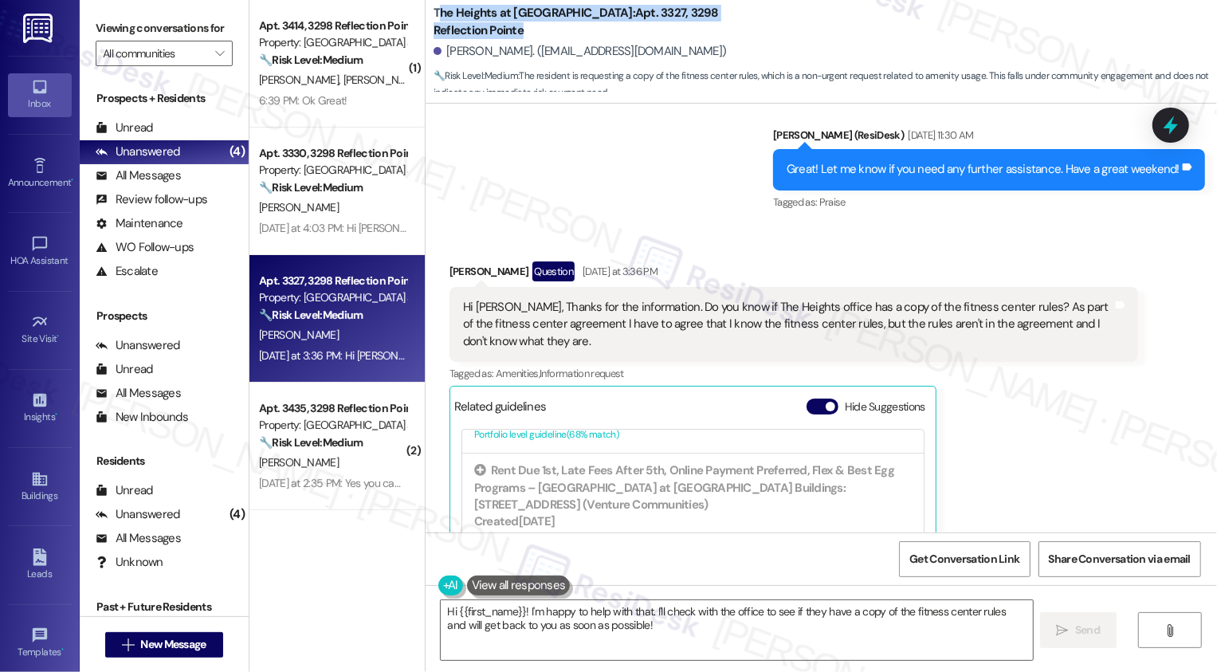
drag, startPoint x: 427, startPoint y: 10, endPoint x: 469, endPoint y: 34, distance: 48.3
click at [469, 34] on b "The Heights at [GEOGRAPHIC_DATA]: Apt. 3327, 3298 Reflection Pointe" at bounding box center [593, 22] width 319 height 34
click at [434, 19] on b "The Heights at [GEOGRAPHIC_DATA]: Apt. 3327, 3298 Reflection Pointe" at bounding box center [593, 22] width 319 height 34
drag, startPoint x: 423, startPoint y: 11, endPoint x: 481, endPoint y: 45, distance: 66.8
click at [481, 45] on div "The Heights at [GEOGRAPHIC_DATA]: Apt. 3327, 3298 Reflection Pointe [PERSON_NAM…" at bounding box center [825, 48] width 783 height 88
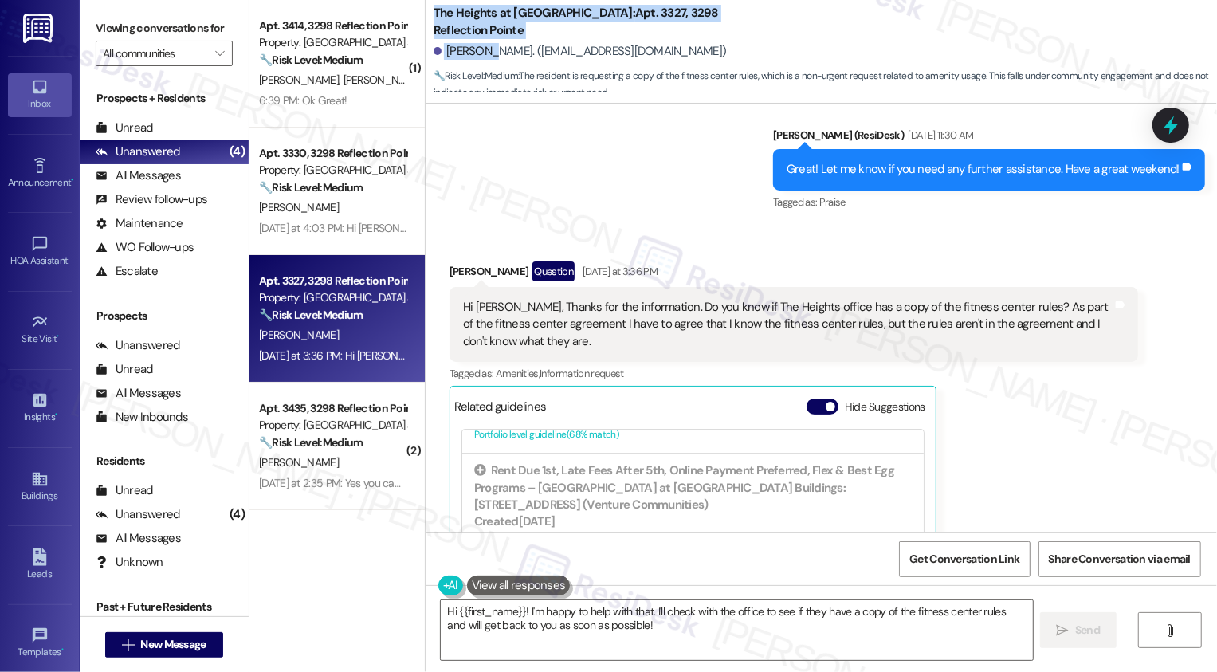
click at [458, 33] on b "The Heights at [GEOGRAPHIC_DATA]: Apt. 3327, 3298 Reflection Pointe" at bounding box center [593, 22] width 319 height 34
drag, startPoint x: 458, startPoint y: 33, endPoint x: 427, endPoint y: 14, distance: 36.9
click at [434, 14] on b "The Heights at [GEOGRAPHIC_DATA]: Apt. 3327, 3298 Reflection Pointe" at bounding box center [593, 22] width 319 height 34
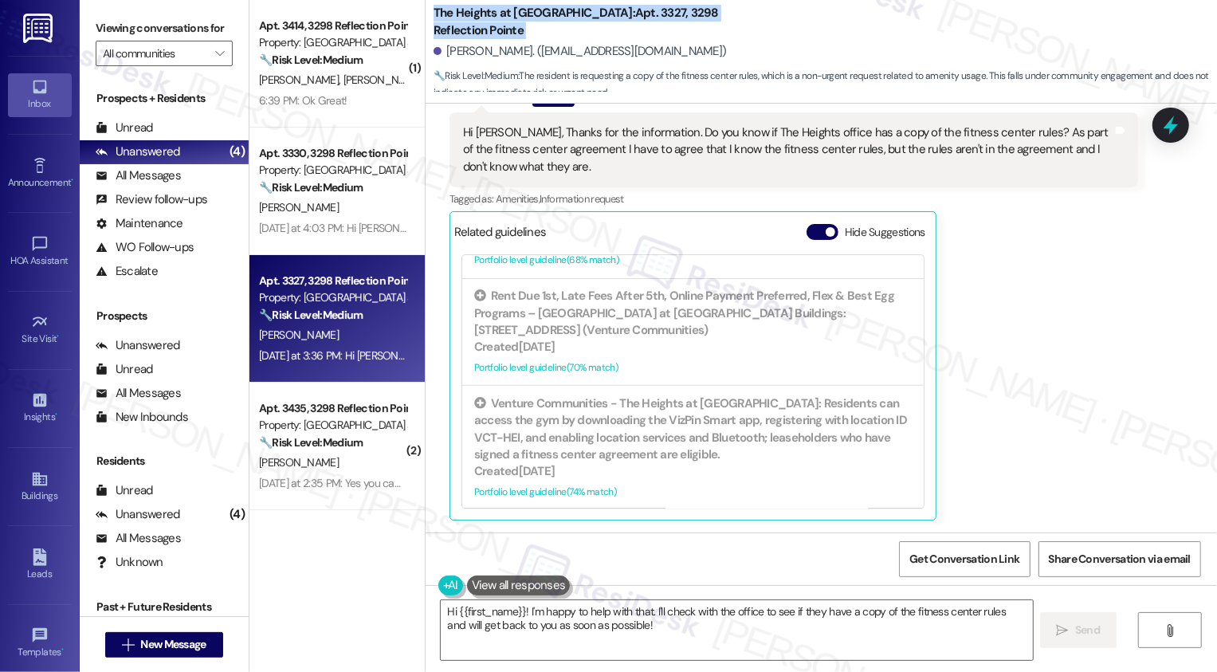
scroll to position [398, 0]
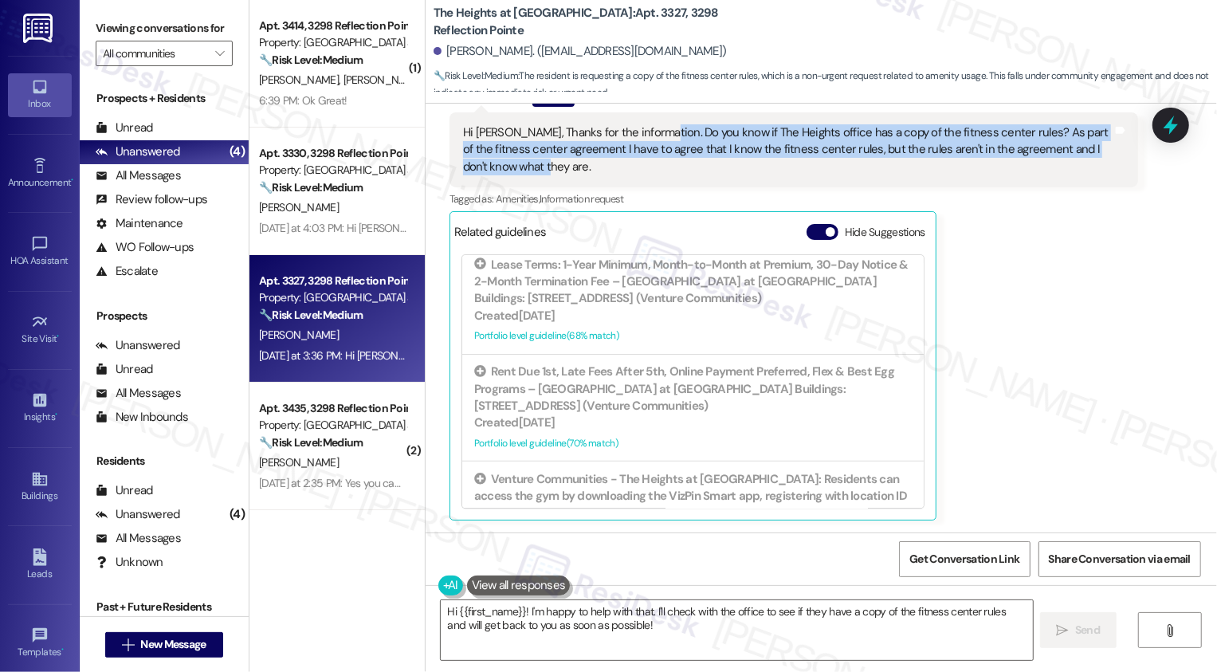
drag, startPoint x: 631, startPoint y: 130, endPoint x: 643, endPoint y: 164, distance: 36.3
click at [643, 165] on div "Hi [PERSON_NAME], Thanks for the information. Do you know if The Heights office…" at bounding box center [788, 149] width 650 height 51
copy div "Do you know if The Heights office has a copy of the fitness center rules? As pa…"
click at [1025, 385] on div "[PERSON_NAME] Question [DATE] at 3:36 PM Hi [PERSON_NAME], Thanks for the infor…" at bounding box center [794, 304] width 689 height 434
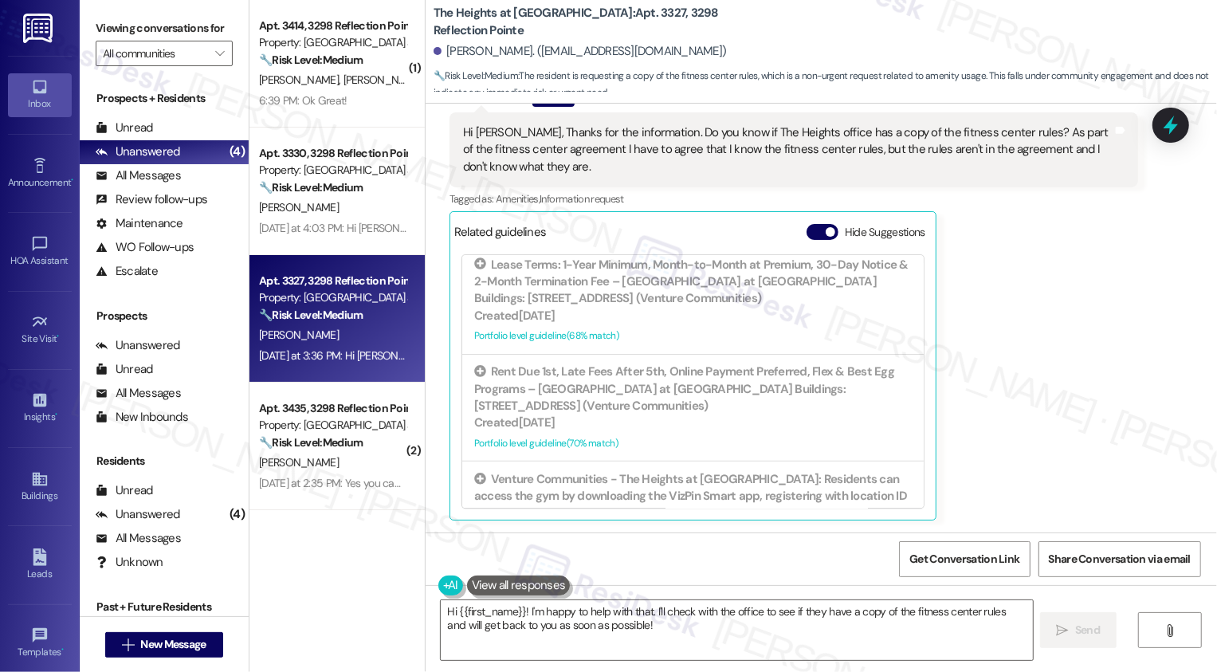
type input "note"
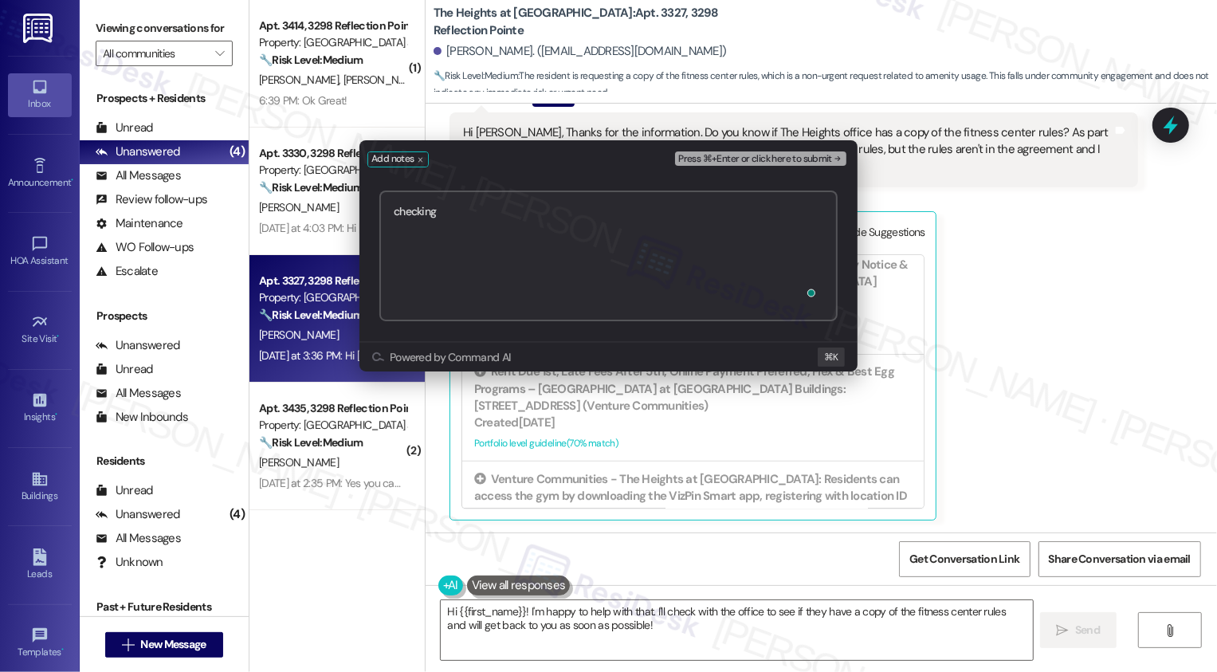
type textarea "checking"
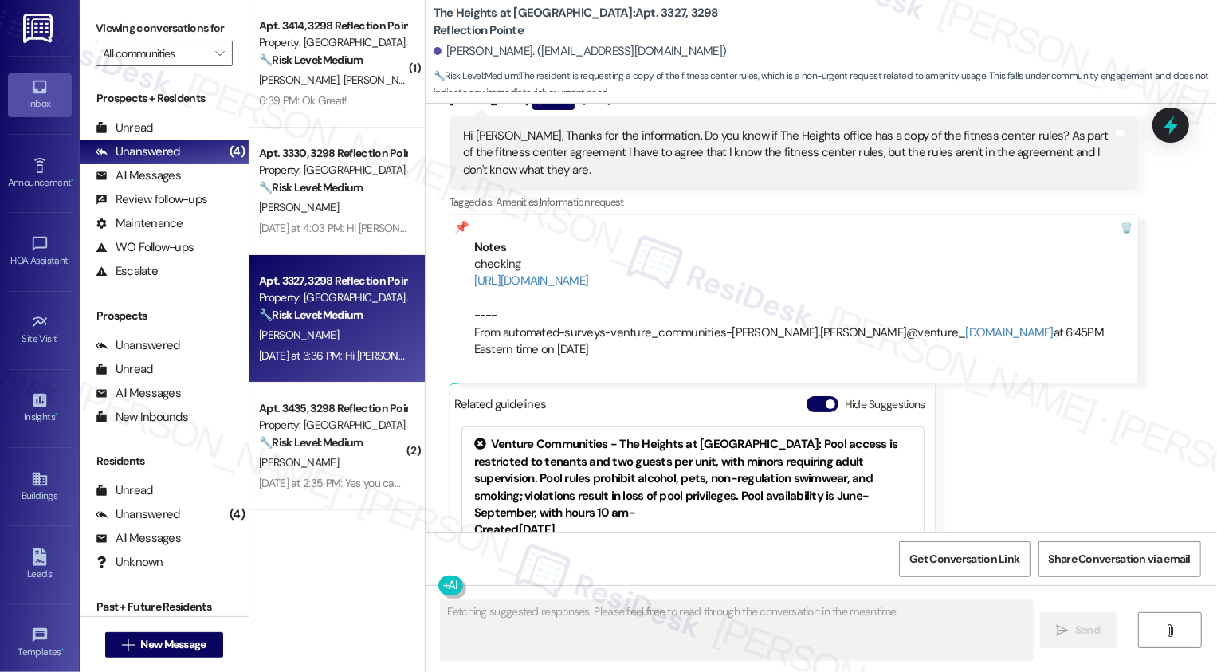
scroll to position [2497, 0]
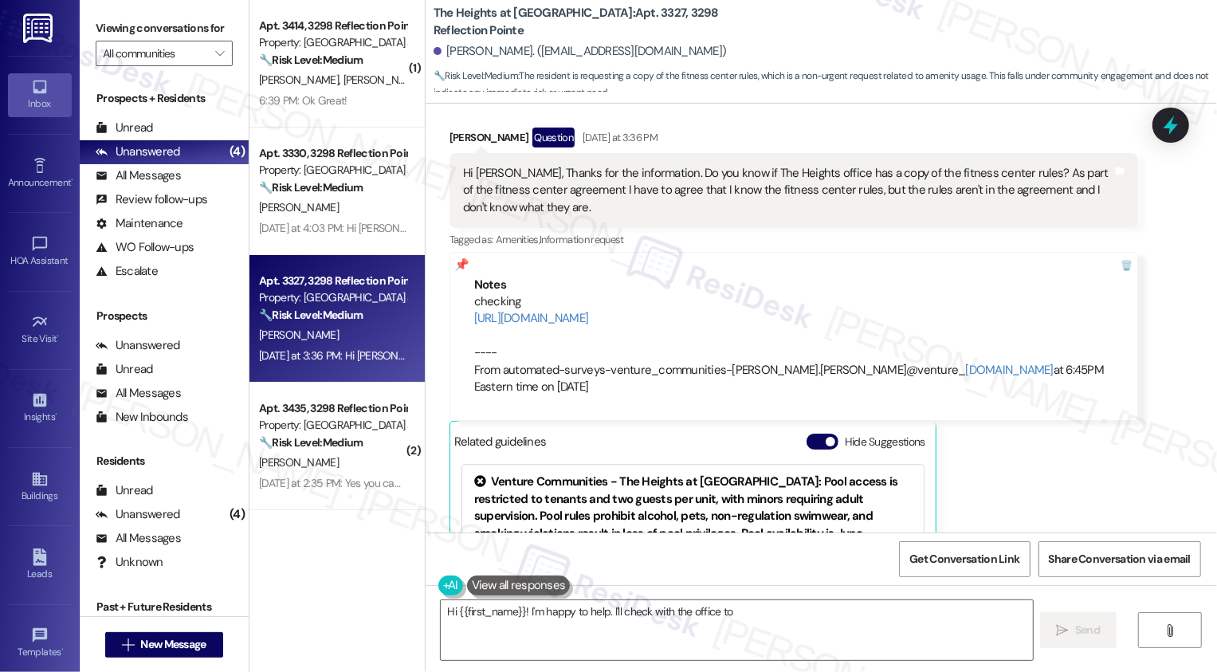
click at [456, 134] on div "[PERSON_NAME] Question [DATE] at 3:36 PM" at bounding box center [794, 141] width 689 height 26
copy div "[PERSON_NAME]"
type textarea "Hi {{first_name}}! I'm happy to help. I'll check with the office to see if they…"
click at [579, 626] on textarea "Hi {{first_name}}! I'm happy to help. I'll check with the office to see if they…" at bounding box center [737, 630] width 592 height 60
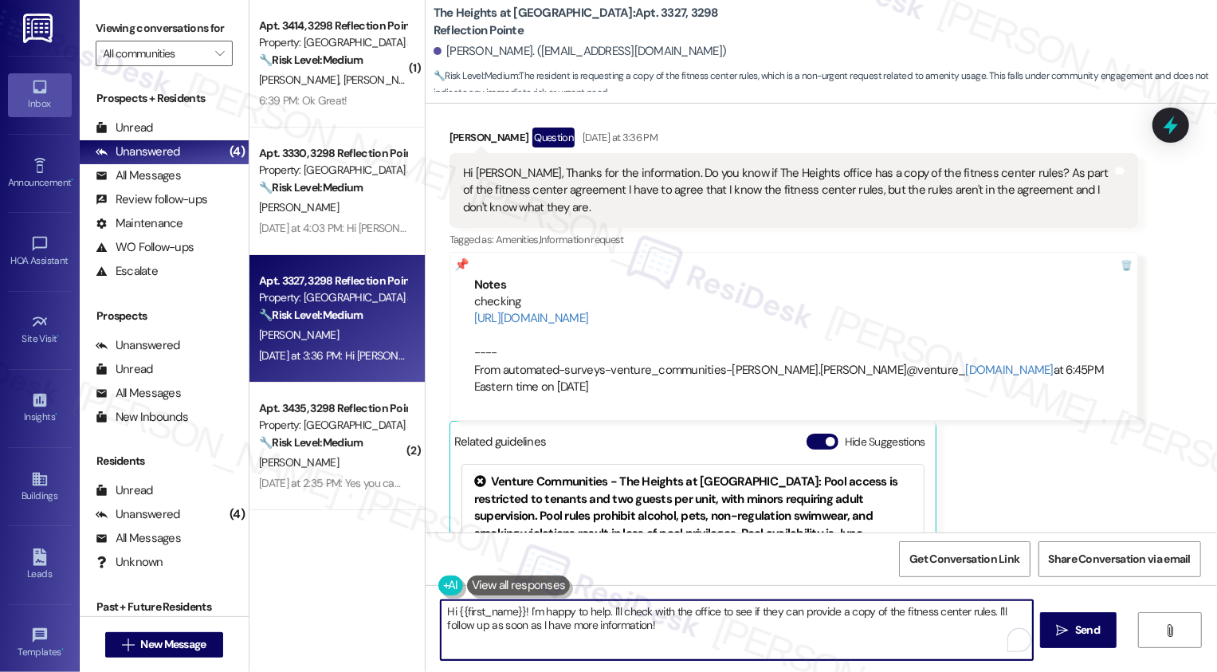
click at [619, 620] on textarea "Hi {{first_name}}! I'm happy to help. I'll check with the office to see if they…" at bounding box center [737, 630] width 592 height 60
click at [703, 622] on textarea "Hi {{first_name}}! I'm happy to help. I'll check with the office to see if they…" at bounding box center [735, 630] width 592 height 60
click at [677, 634] on textarea "Hi {{first_name}}! I'm happy to help. I'll check with the office to see if they…" at bounding box center [735, 630] width 592 height 60
click at [713, 630] on textarea "Hi {{first_name}}! I'm happy to help. I'll check with the office to see if they…" at bounding box center [735, 630] width 592 height 60
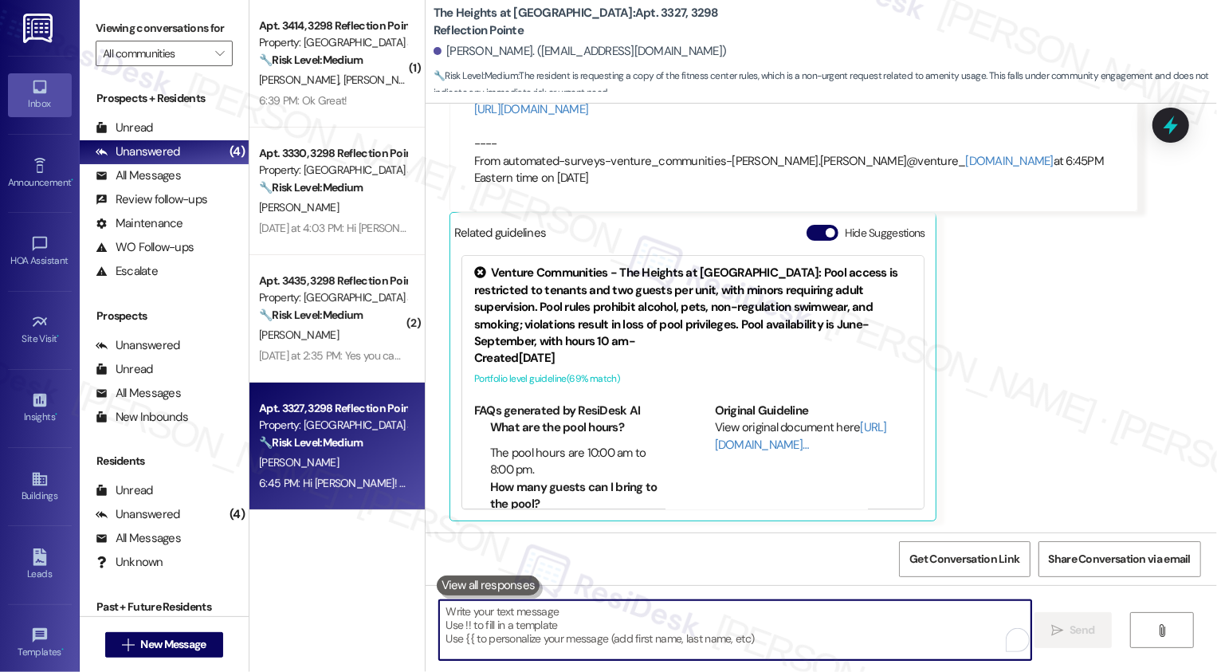
scroll to position [2835, 0]
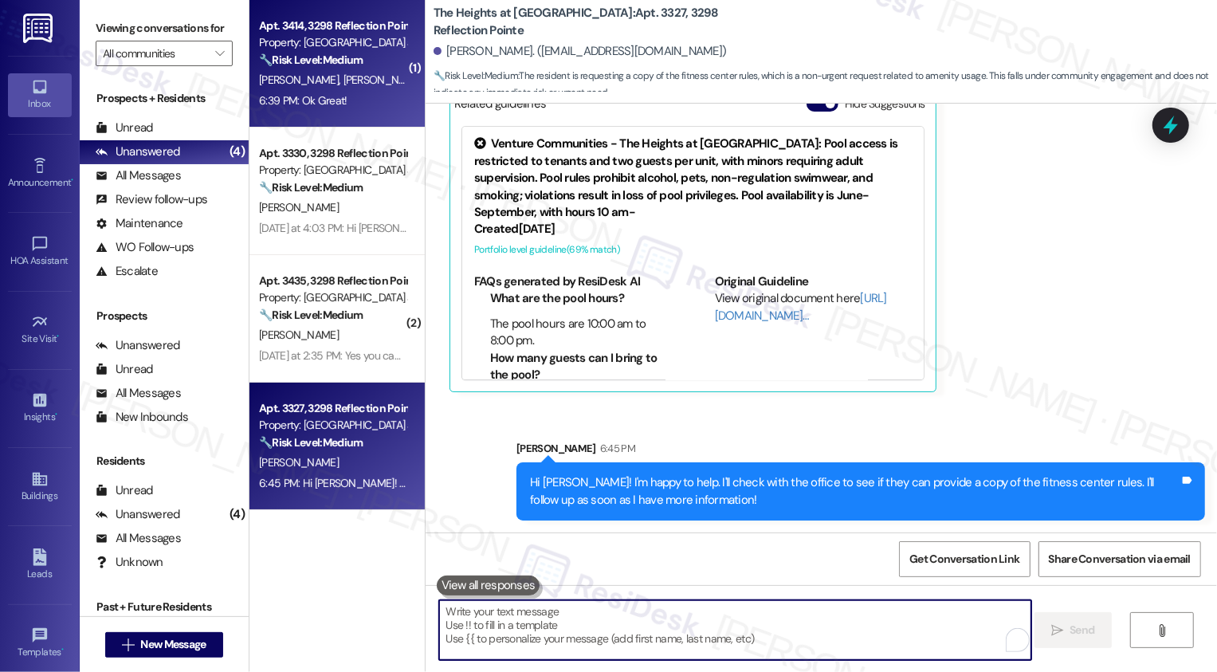
click at [343, 76] on span "[PERSON_NAME]" at bounding box center [383, 80] width 80 height 14
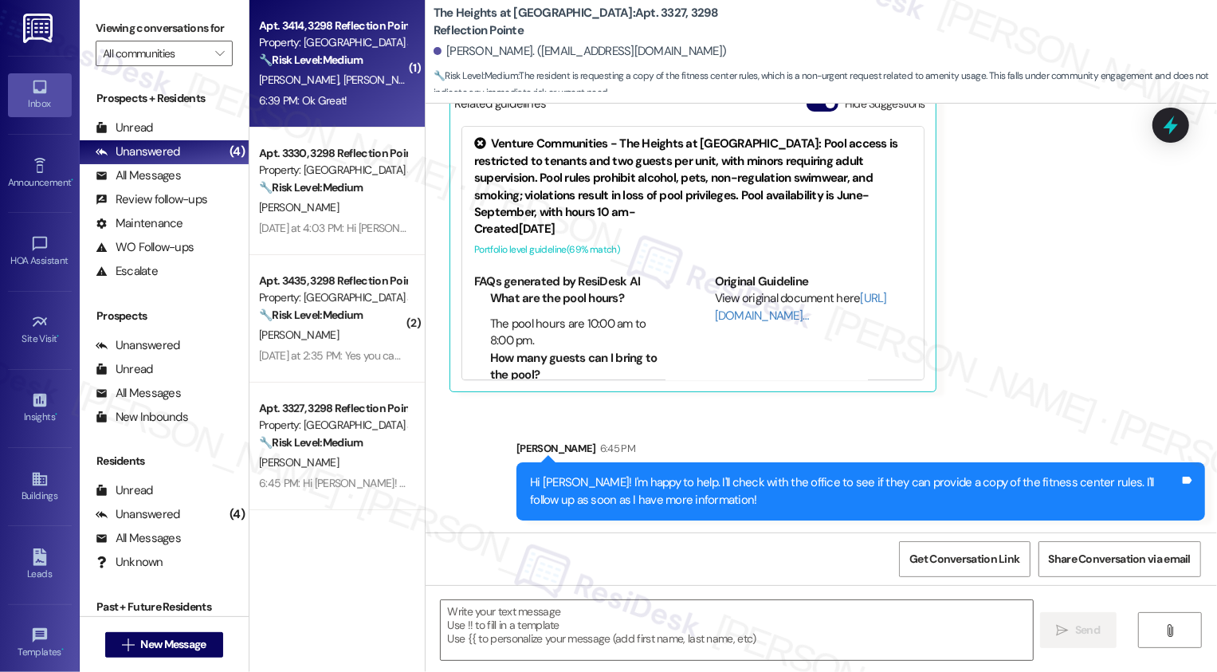
type textarea "Fetching suggested responses. Please feel free to read through the conversation…"
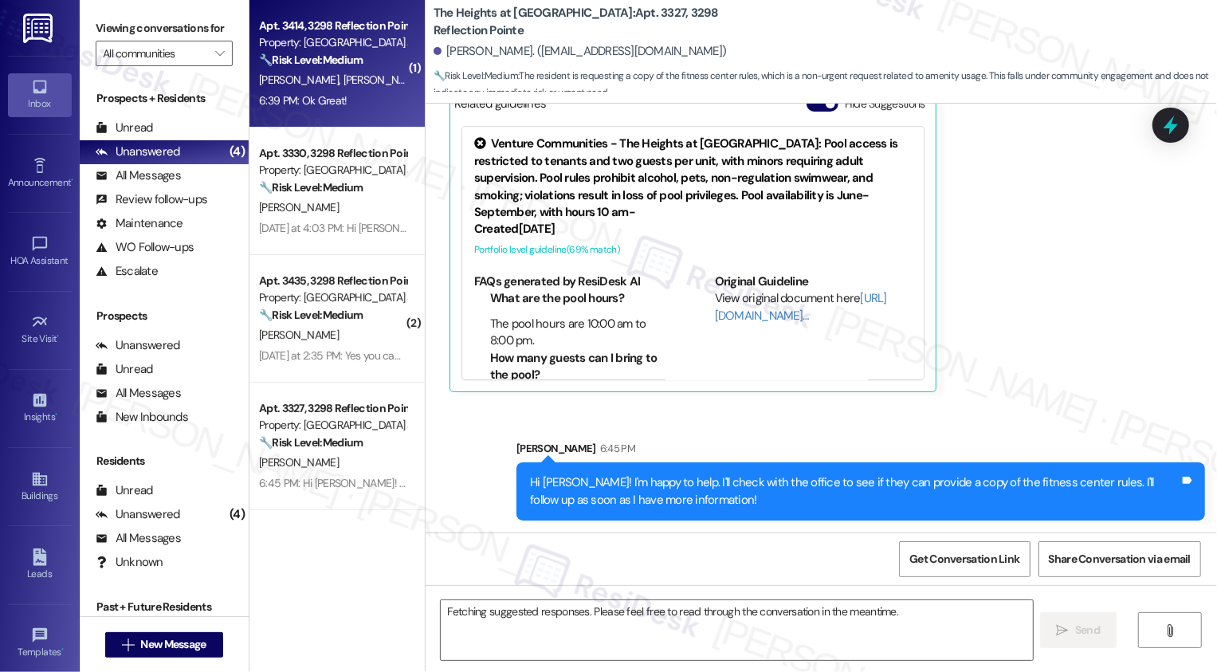
click at [343, 76] on span "[PERSON_NAME]" at bounding box center [383, 80] width 80 height 14
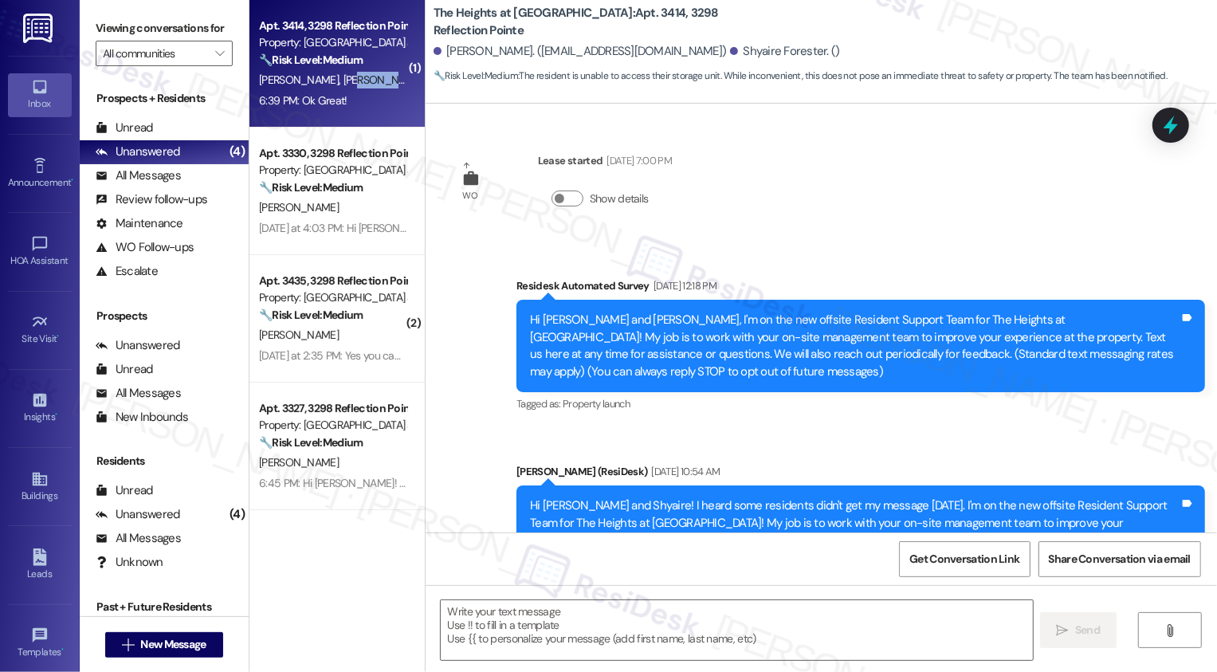
scroll to position [14622, 0]
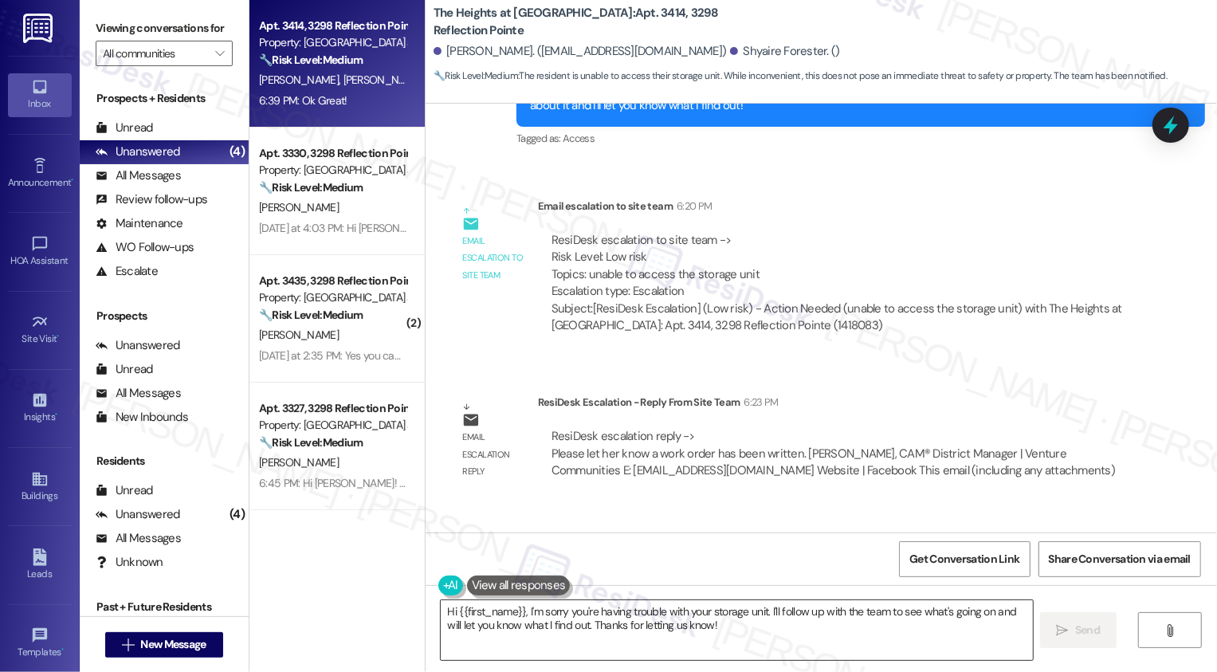
click at [548, 618] on textarea "Hi {{first_name}}, I'm sorry you're having trouble with your storage unit. I'll…" at bounding box center [737, 630] width 592 height 60
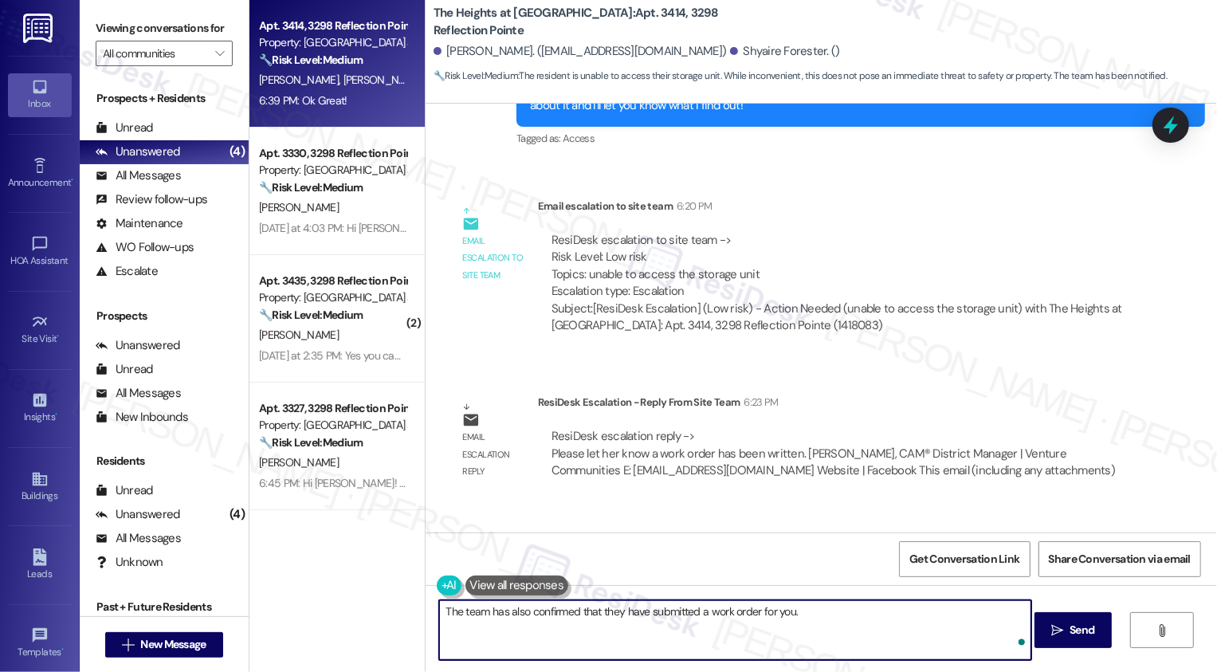
type textarea "The team has also confirmed that they have submitted a work order for you."
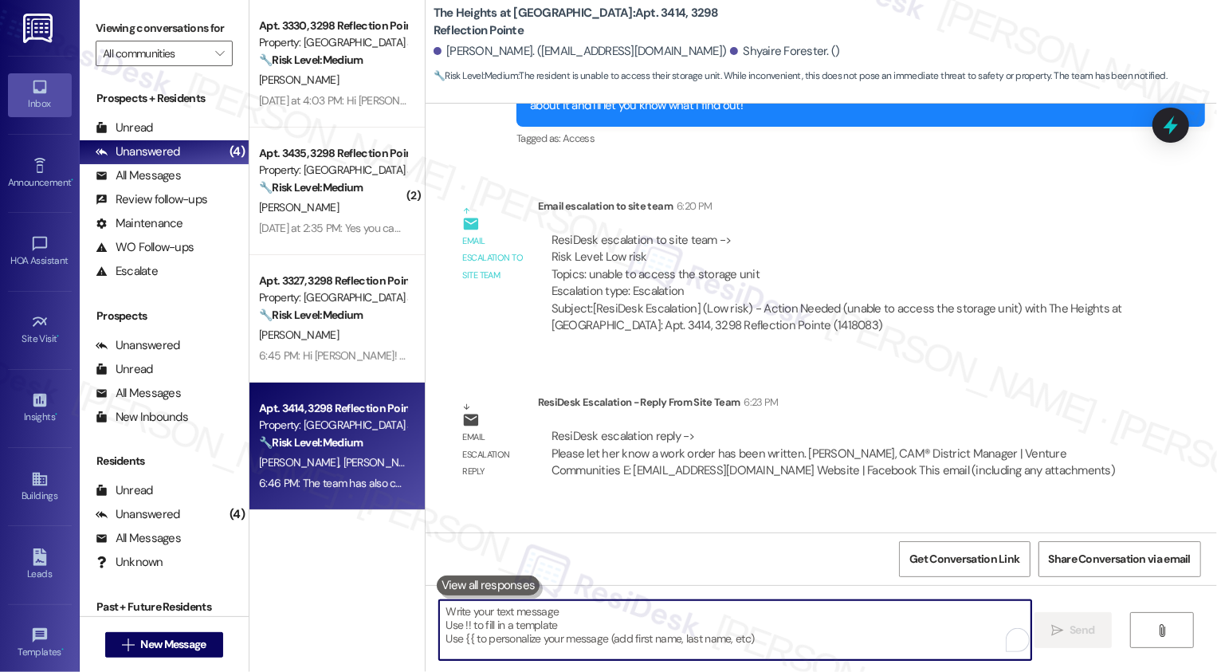
scroll to position [14733, 0]
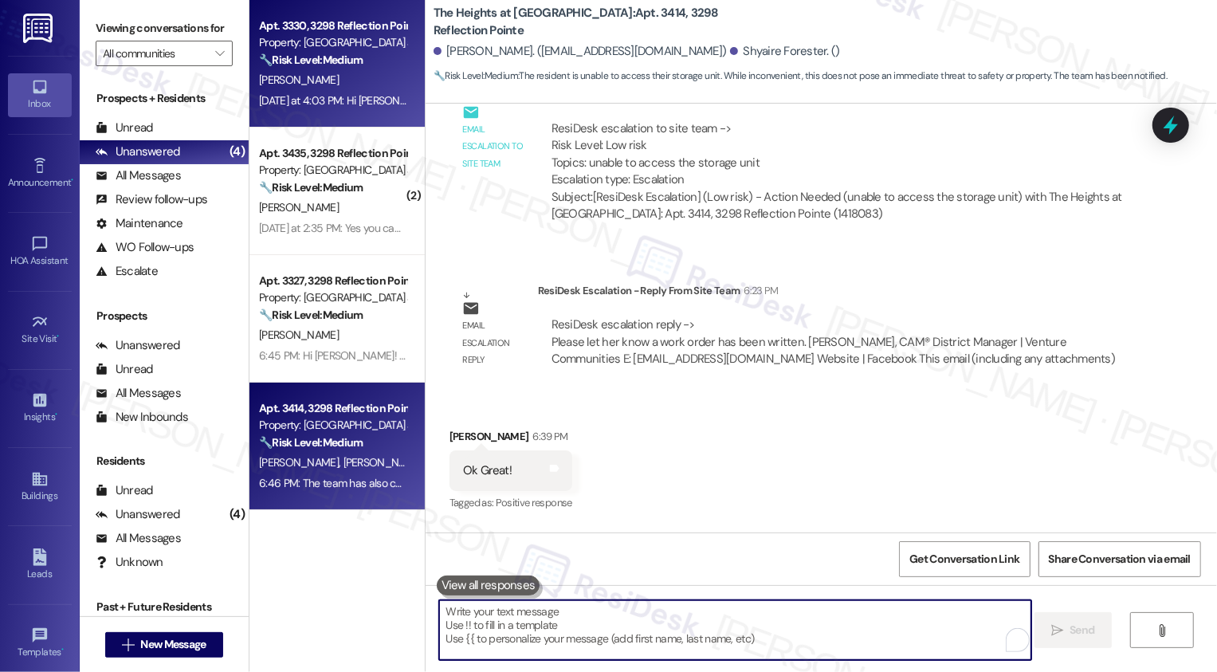
click at [359, 92] on div "Yesterday at 4:03 PM: Hi Sarah Do I need to bring a certified money order or ca…" at bounding box center [332, 101] width 151 height 20
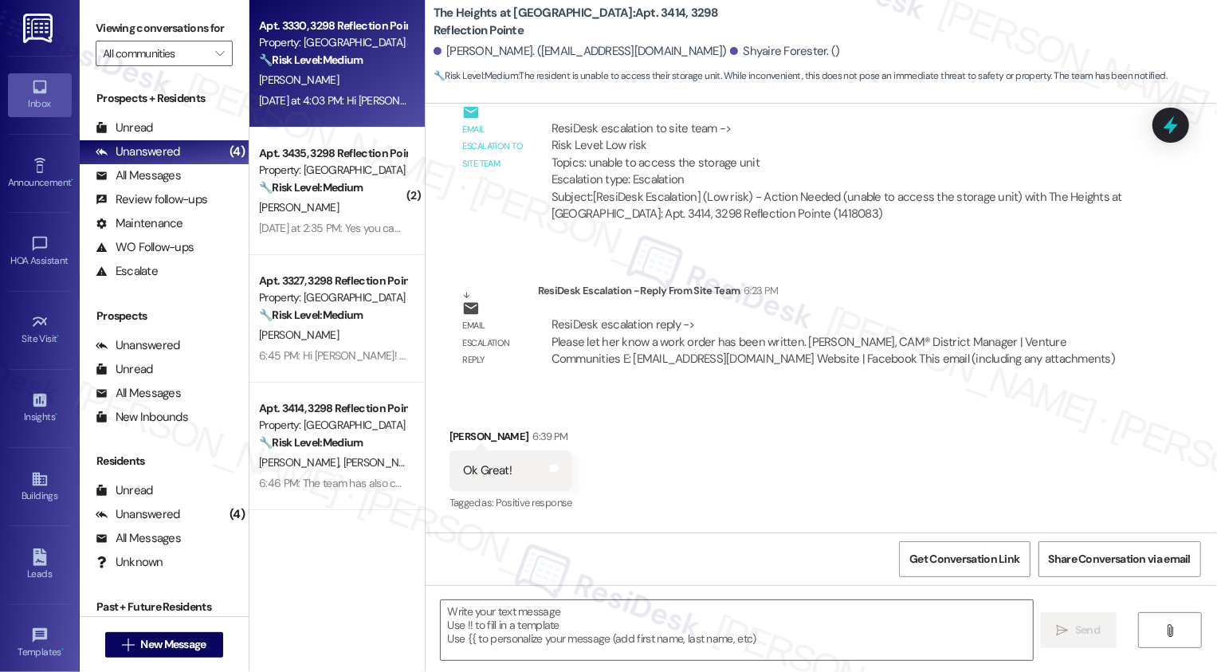
click at [359, 92] on div "Yesterday at 4:03 PM: Hi Sarah Do I need to bring a certified money order or ca…" at bounding box center [332, 101] width 151 height 20
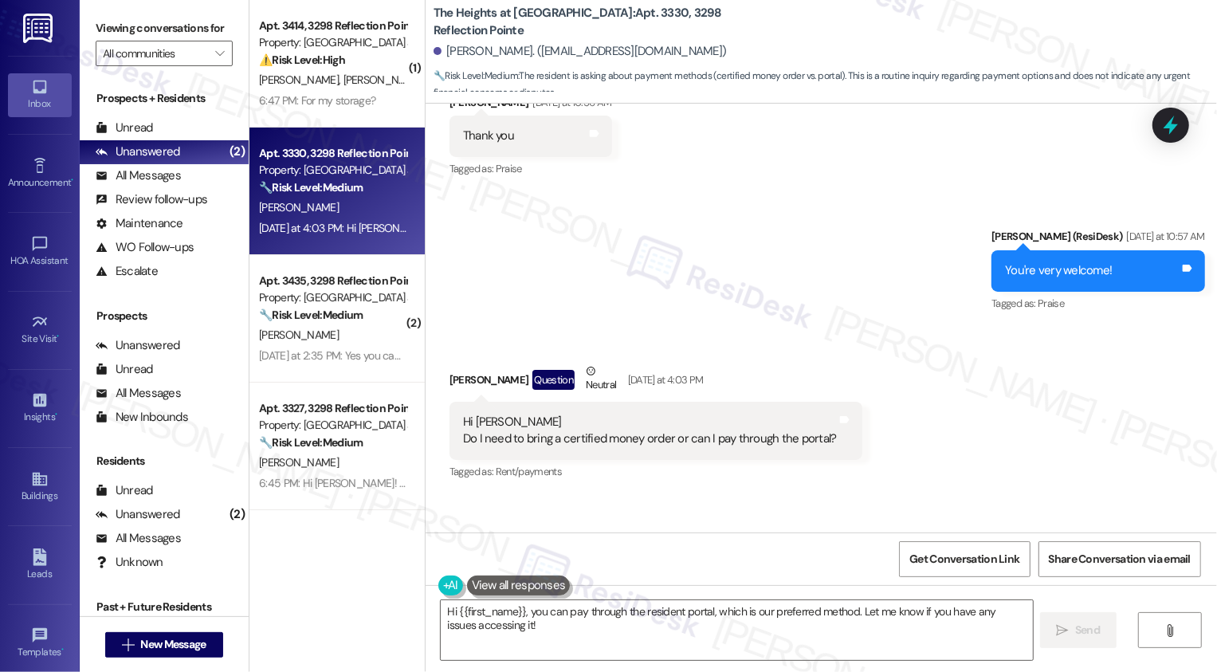
scroll to position [8381, 0]
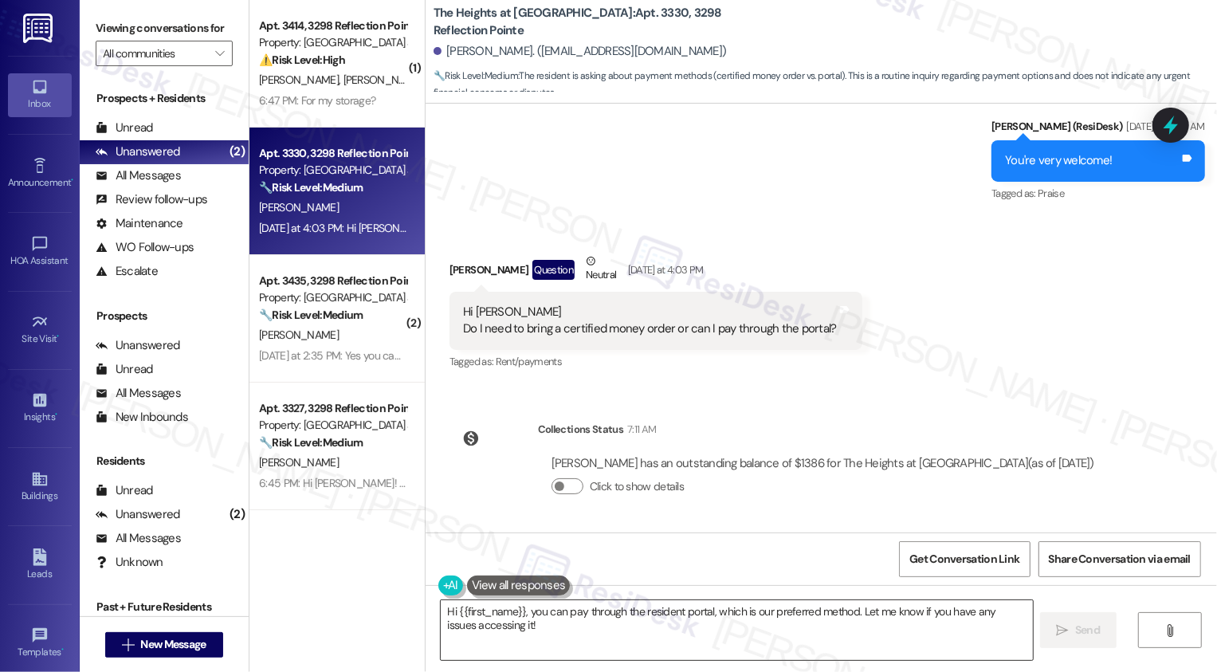
click at [529, 616] on textarea "Hi {{first_name}}, you can pay through the resident portal, which is our prefer…" at bounding box center [737, 630] width 592 height 60
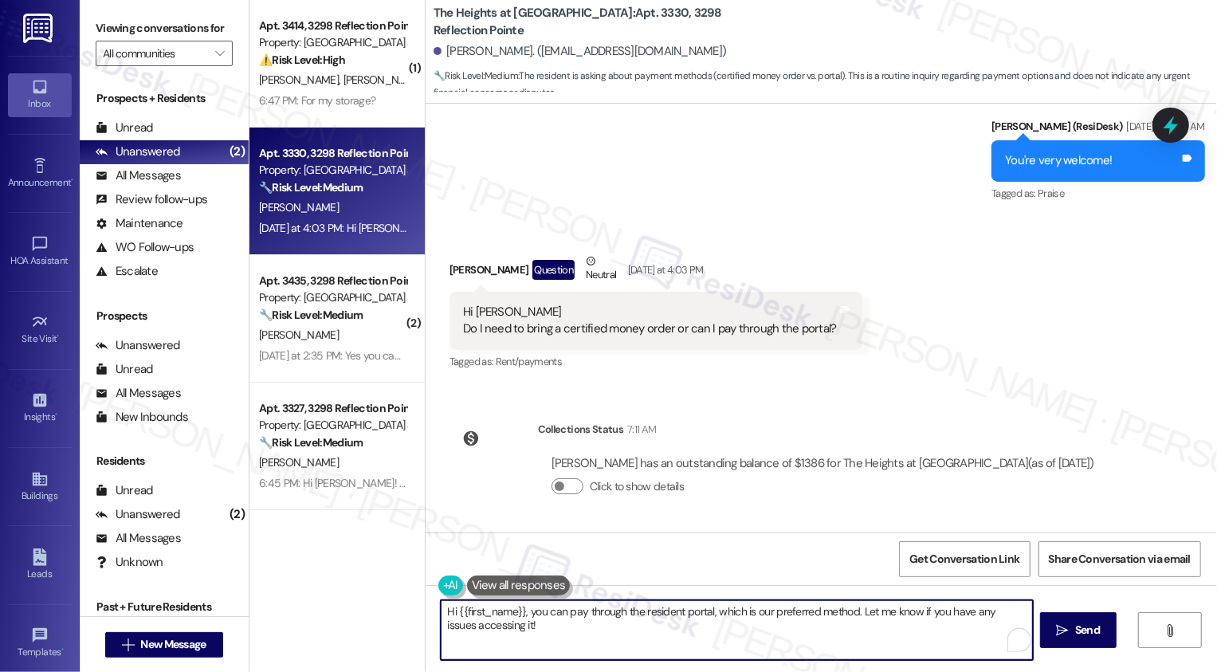
click at [518, 610] on textarea "Hi {{first_name}}, you can pay through the resident portal, which is our prefer…" at bounding box center [737, 630] width 592 height 60
drag, startPoint x: 736, startPoint y: 608, endPoint x: 877, endPoint y: 615, distance: 140.4
click at [877, 615] on textarea "Hi {{first_name}}, I think you can pay through the resident portal, which is ou…" at bounding box center [735, 630] width 592 height 60
click at [579, 614] on textarea "Hi {{first_name}}, I think you can pay through the resident portal, but if not,…" at bounding box center [735, 630] width 592 height 60
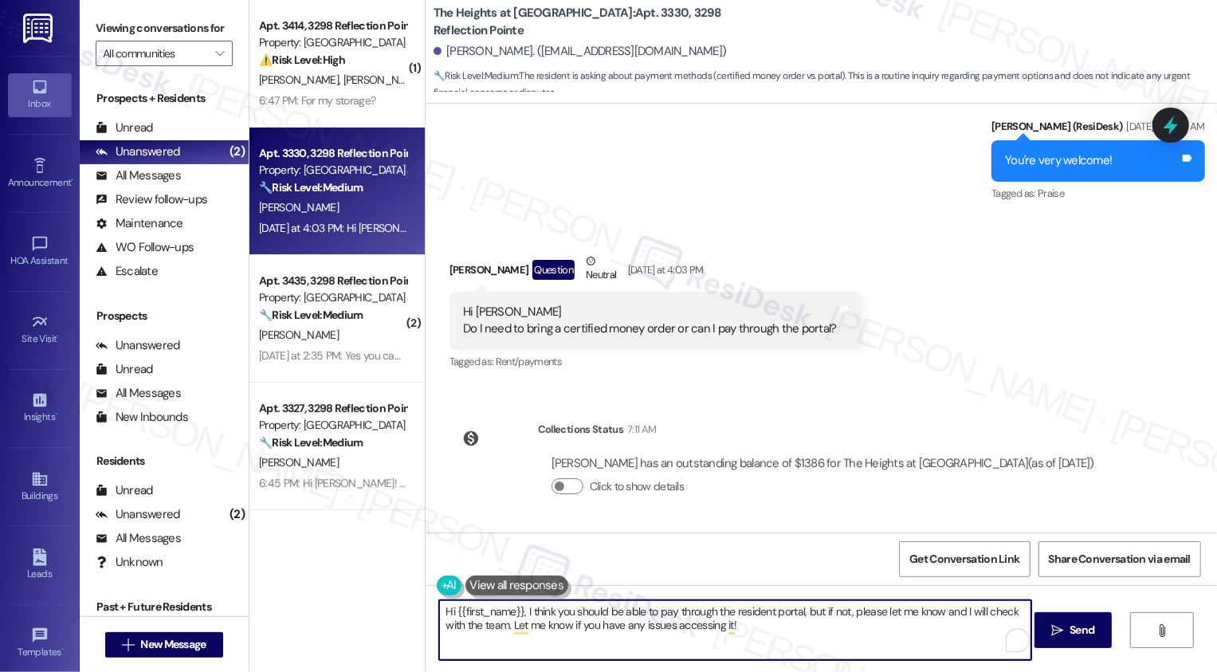
click at [739, 618] on textarea "Hi {{first_name}}, I think you should be able to pay through the resident porta…" at bounding box center [735, 630] width 592 height 60
click at [757, 633] on textarea "Hi {{first_name}}, I think you should be able to pay through the resident porta…" at bounding box center [735, 630] width 592 height 60
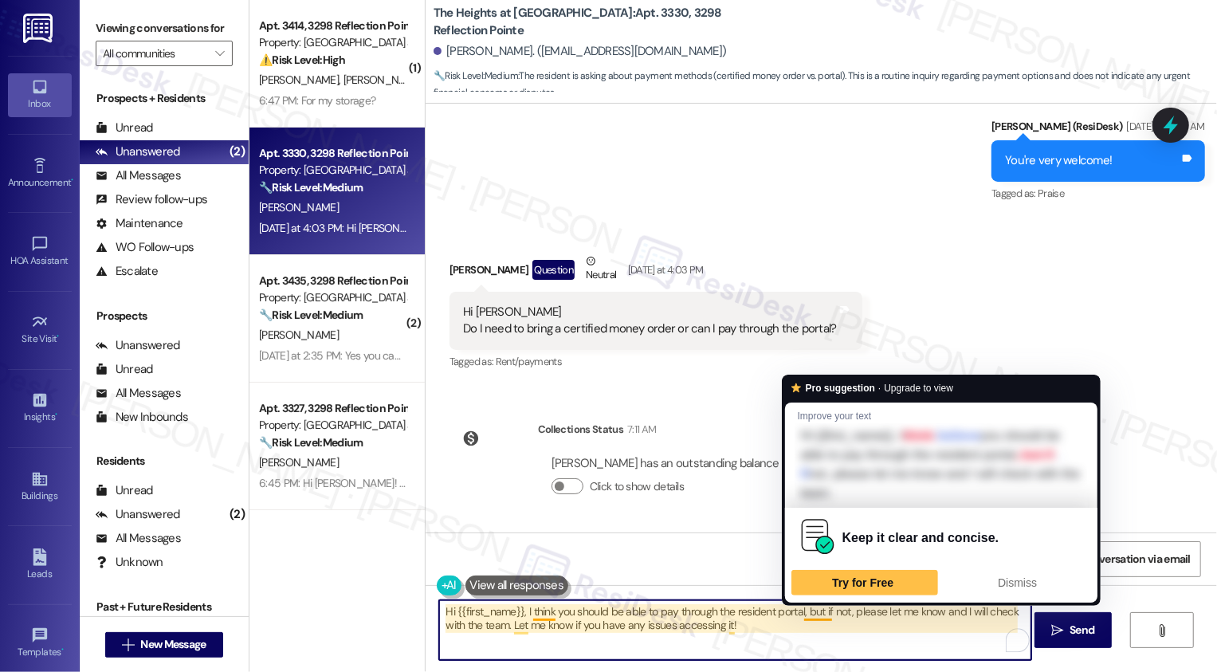
click at [814, 629] on textarea "Hi {{first_name}}, I think you should be able to pay through the resident porta…" at bounding box center [735, 630] width 592 height 60
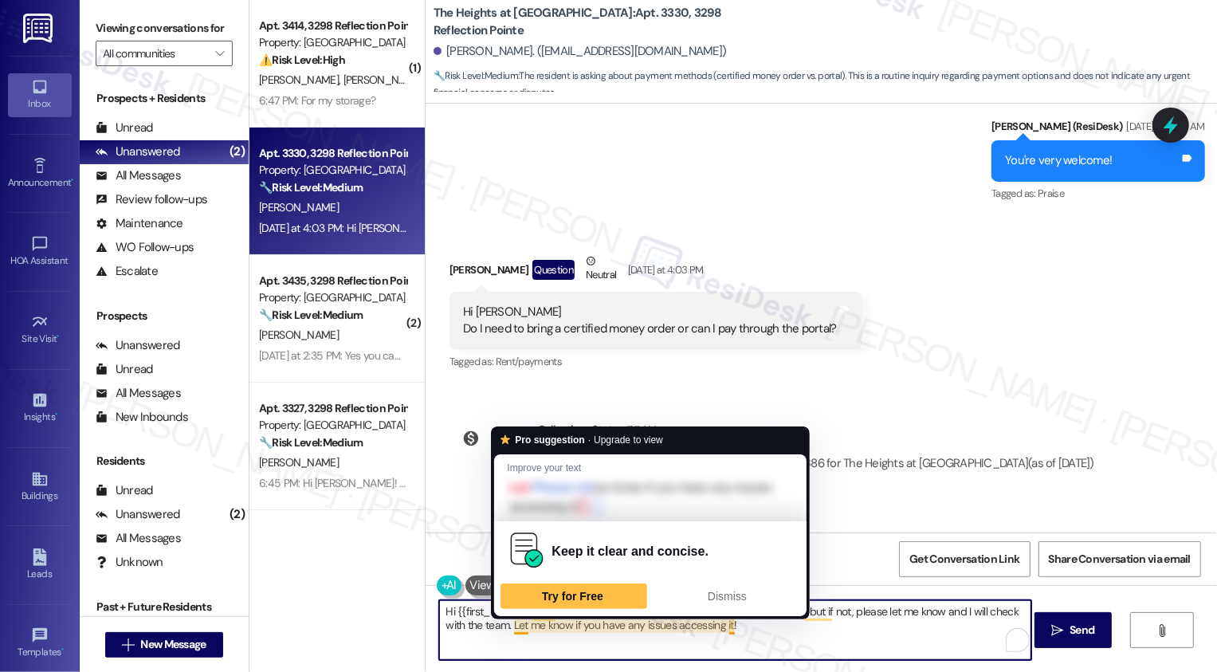
click at [795, 622] on textarea "Hi {{first_name}}, I think you should be able to pay through the resident porta…" at bounding box center [735, 630] width 592 height 60
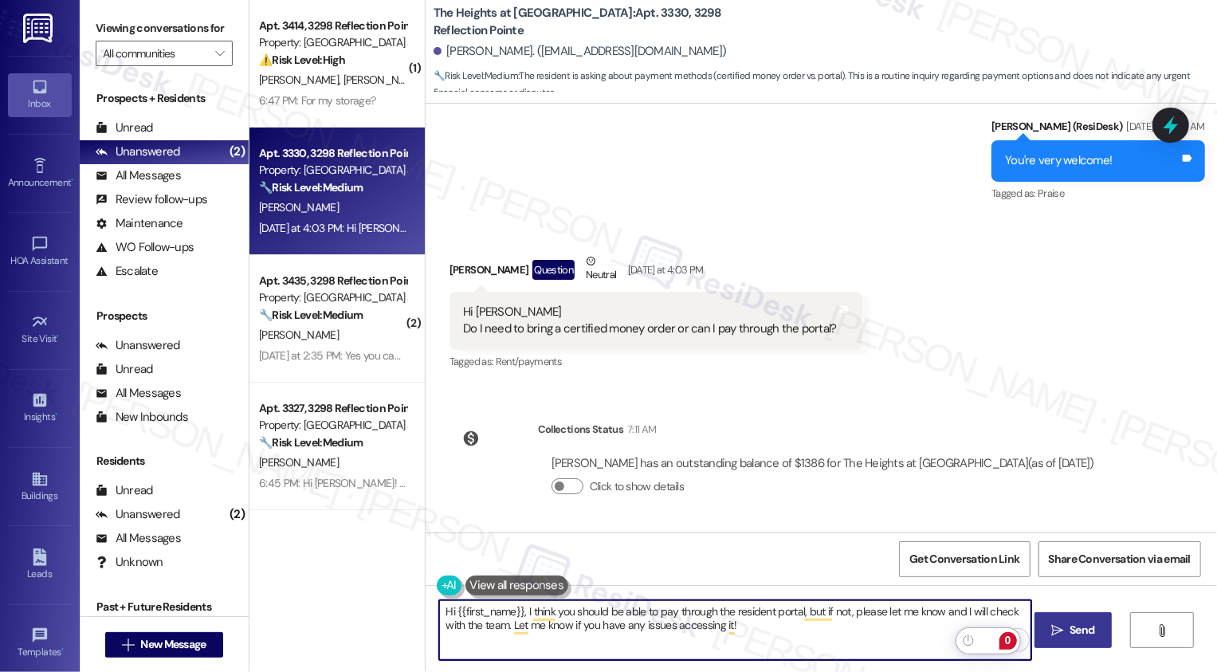
type textarea "Hi {{first_name}}, I think you should be able to pay through the resident porta…"
click at [1055, 635] on icon "" at bounding box center [1057, 630] width 12 height 13
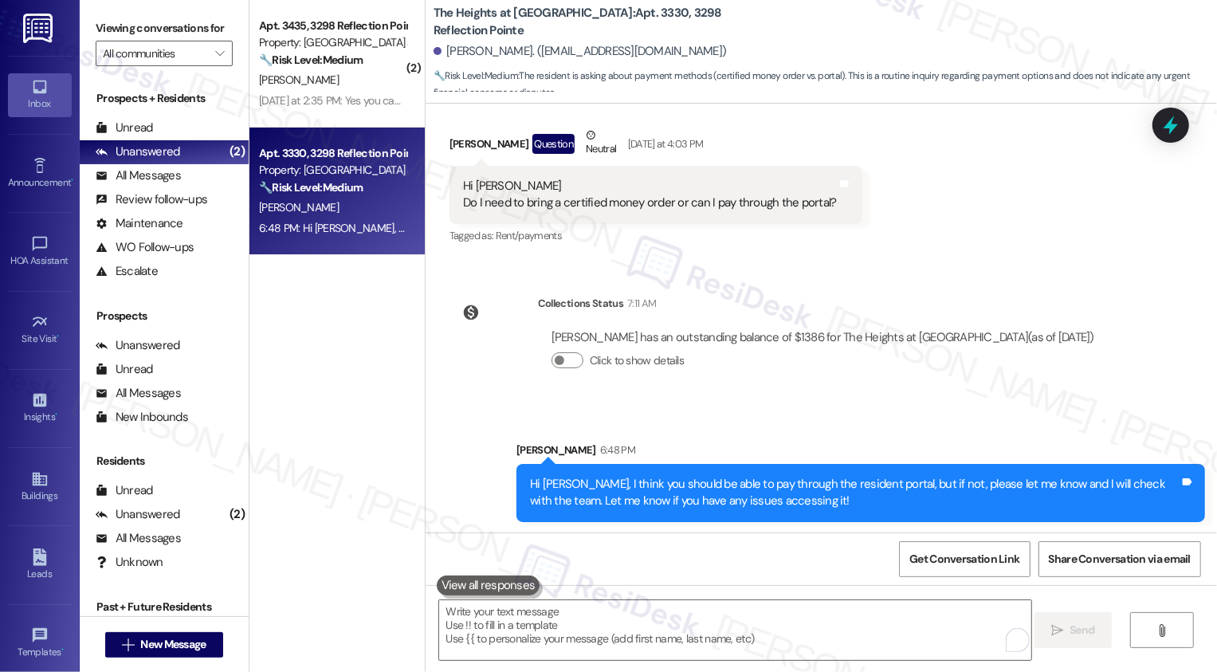
scroll to position [8508, 0]
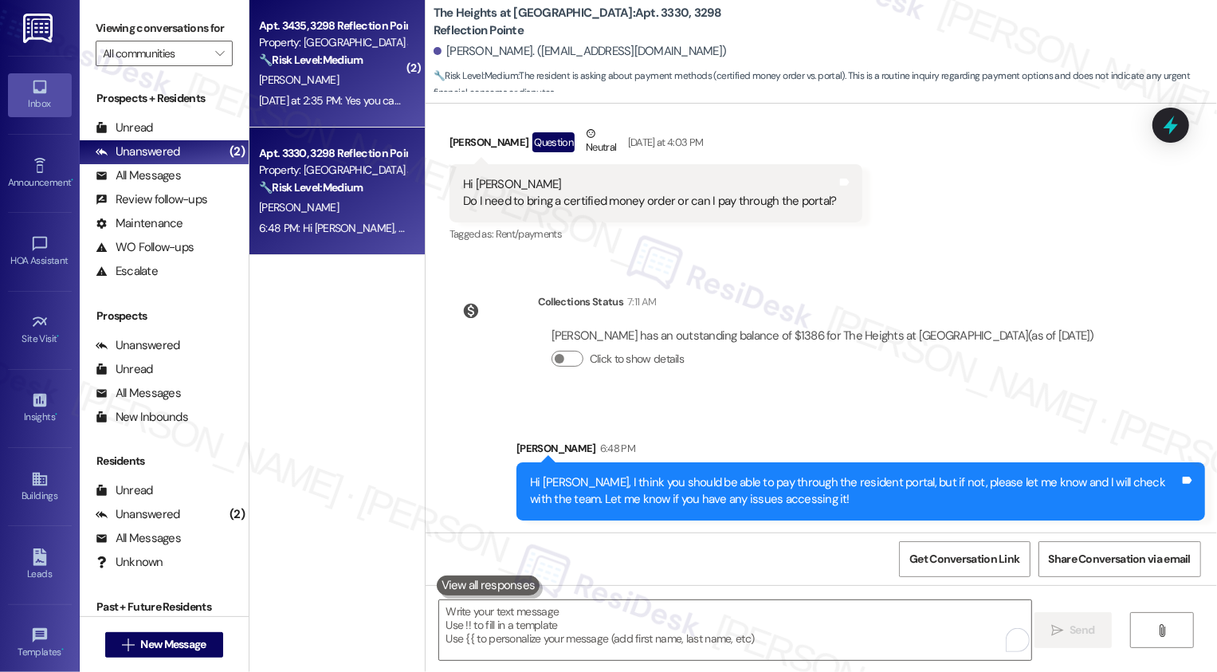
click at [363, 102] on div "Yesterday at 2:35 PM: Yes you can enter Yesterday at 2:35 PM: Yes you can enter" at bounding box center [343, 100] width 168 height 14
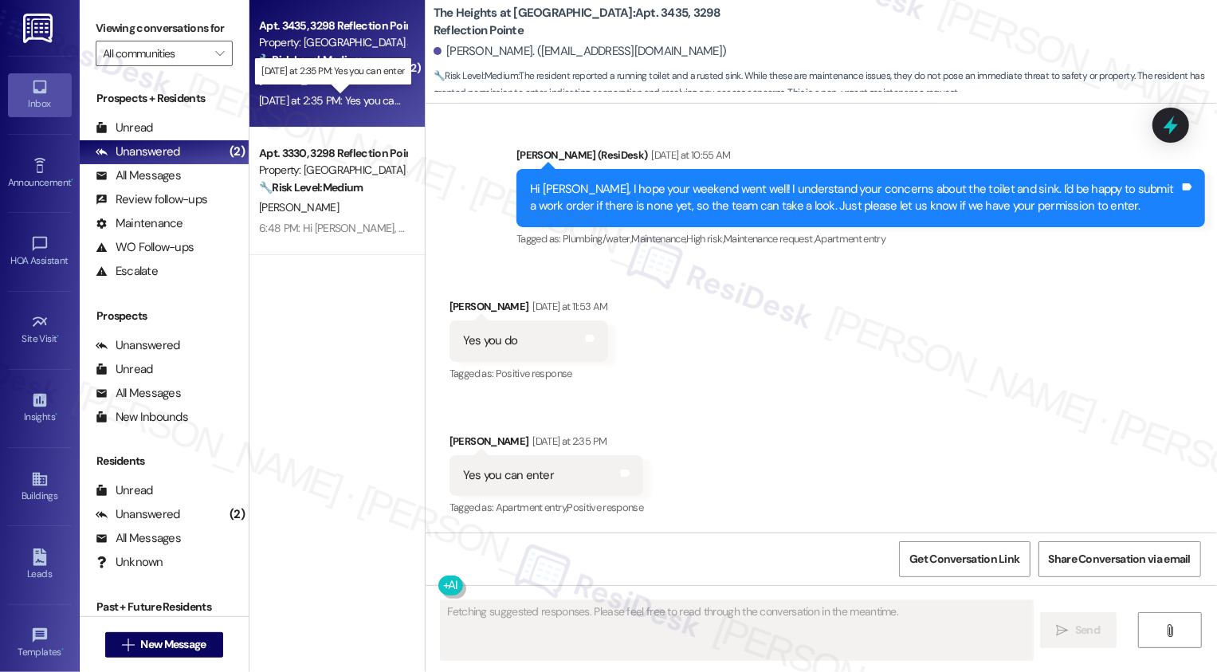
scroll to position [1084, 0]
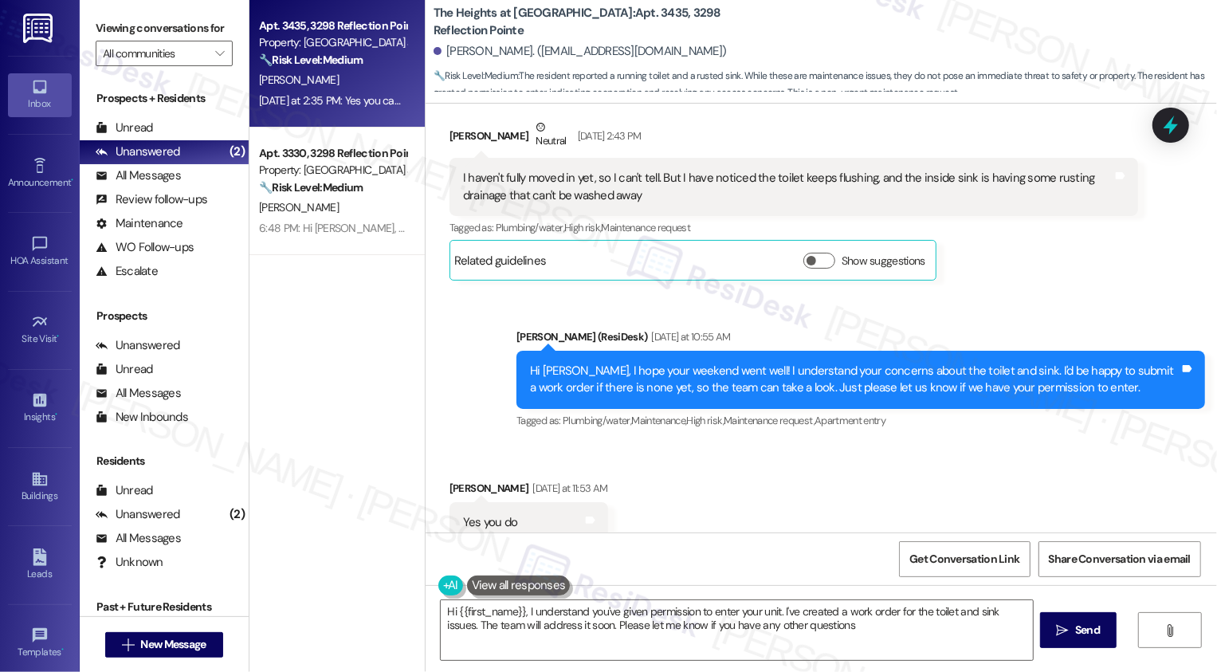
type textarea "Hi {{first_name}}, I understand you've given permission to enter your unit. I'v…"
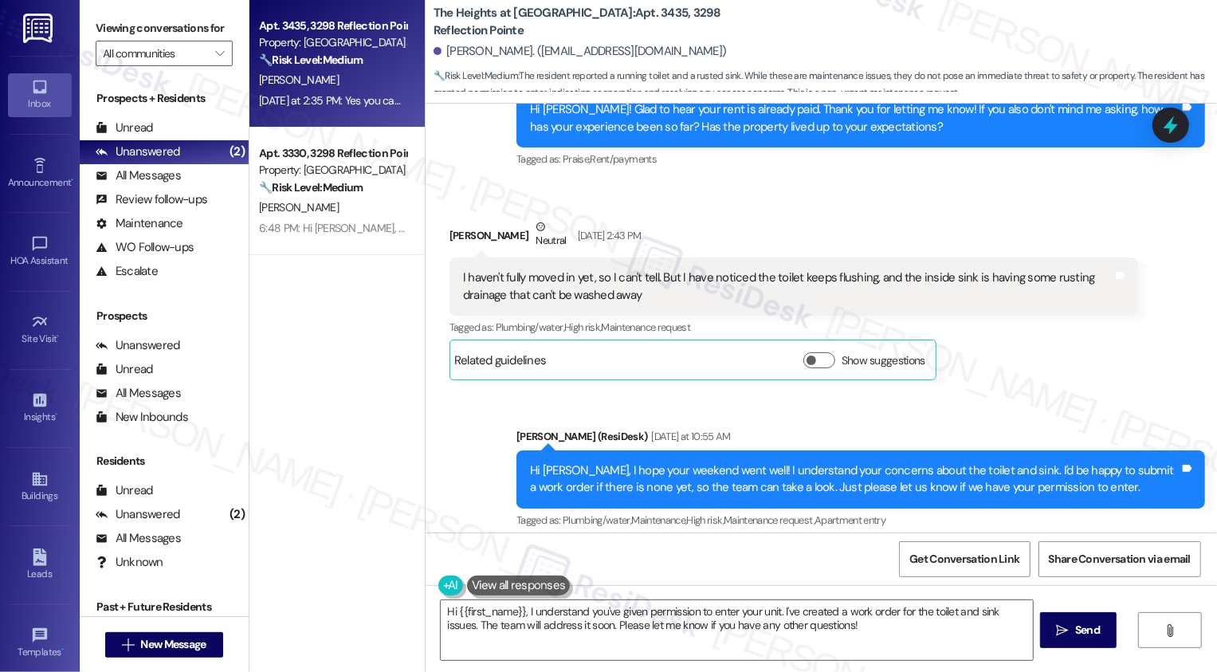
scroll to position [571, 0]
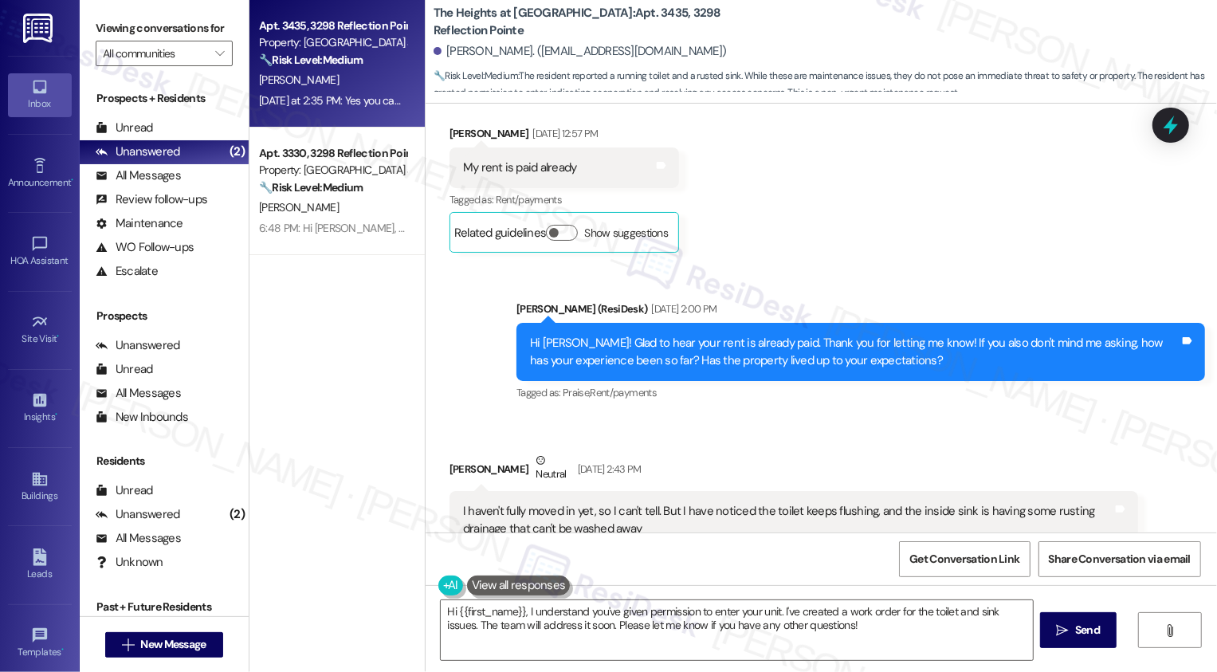
click at [607, 11] on b "The Heights at Bridgewater: Apt. 3435, 3298 Reflection Pointe" at bounding box center [593, 22] width 319 height 34
drag, startPoint x: 438, startPoint y: 132, endPoint x: 567, endPoint y: 132, distance: 128.3
click at [567, 132] on div "Joicelyn Boahemaa-Yeboah Sep 03, 2025 at 12:57 PM" at bounding box center [565, 136] width 230 height 22
copy div "Joicelyn Boahemaa-Yeboah"
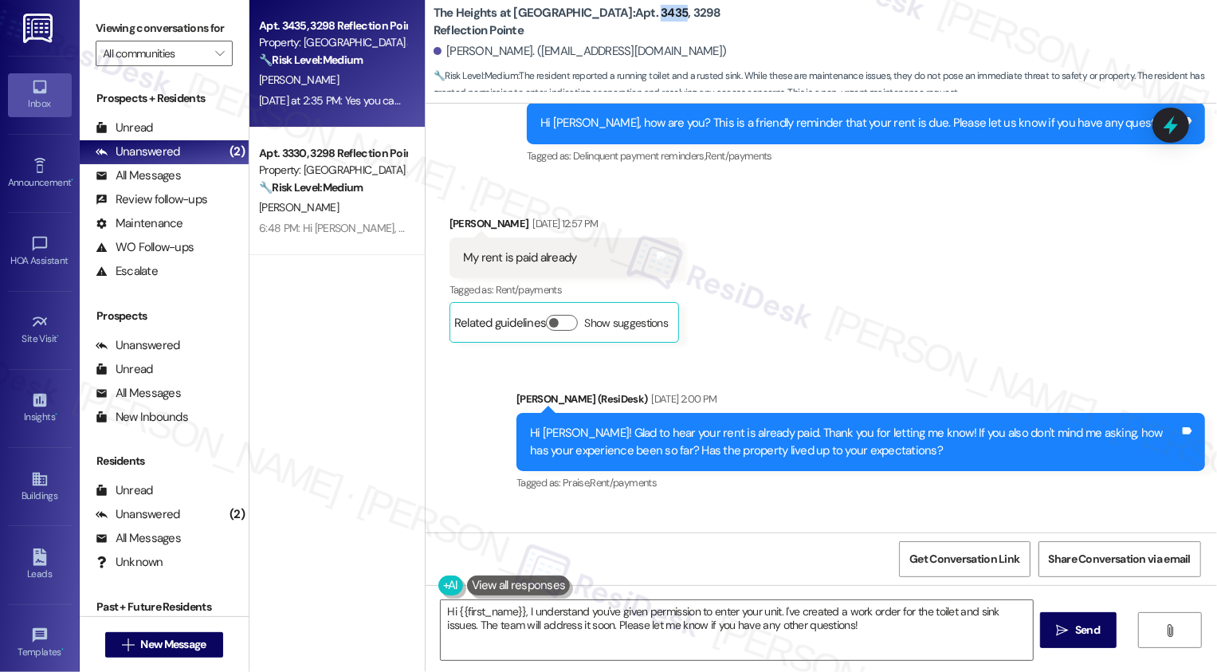
scroll to position [823, 0]
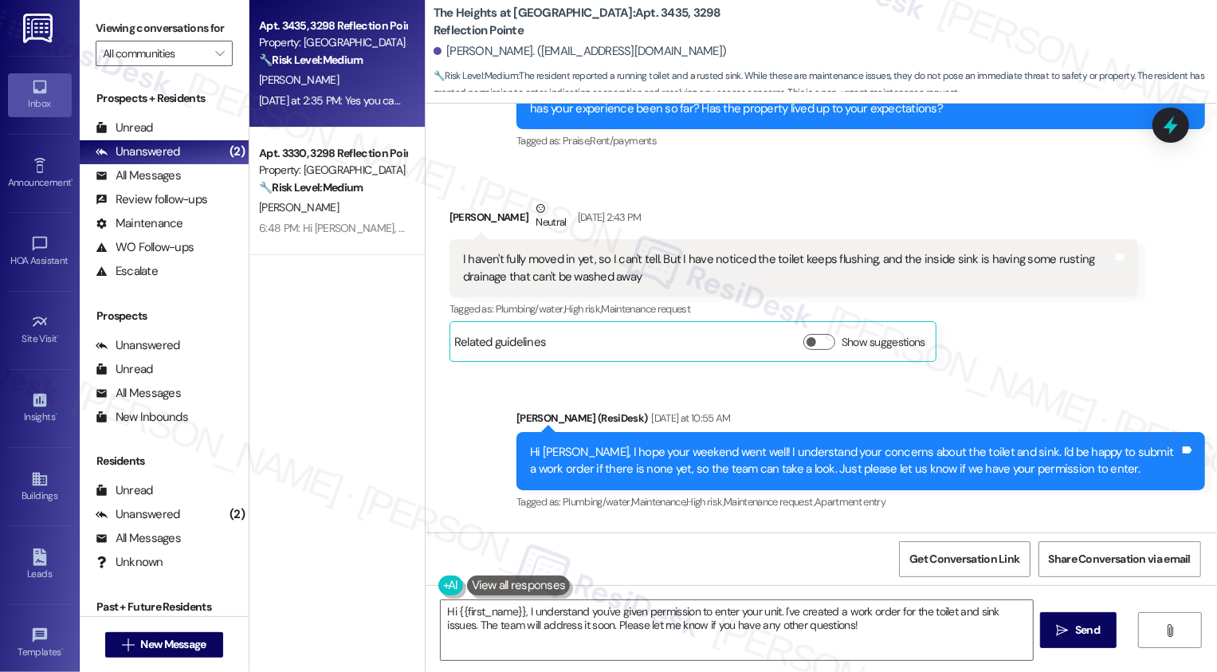
click at [764, 262] on div "I haven't fully moved in yet, so I can't tell. But I have noticed the toilet ke…" at bounding box center [788, 268] width 650 height 34
click at [1053, 356] on div "Joicelyn Boahemaa-Yeboah Neutral Sep 05, 2025 at 2:43 PM I haven't fully moved …" at bounding box center [794, 281] width 689 height 162
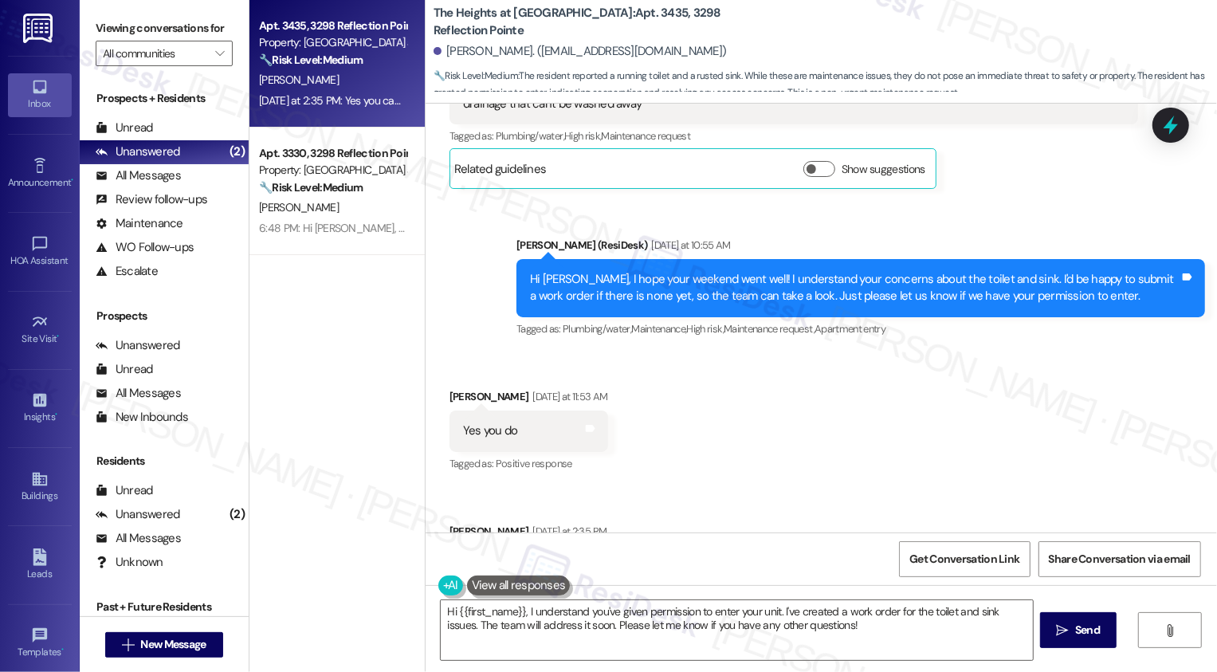
scroll to position [1084, 0]
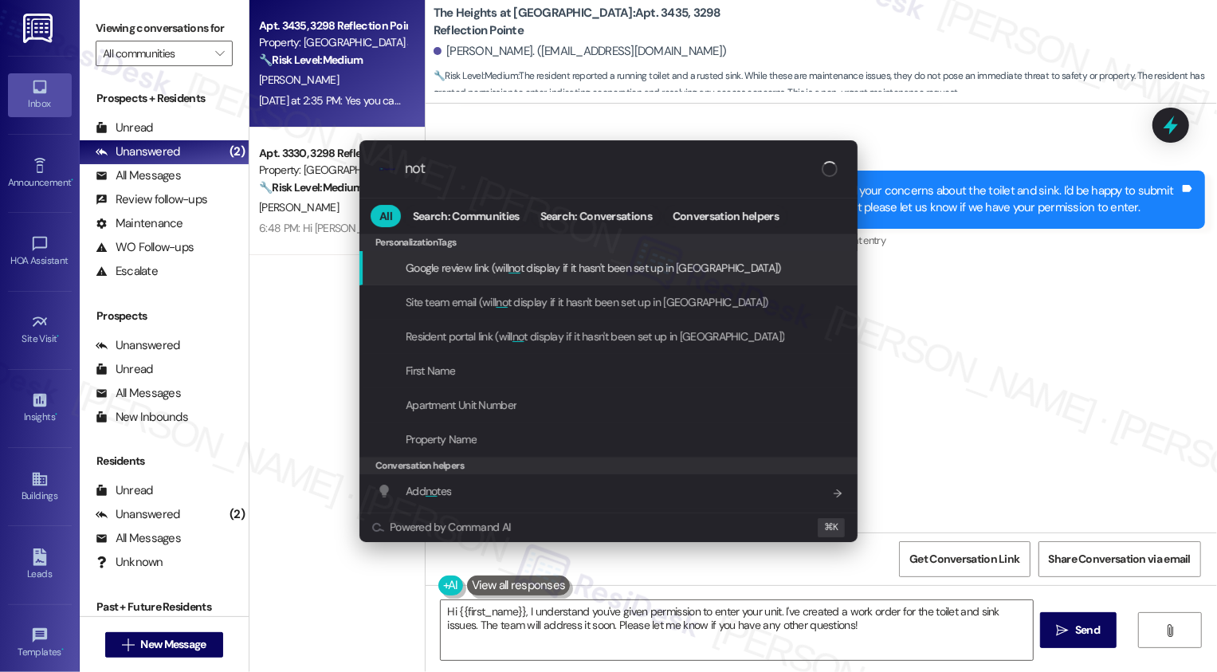
type input "note"
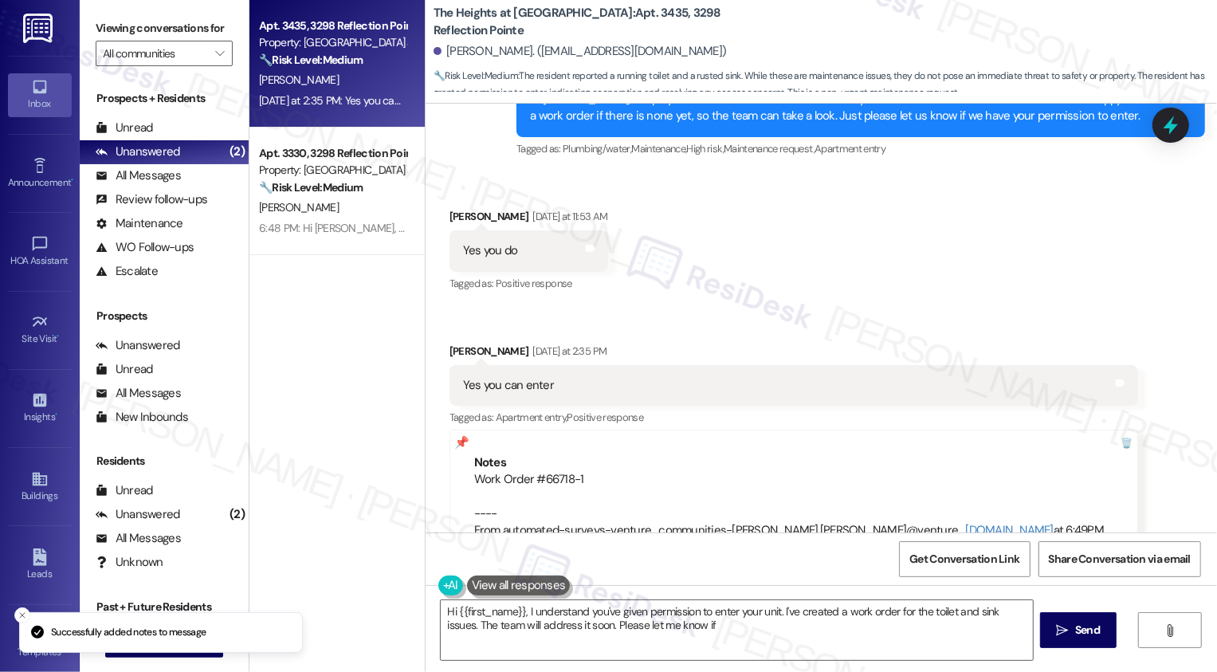
scroll to position [1236, 0]
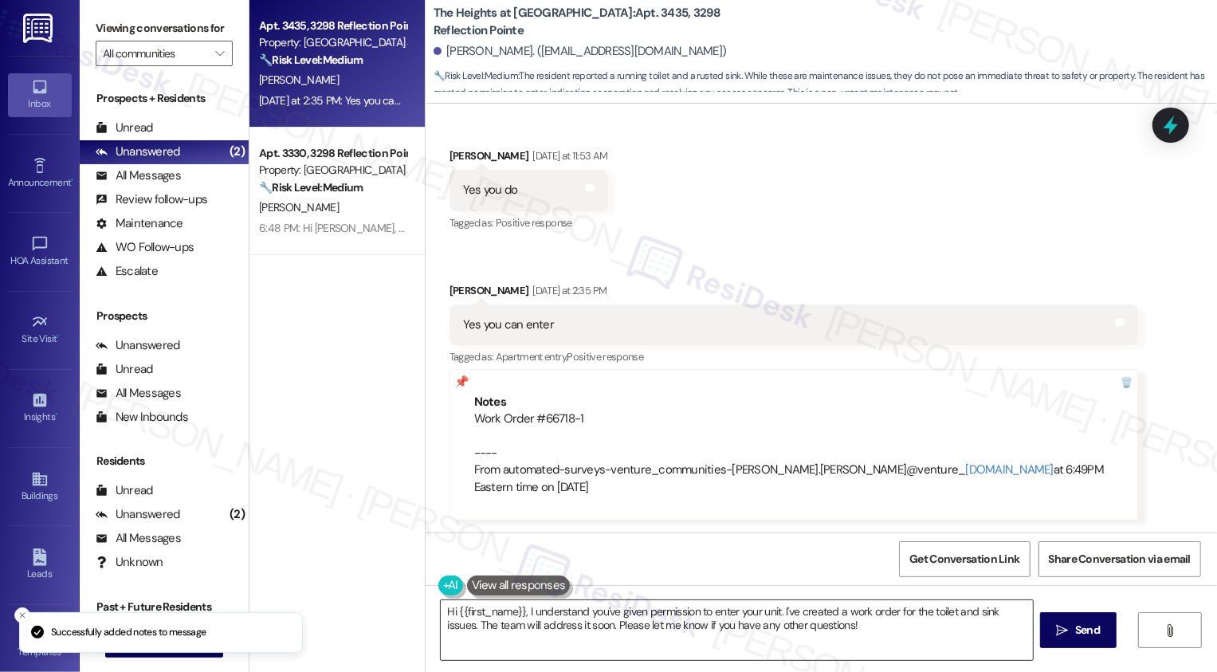
click at [609, 636] on textarea "Hi {{first_name}}, I understand you've given permission to enter your unit. I'v…" at bounding box center [737, 630] width 592 height 60
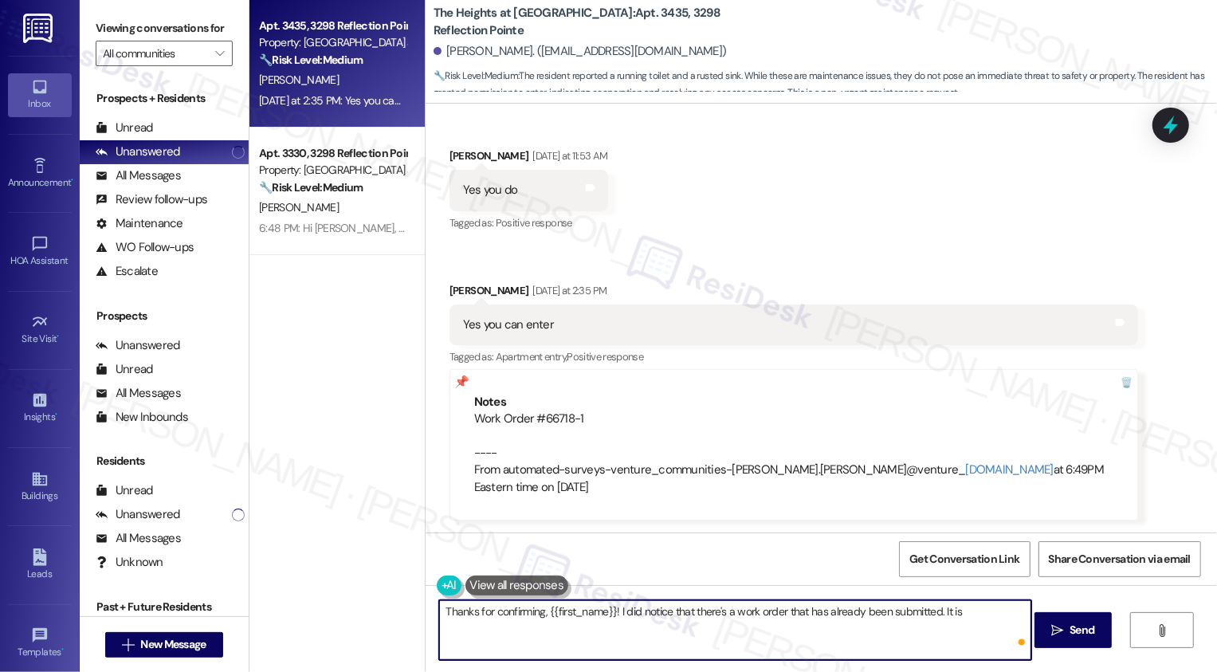
paste textarea "Scheduled for 09/10/2025"
click at [959, 608] on textarea "Thanks for confirming, {{first_name}}! I did notice that there's a work order t…" at bounding box center [735, 630] width 592 height 60
click at [1017, 611] on textarea "Thanks for confirming, {{first_name}}! I did notice that there's a work order t…" at bounding box center [735, 630] width 592 height 60
click at [635, 633] on textarea "Thanks for confirming, {{first_name}}! I did notice that there's a work order t…" at bounding box center [735, 630] width 592 height 60
paste textarea "noticed there’s already a work order submitted, and it’"
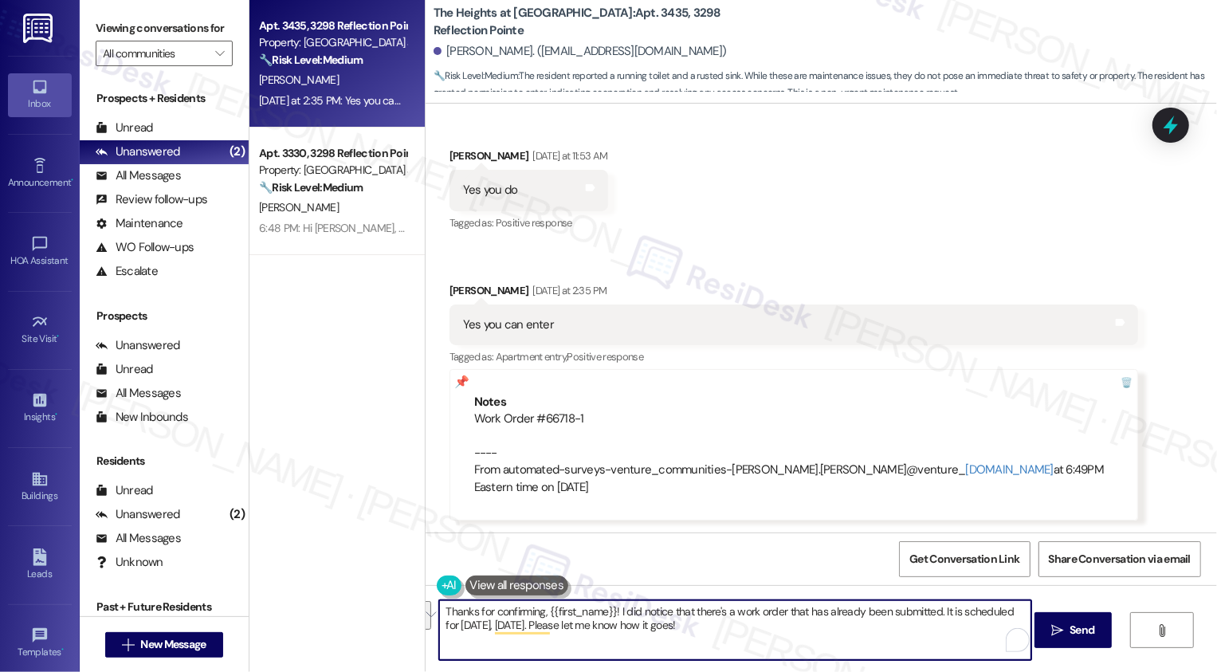
type textarea "Thanks for confirming, {{first_name}}! I noticed there’s already a work order s…"
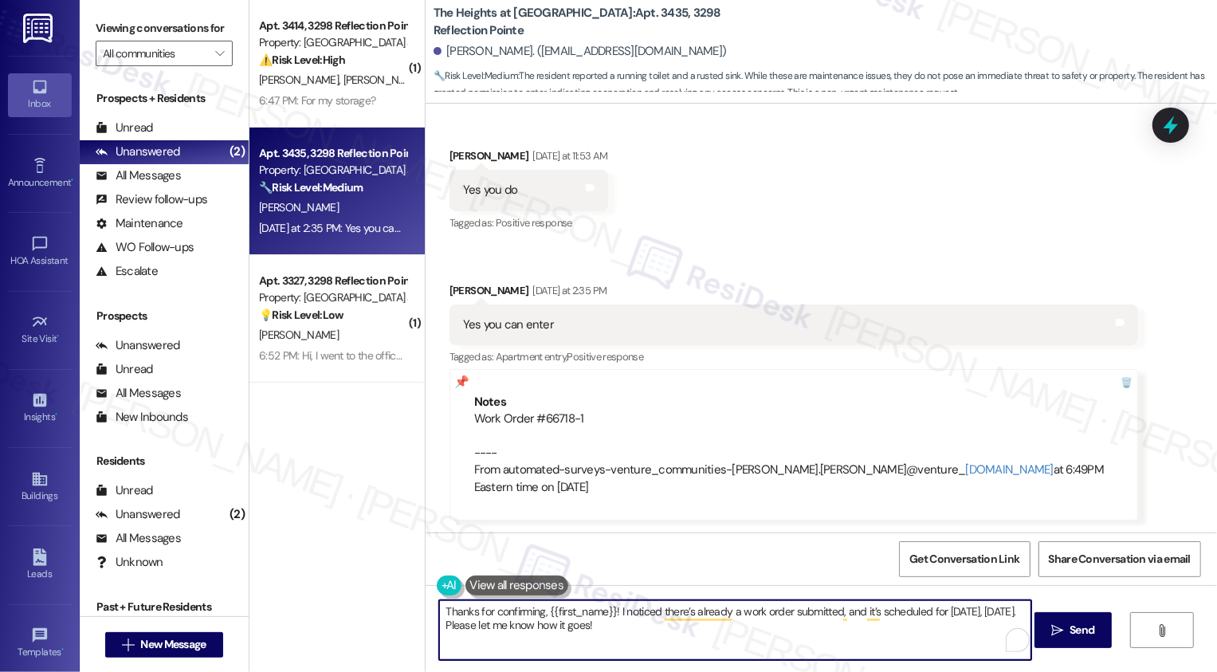
click at [681, 634] on textarea "Thanks for confirming, {{first_name}}! I noticed there’s already a work order s…" at bounding box center [735, 630] width 592 height 60
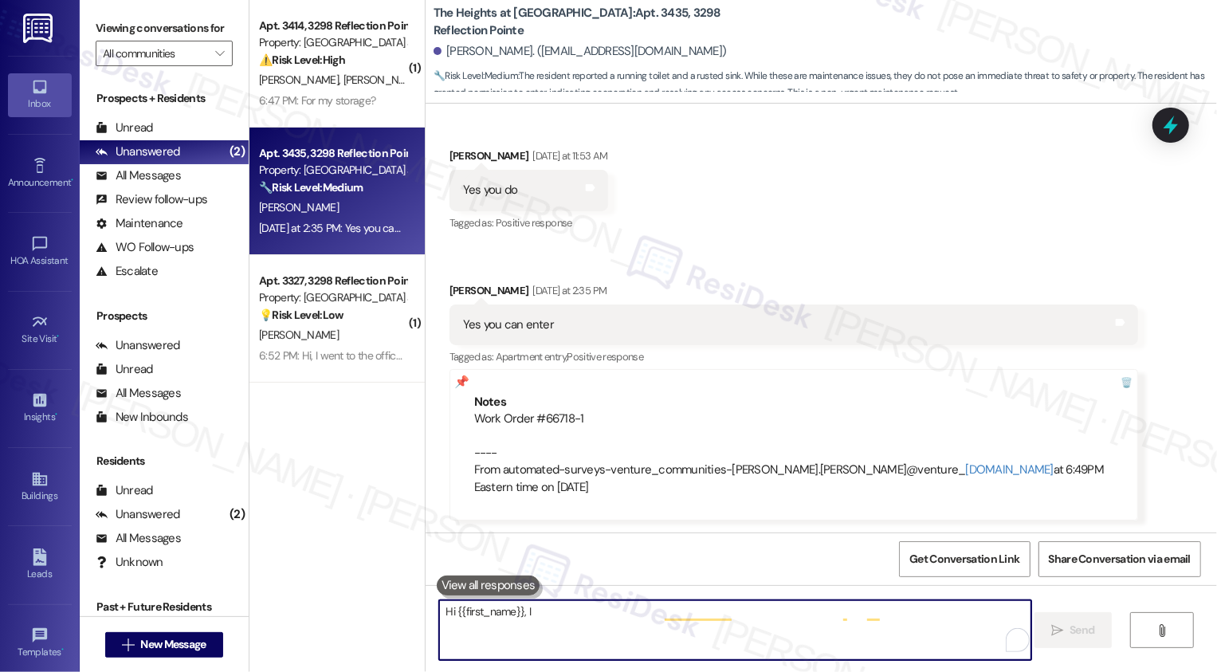
scroll to position [1235, 0]
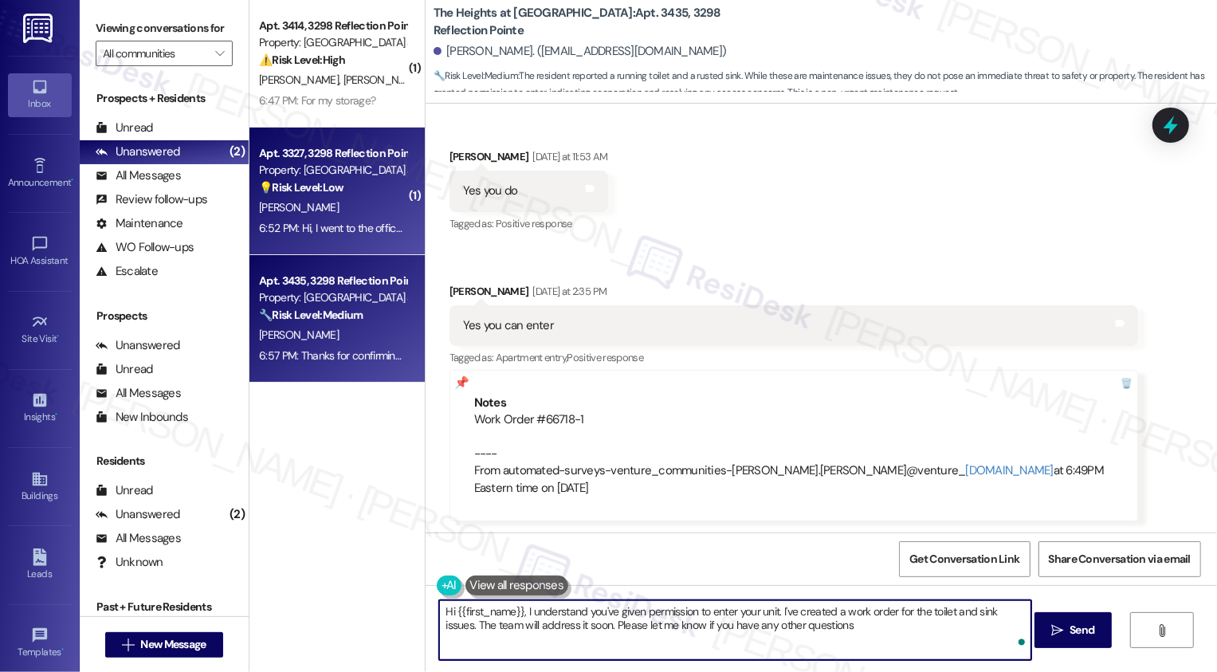
type textarea "Hi {{first_name}}, I understand you've given permission to enter your unit. I'v…"
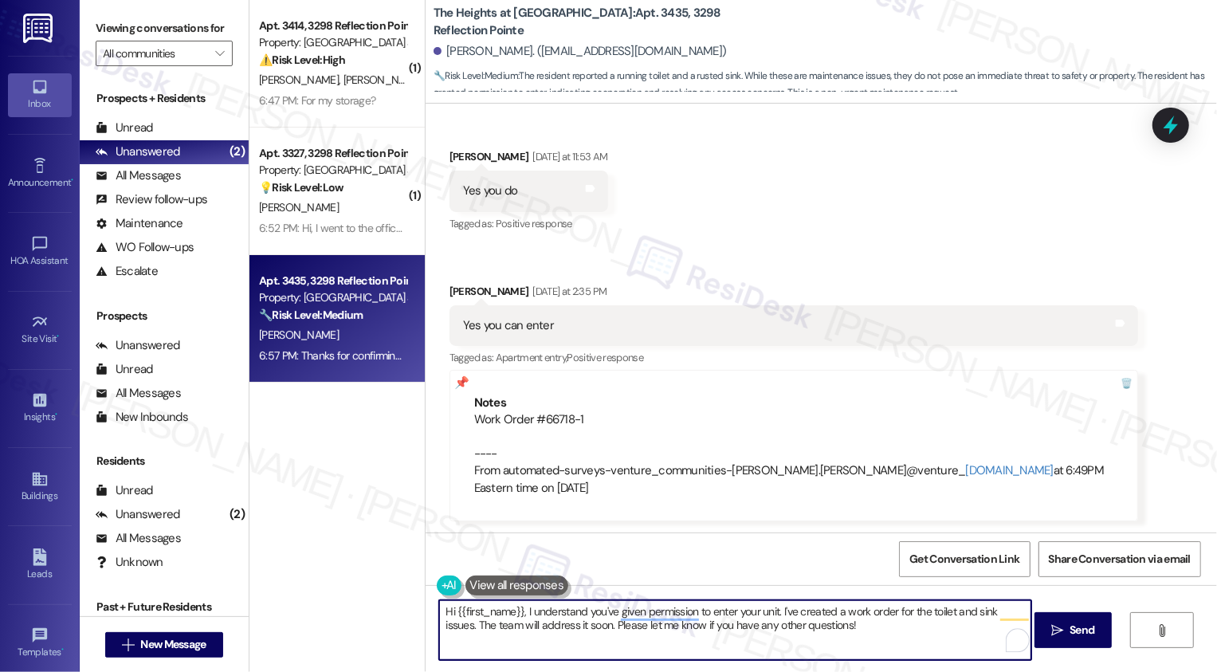
scroll to position [1365, 0]
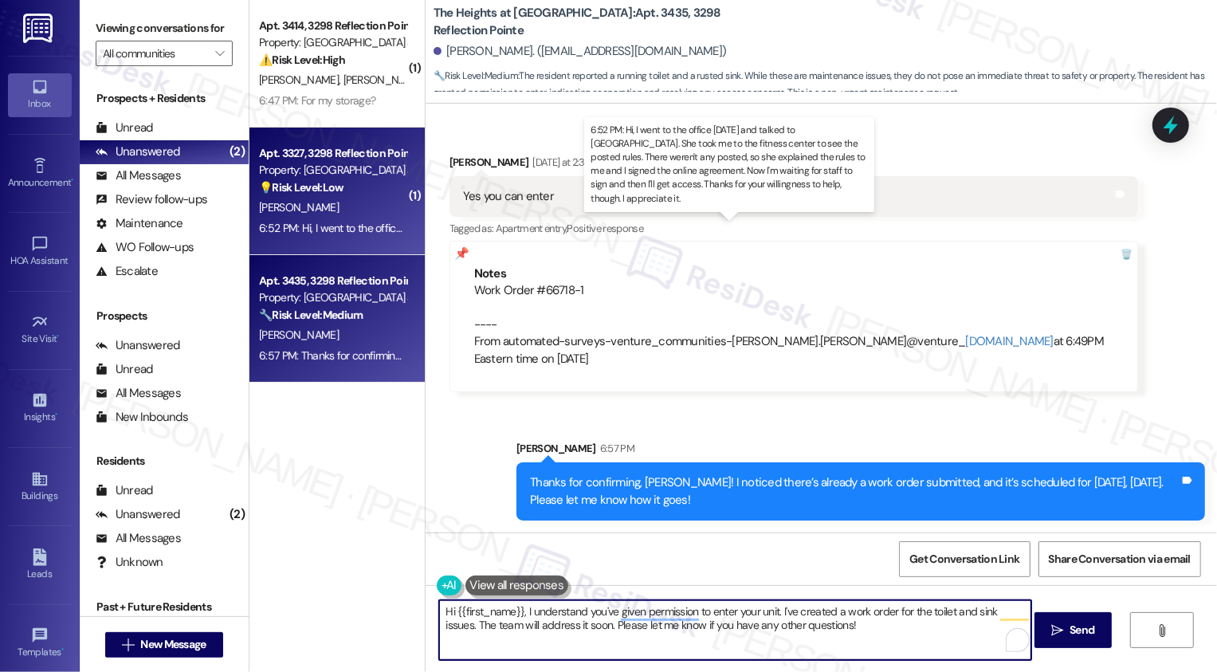
click at [353, 227] on div "6:52 PM: Hi, I went to the office today and talked to Domina. She took me to th…" at bounding box center [1043, 228] width 1568 height 14
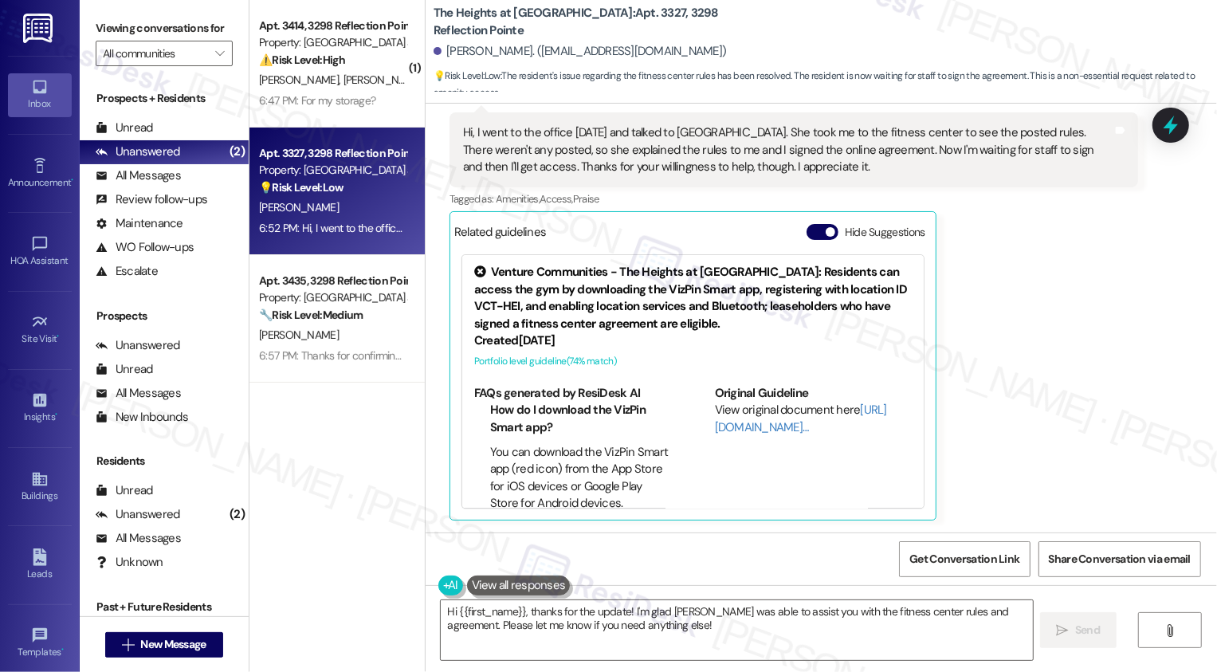
scroll to position [3029, 0]
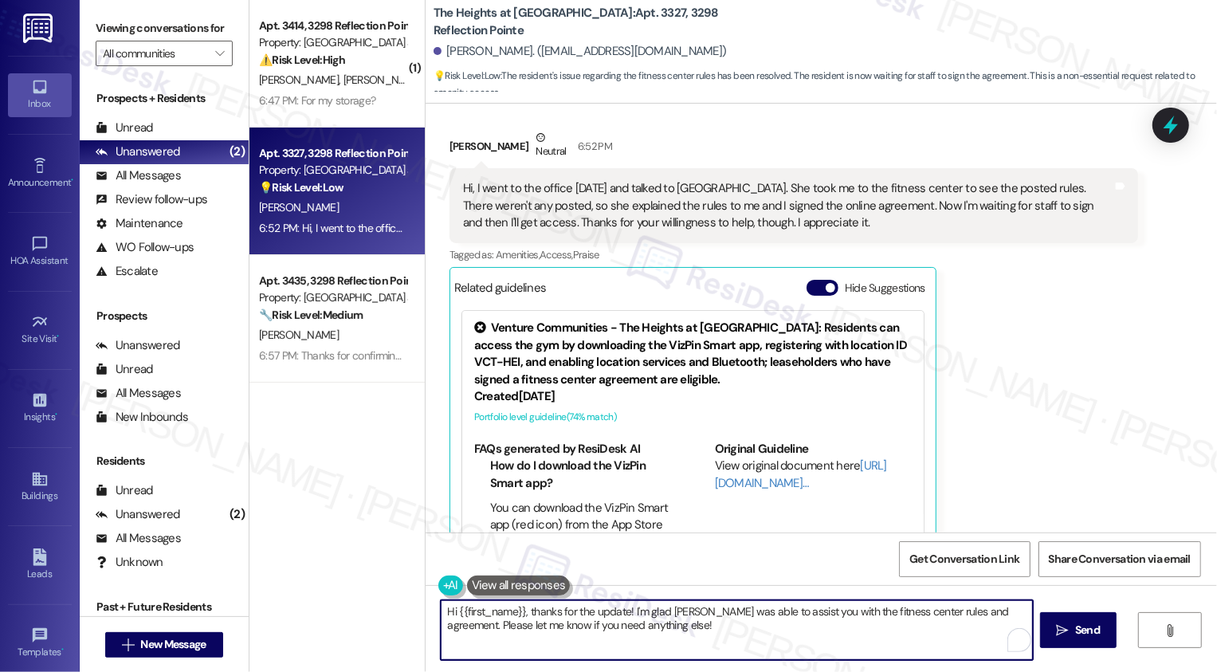
click at [440, 609] on div "Hi {{first_name}}, thanks for the update! I'm glad Domina was able to assist yo…" at bounding box center [737, 629] width 594 height 61
type textarea "Thanks for the update! I'm glad Domina was able to assist you with the fitness …"
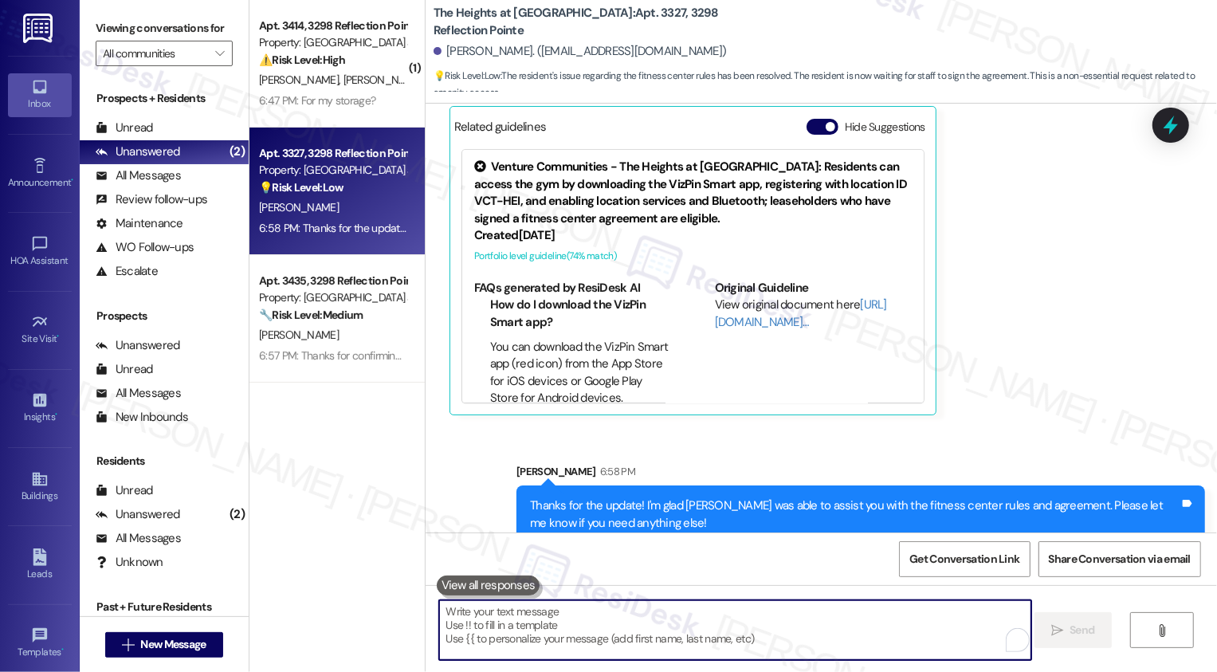
scroll to position [3213, 0]
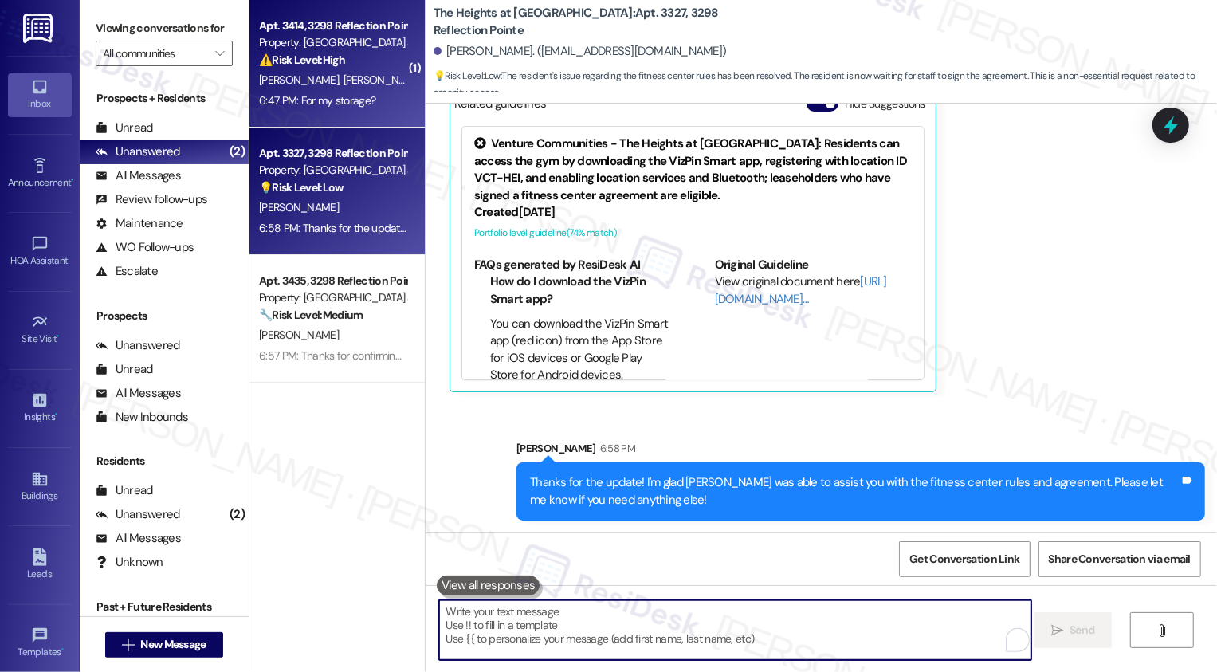
click at [343, 84] on span "[PERSON_NAME]" at bounding box center [383, 80] width 80 height 14
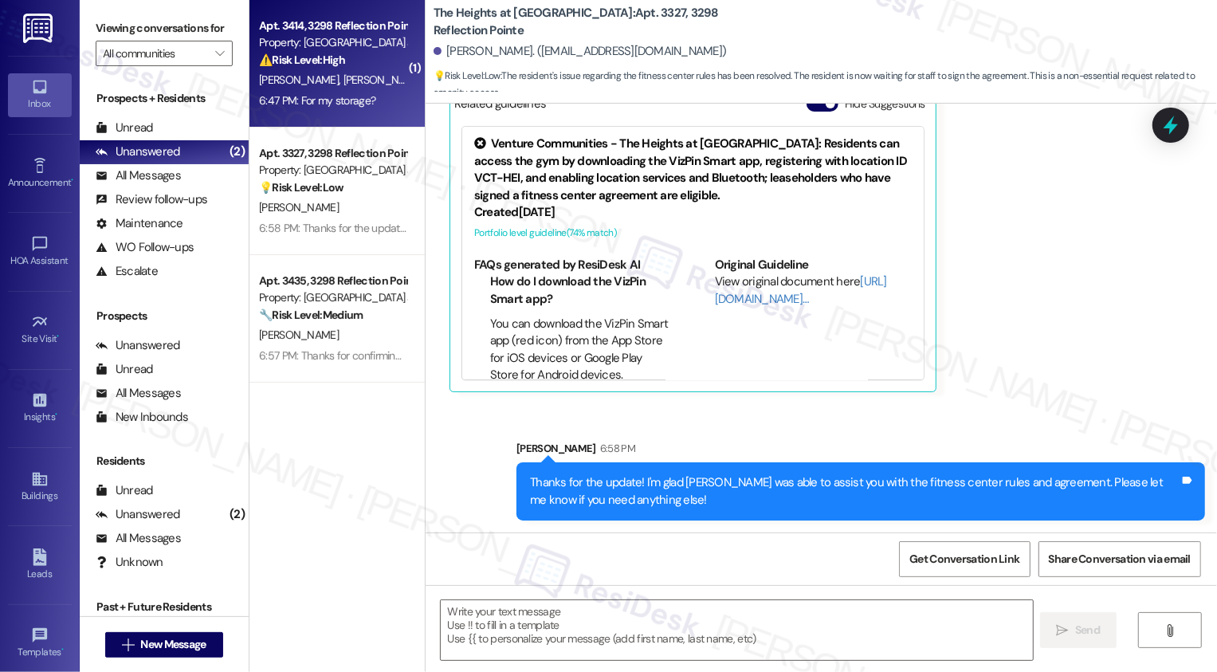
type textarea "Fetching suggested responses. Please feel free to read through the conversation…"
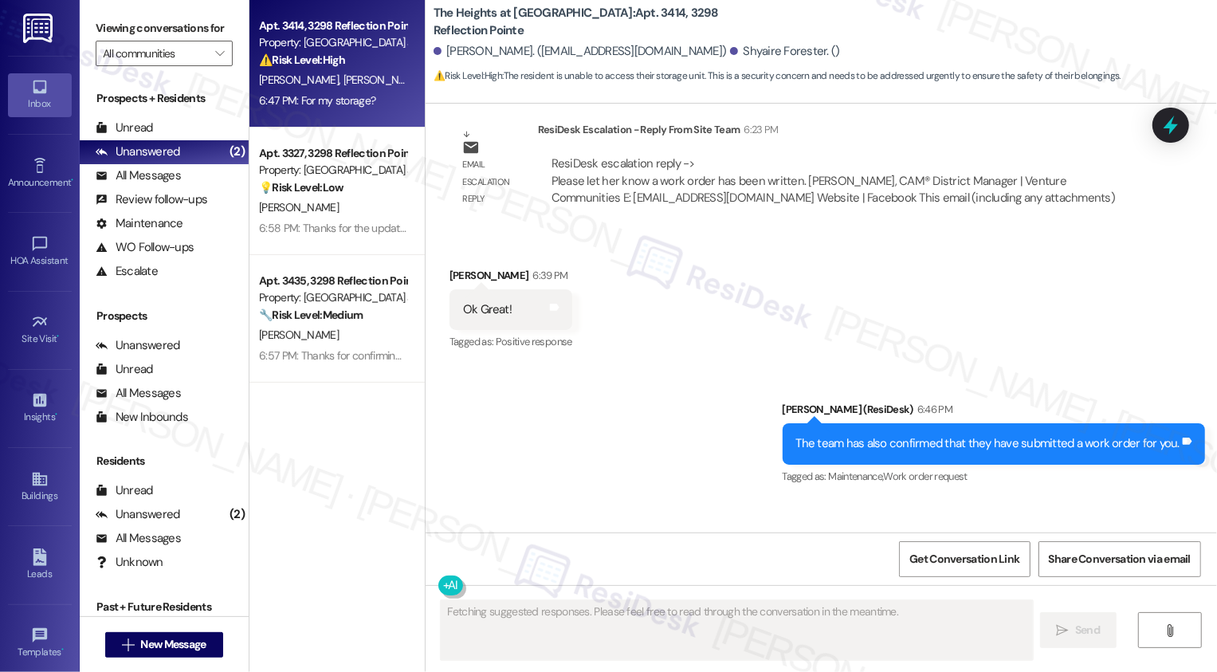
scroll to position [14895, 0]
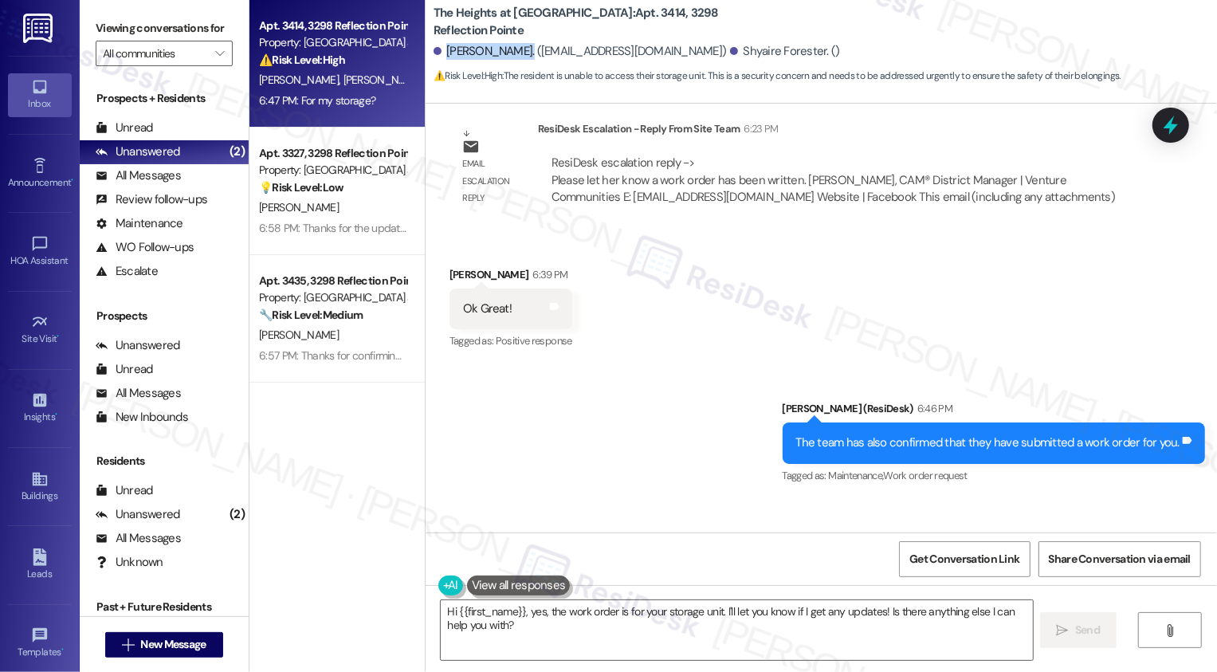
drag, startPoint x: 438, startPoint y: 50, endPoint x: 505, endPoint y: 49, distance: 67.8
click at [505, 49] on div "[PERSON_NAME]. ([EMAIL_ADDRESS][DOMAIN_NAME])" at bounding box center [580, 51] width 293 height 17
copy div "[PERSON_NAME]"
click at [667, 624] on textarea "Hi {{first_name}}, yes, the work order is for your storage unit. I'll let you k…" at bounding box center [737, 630] width 592 height 60
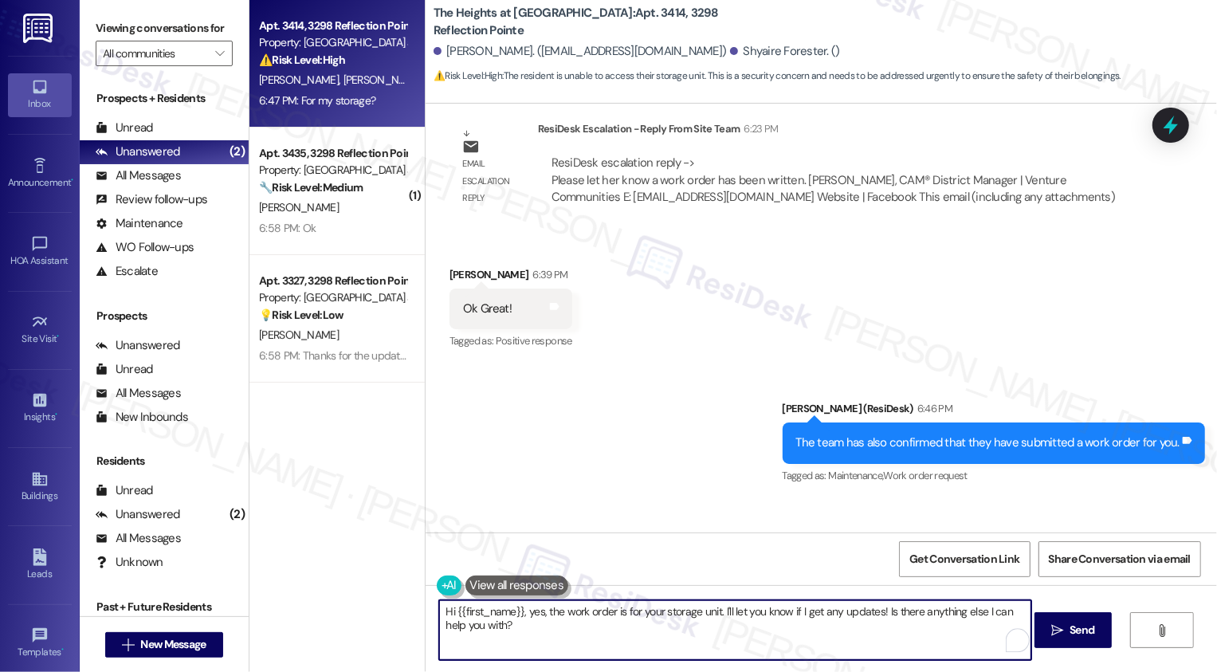
drag, startPoint x: 524, startPoint y: 613, endPoint x: 415, endPoint y: 611, distance: 109.2
click at [426, 611] on div "Hi {{first_name}}, yes, the work order is for your storage unit. I'll let you k…" at bounding box center [821, 645] width 791 height 120
type textarea "Yes, the work order is for your storage unit. I'll let you know if I get any up…"
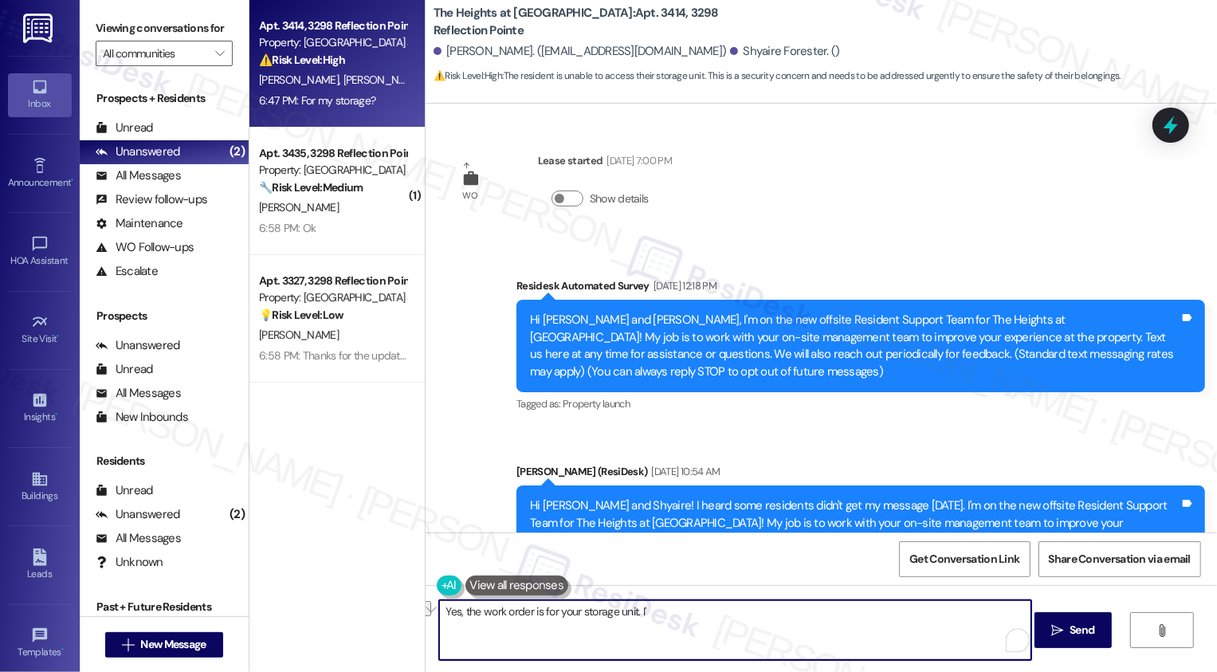
scroll to position [14895, 0]
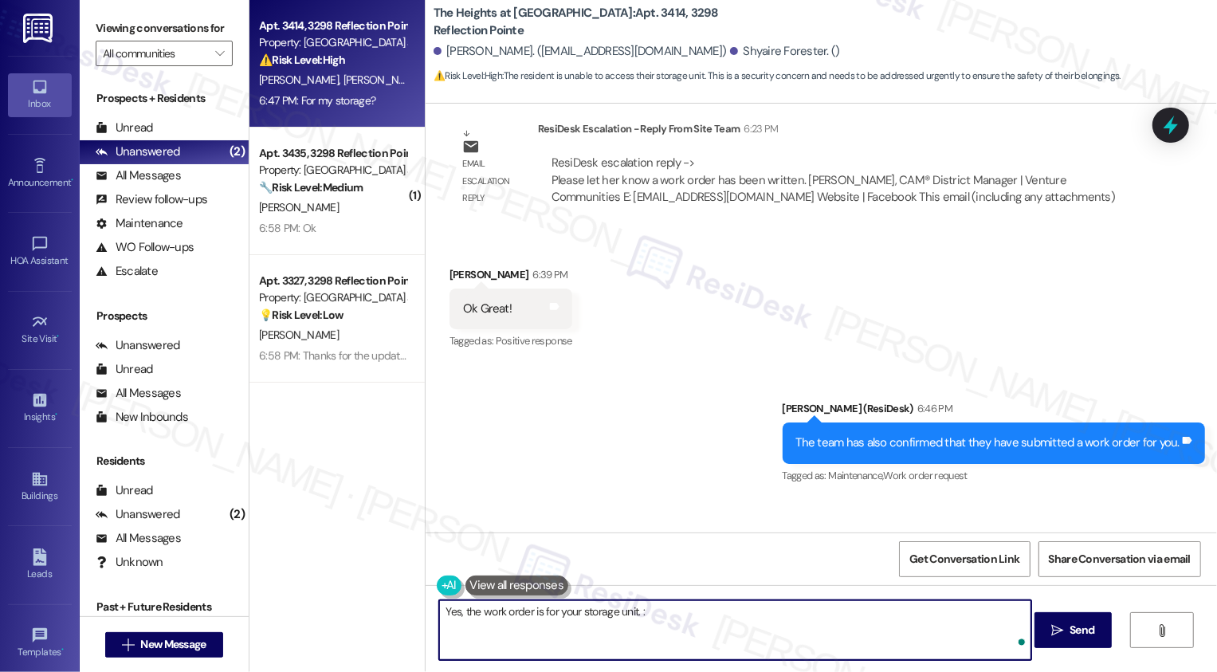
type textarea "Yes, the work order is for your storage unit. :)"
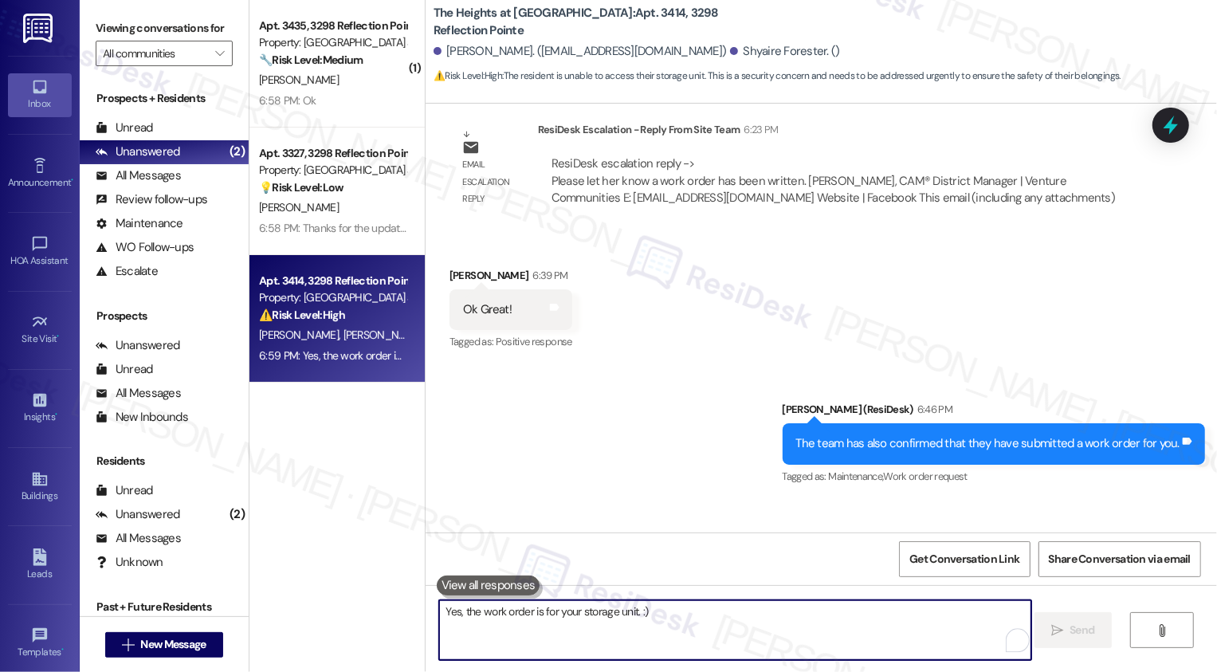
scroll to position [15006, 0]
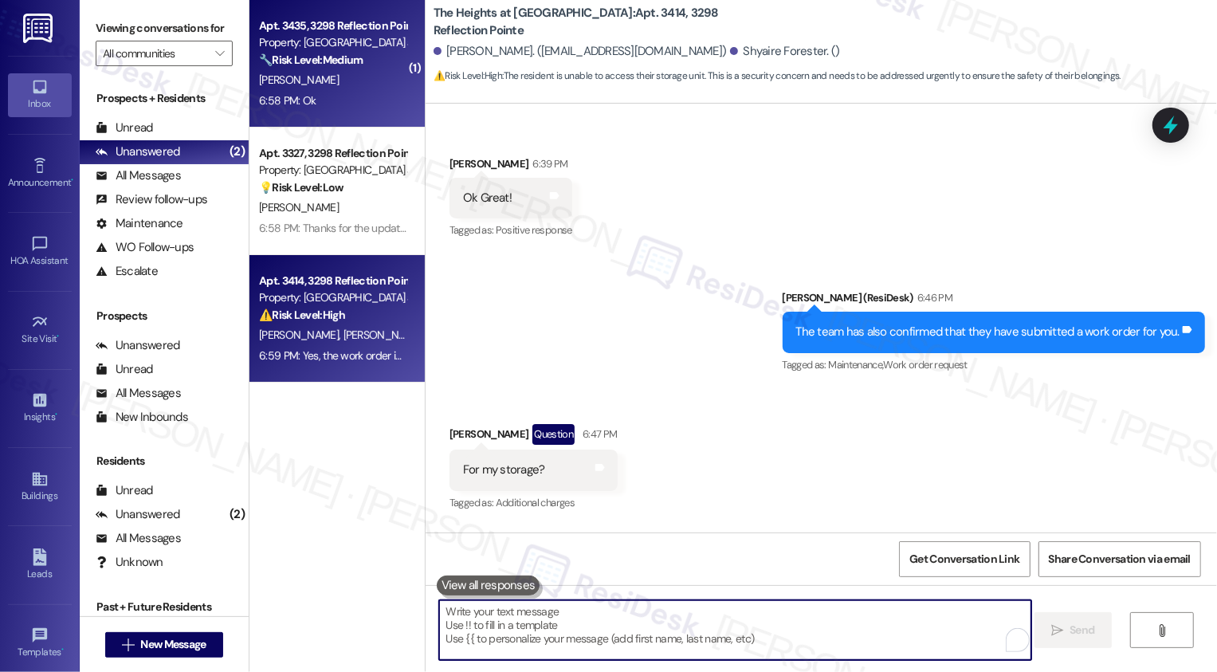
click at [346, 71] on div "[PERSON_NAME]" at bounding box center [332, 80] width 151 height 20
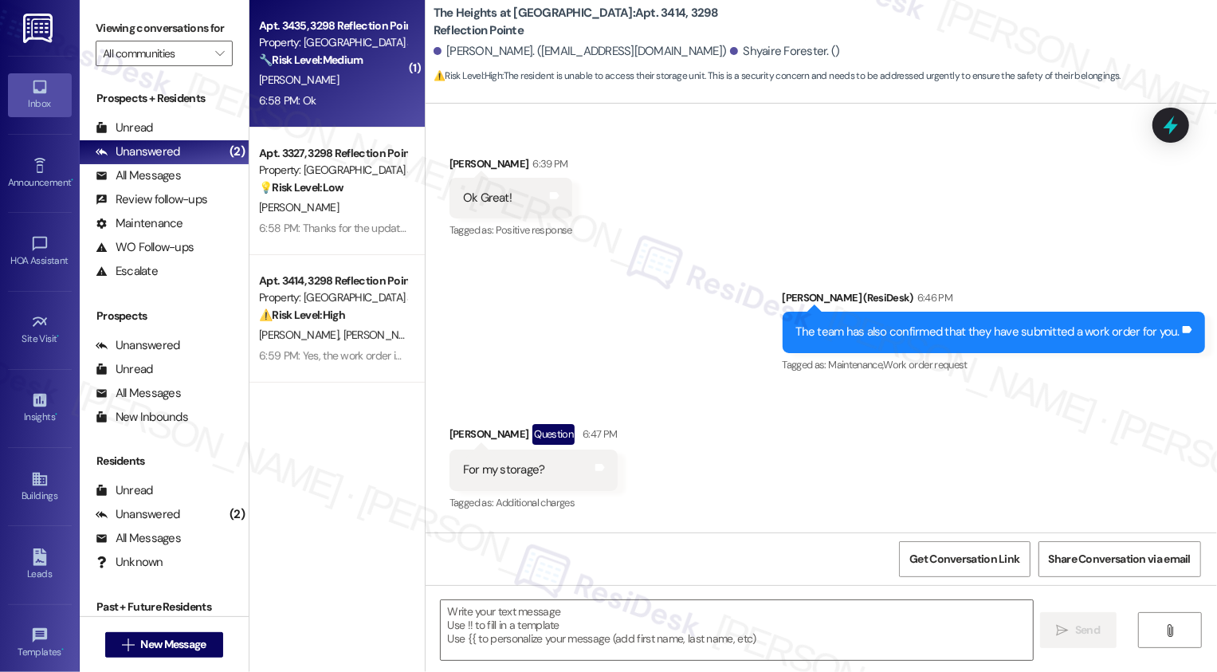
click at [346, 71] on div "[PERSON_NAME]" at bounding box center [332, 80] width 151 height 20
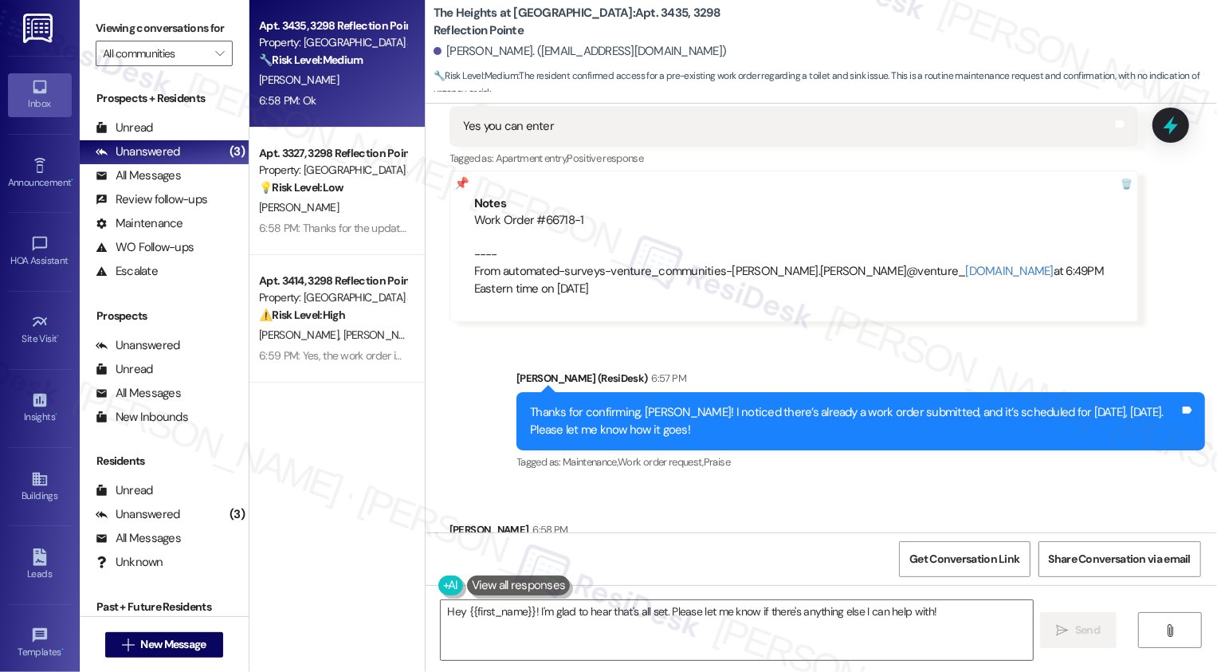
scroll to position [1522, 0]
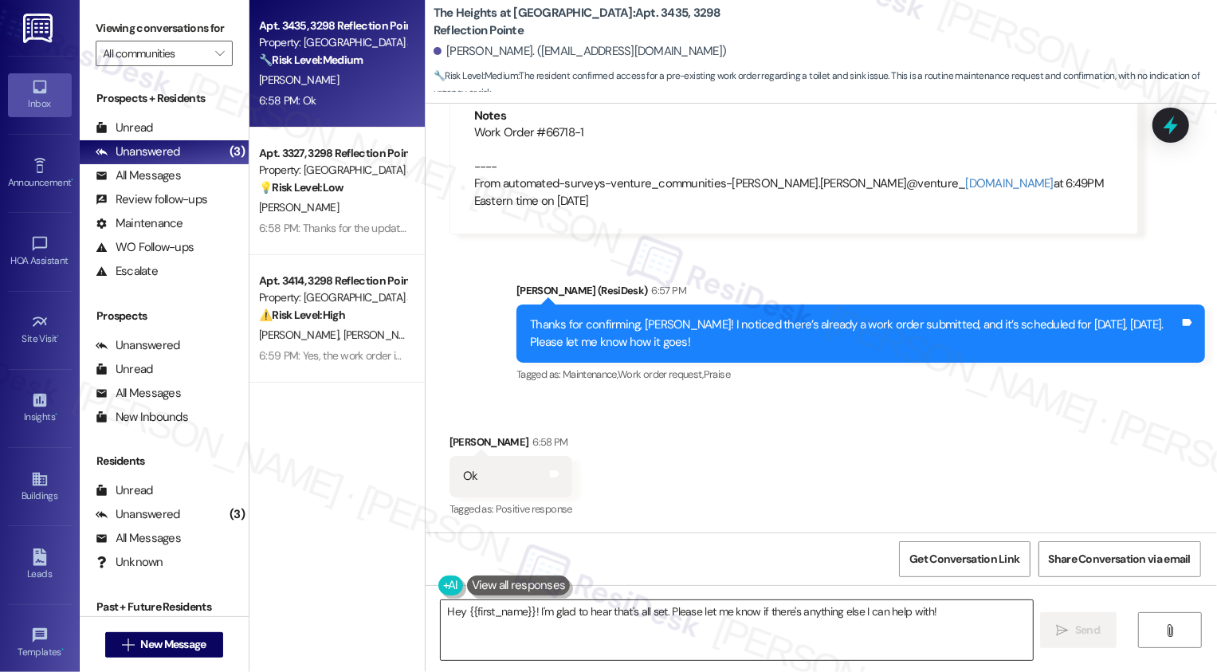
click at [648, 624] on textarea "Hey {{first_name}}! I'm glad to hear that's all set. Please let me know if ther…" at bounding box center [737, 630] width 592 height 60
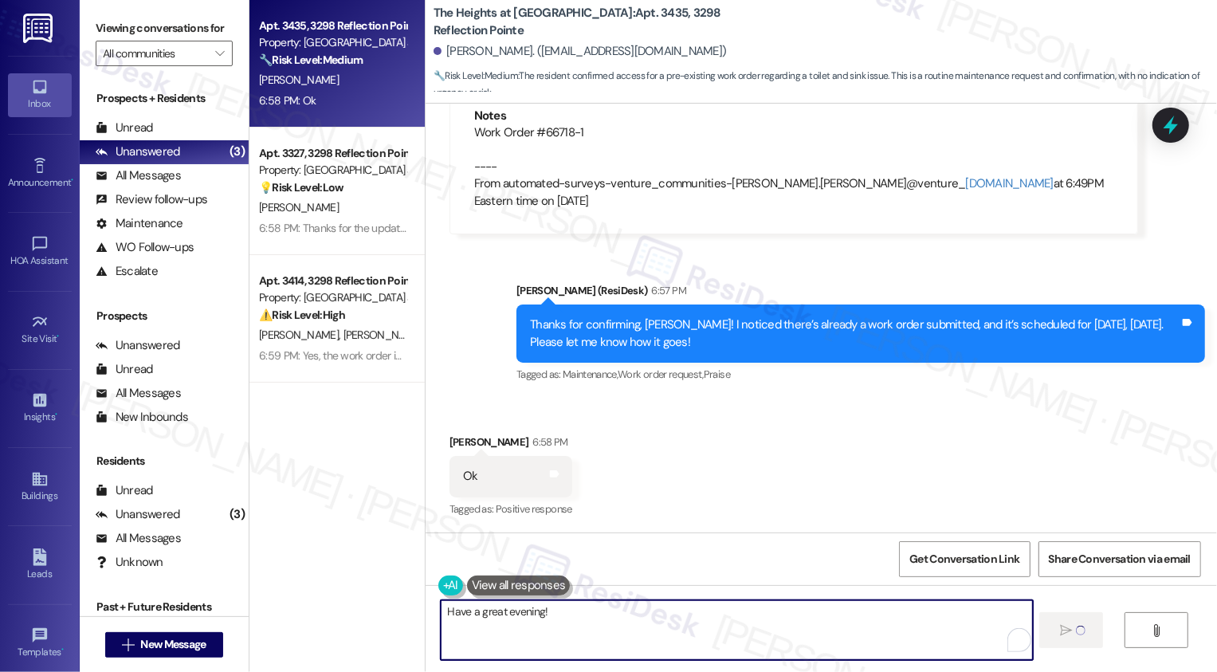
type textarea "Fetching suggested responses. Please feel free to read through the conversation…"
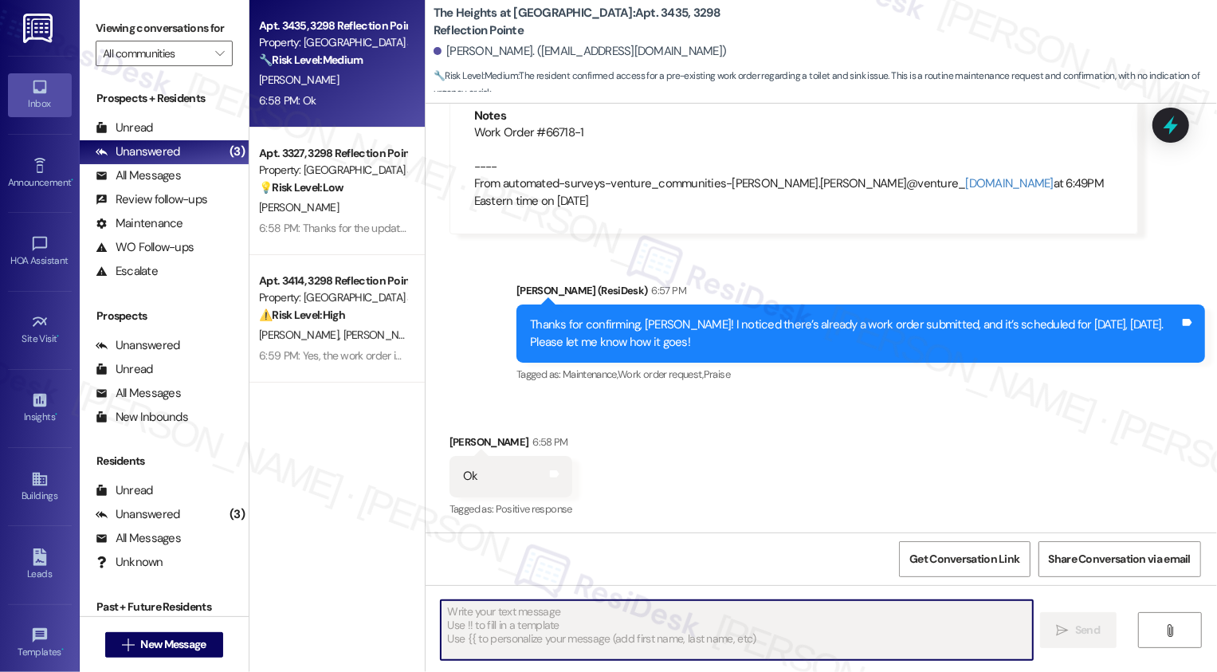
scroll to position [1522, 0]
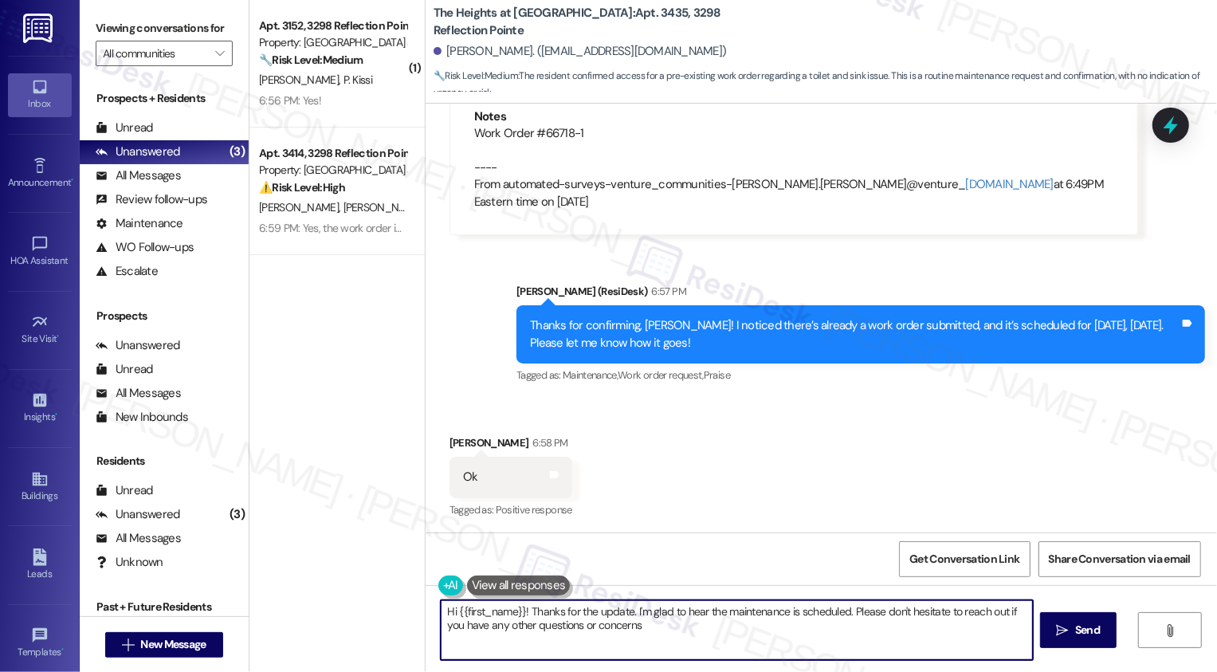
type textarea "Hi {{first_name}}! Thanks for the update. I'm glad to hear the maintenance is s…"
